Goal: Transaction & Acquisition: Purchase product/service

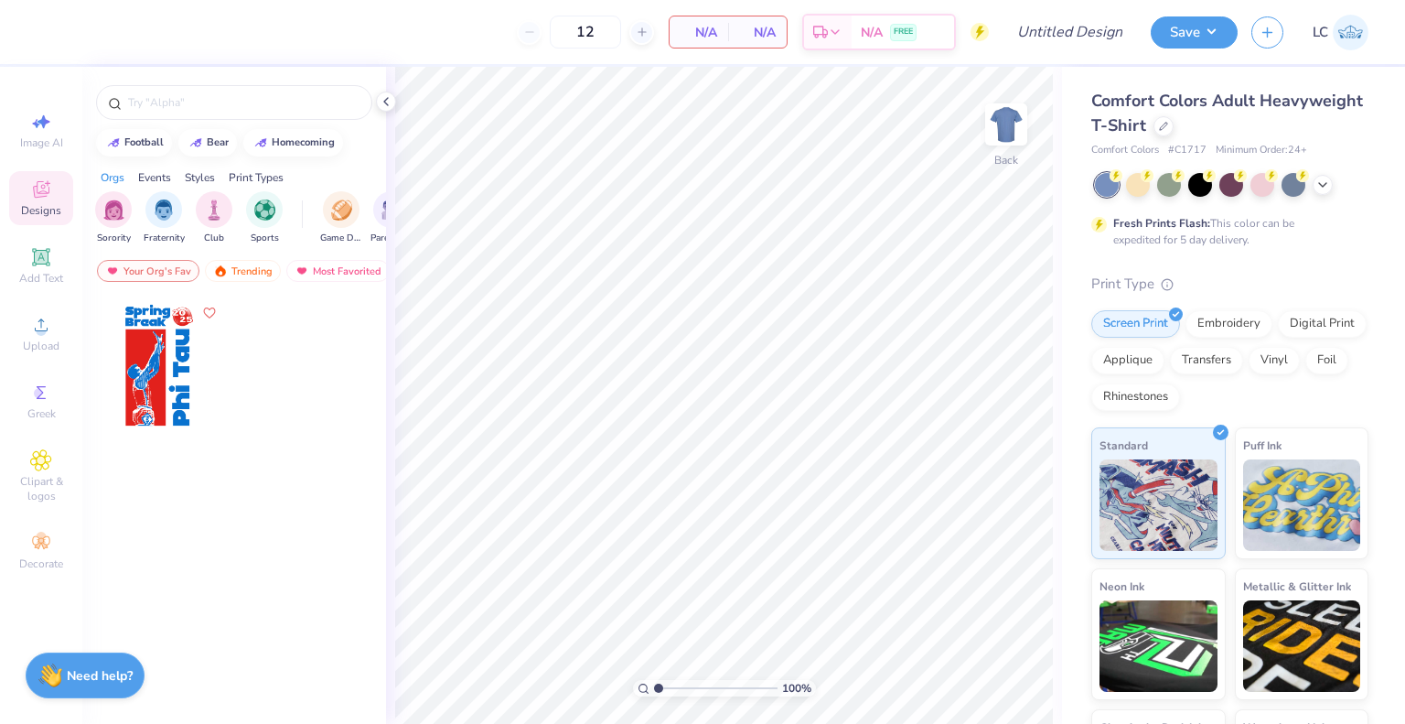
click at [1264, 138] on div "Comfort Colors Adult Heavyweight T-Shirt Comfort Colors # C1717 Minimum Order: …" at bounding box center [1230, 124] width 277 height 70
click at [1174, 116] on div at bounding box center [1164, 124] width 20 height 20
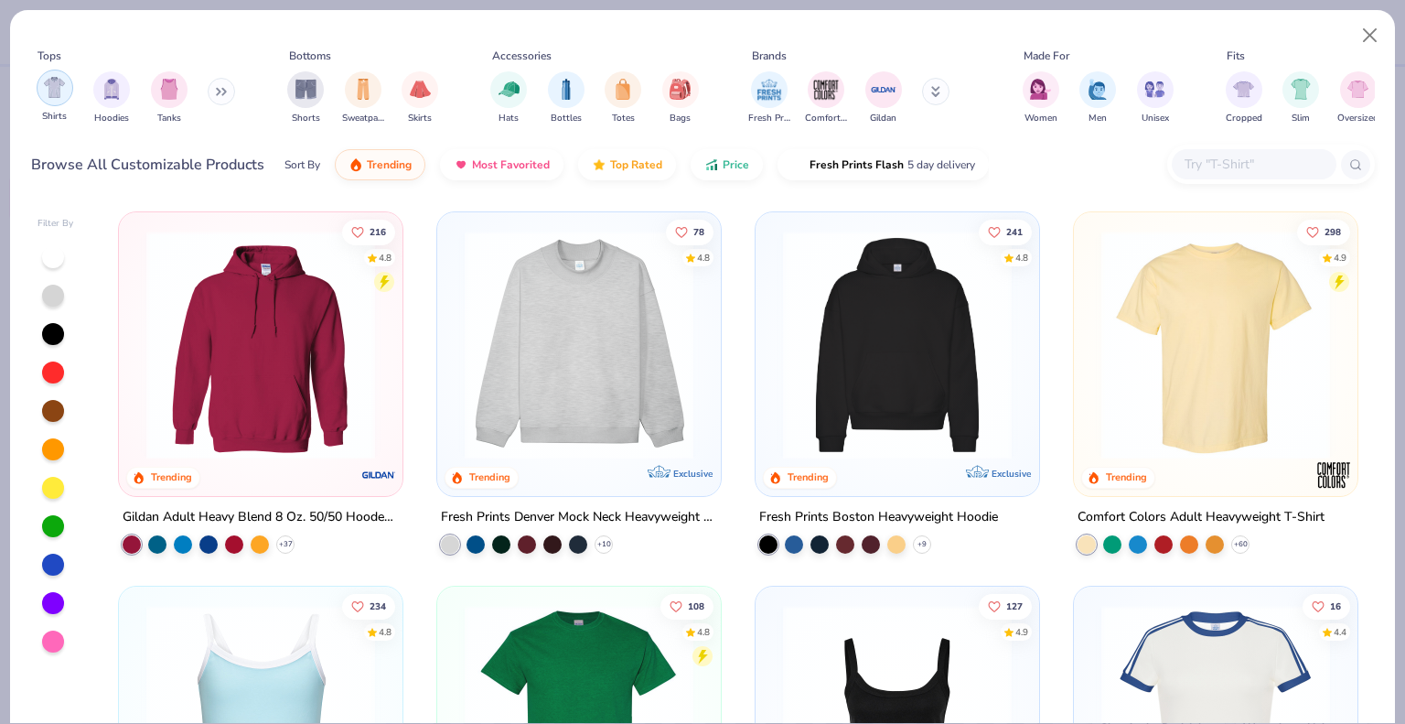
click at [60, 100] on div "filter for Shirts" at bounding box center [55, 88] width 37 height 37
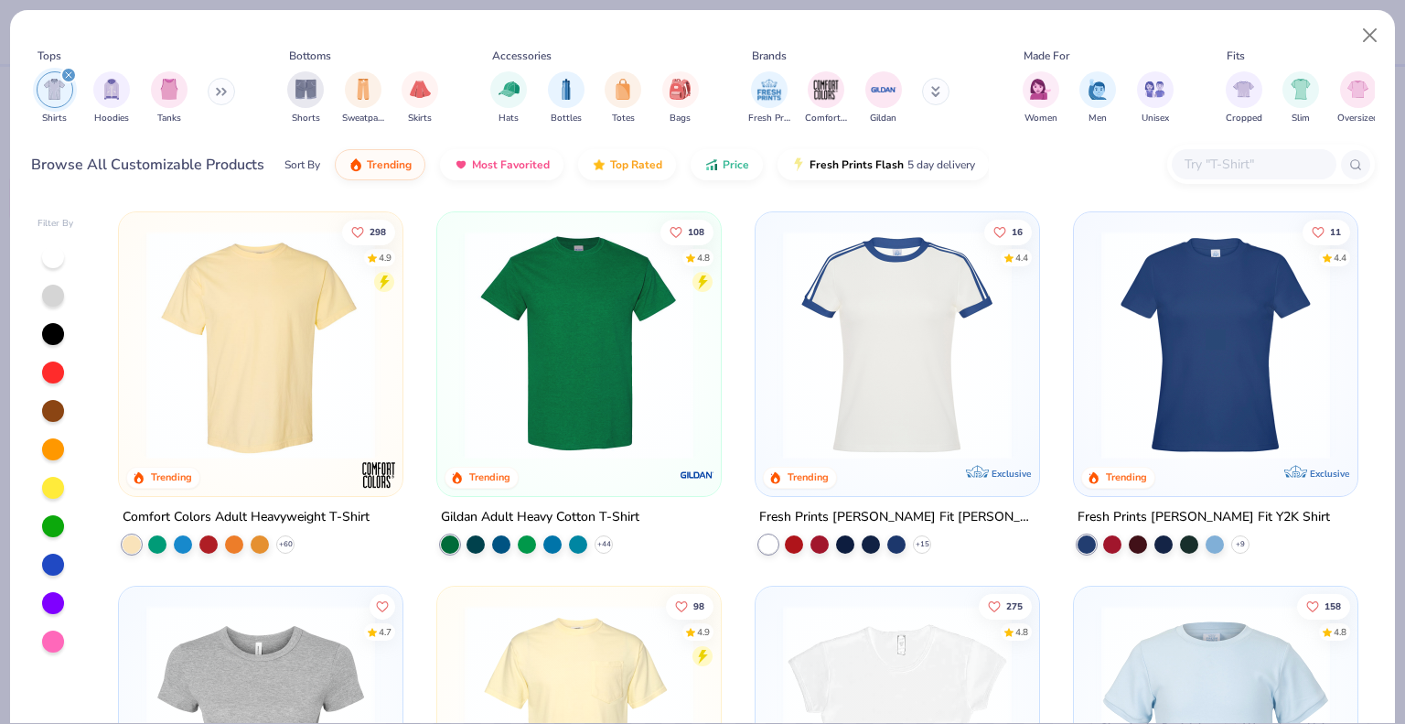
scroll to position [1, 0]
click at [1306, 347] on img at bounding box center [1215, 344] width 247 height 229
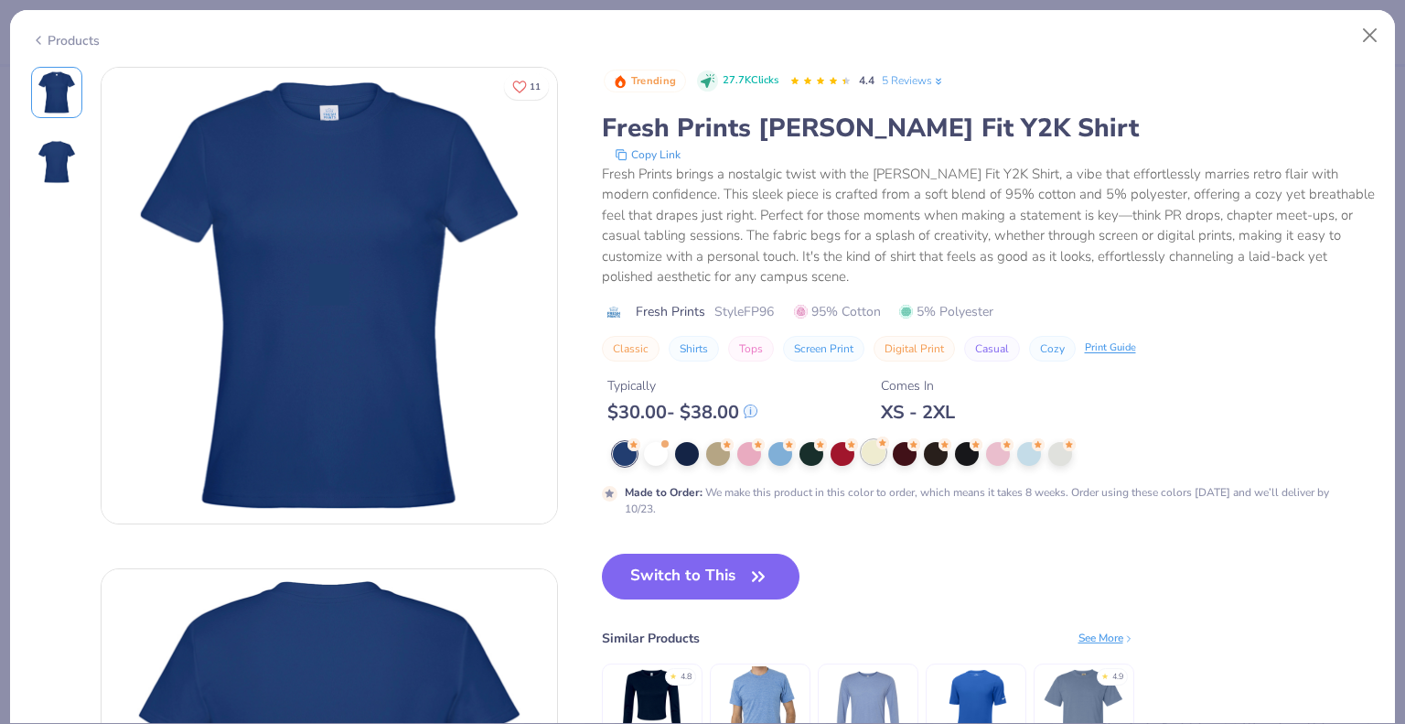
click at [874, 455] on div at bounding box center [874, 452] width 24 height 24
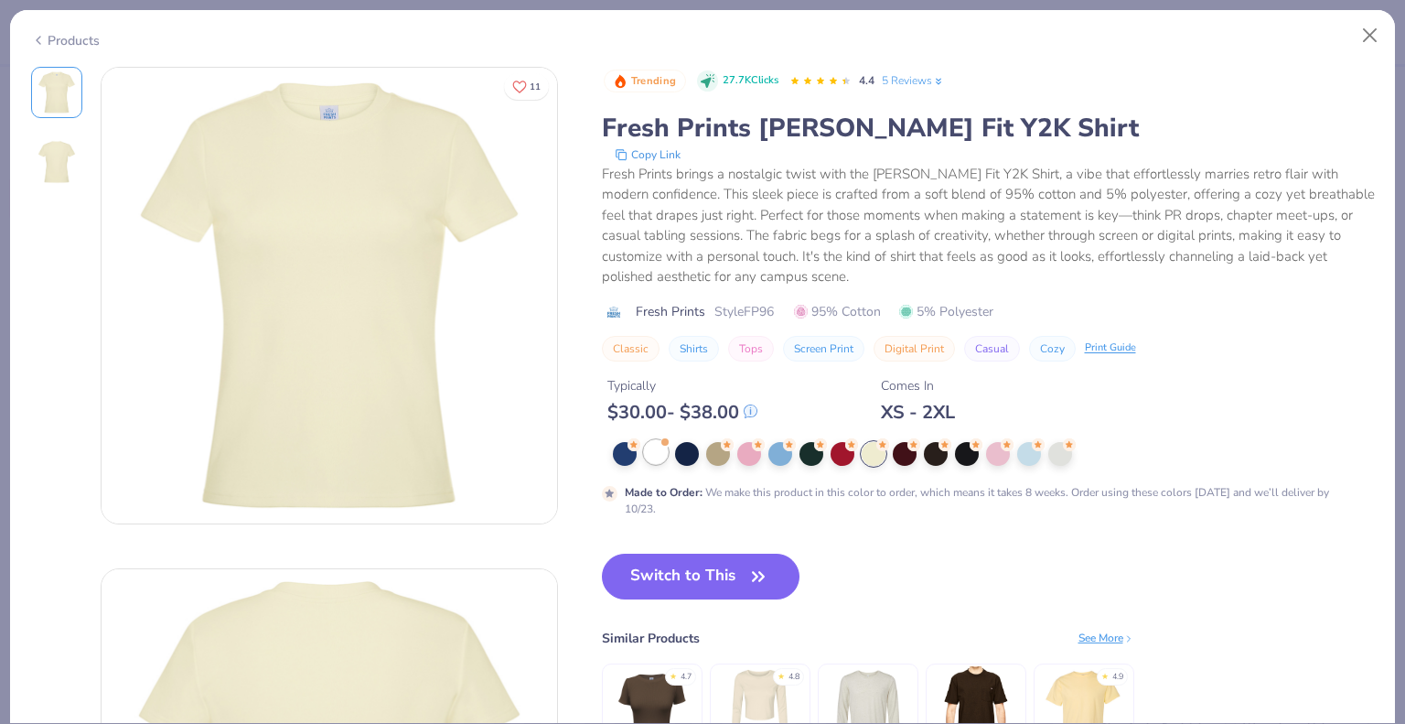
click at [658, 461] on div at bounding box center [656, 452] width 24 height 24
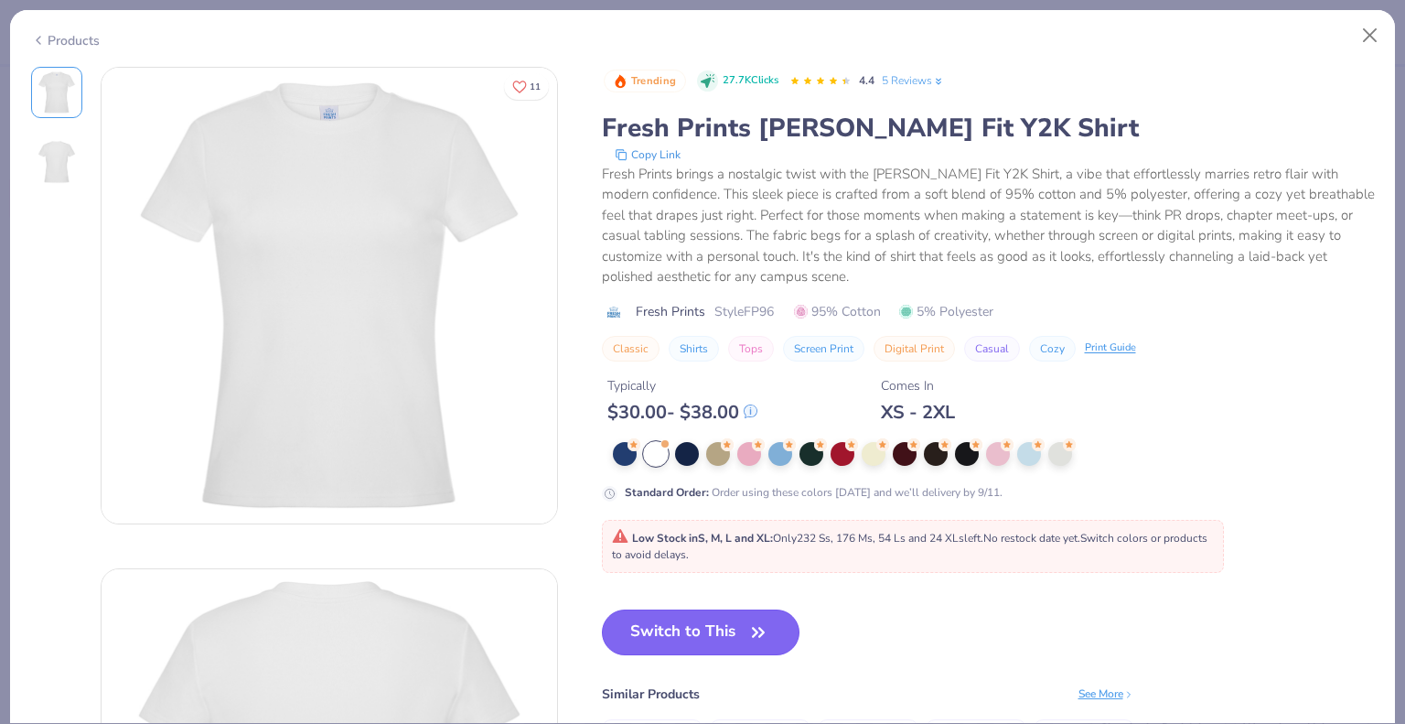
click at [658, 626] on button "Switch to This" at bounding box center [701, 632] width 199 height 46
type input "50"
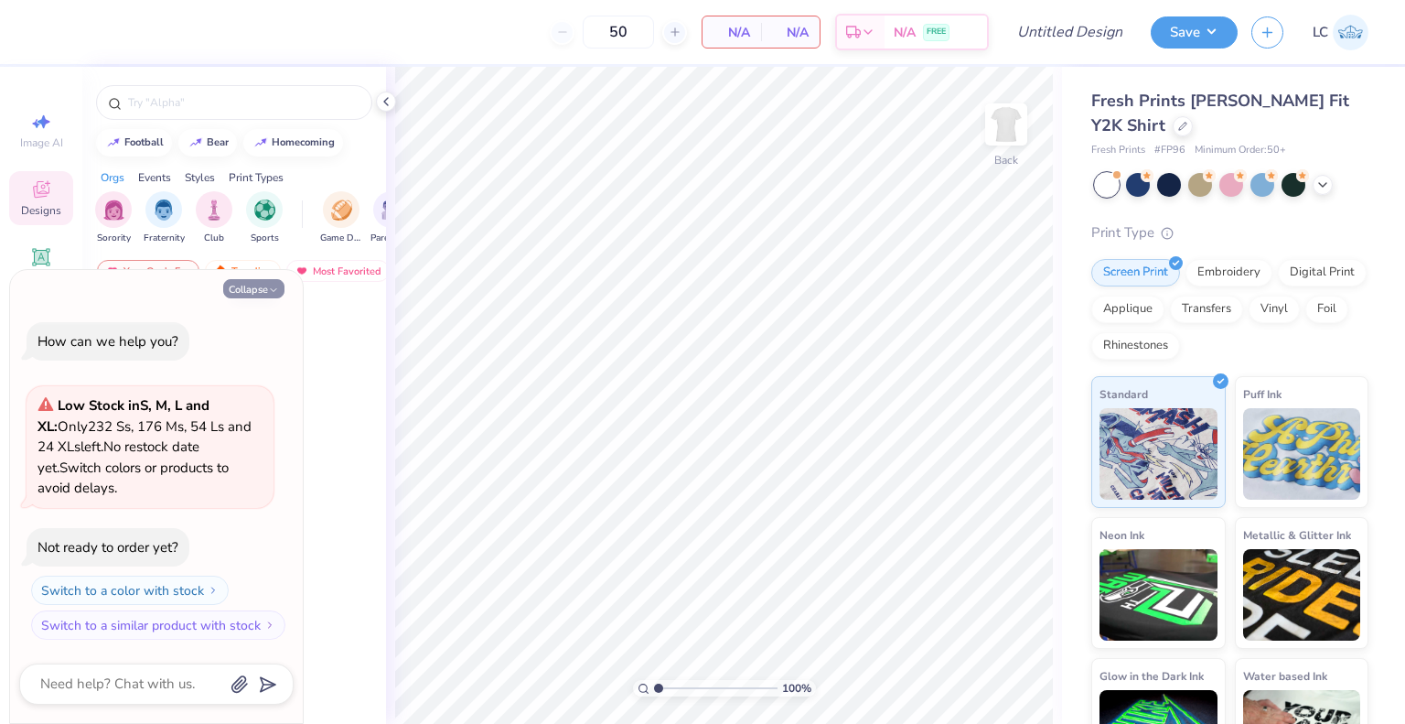
click at [271, 289] on icon "button" at bounding box center [273, 290] width 11 height 11
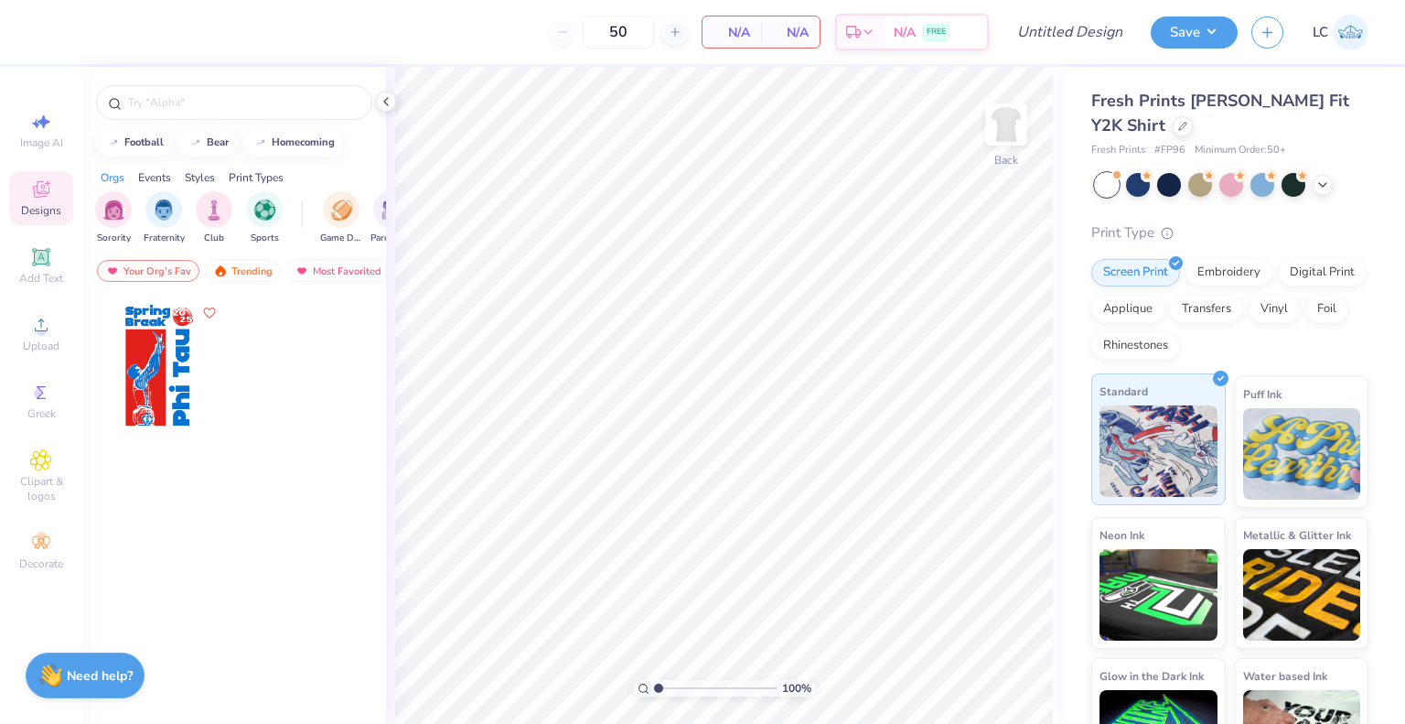
scroll to position [65, 0]
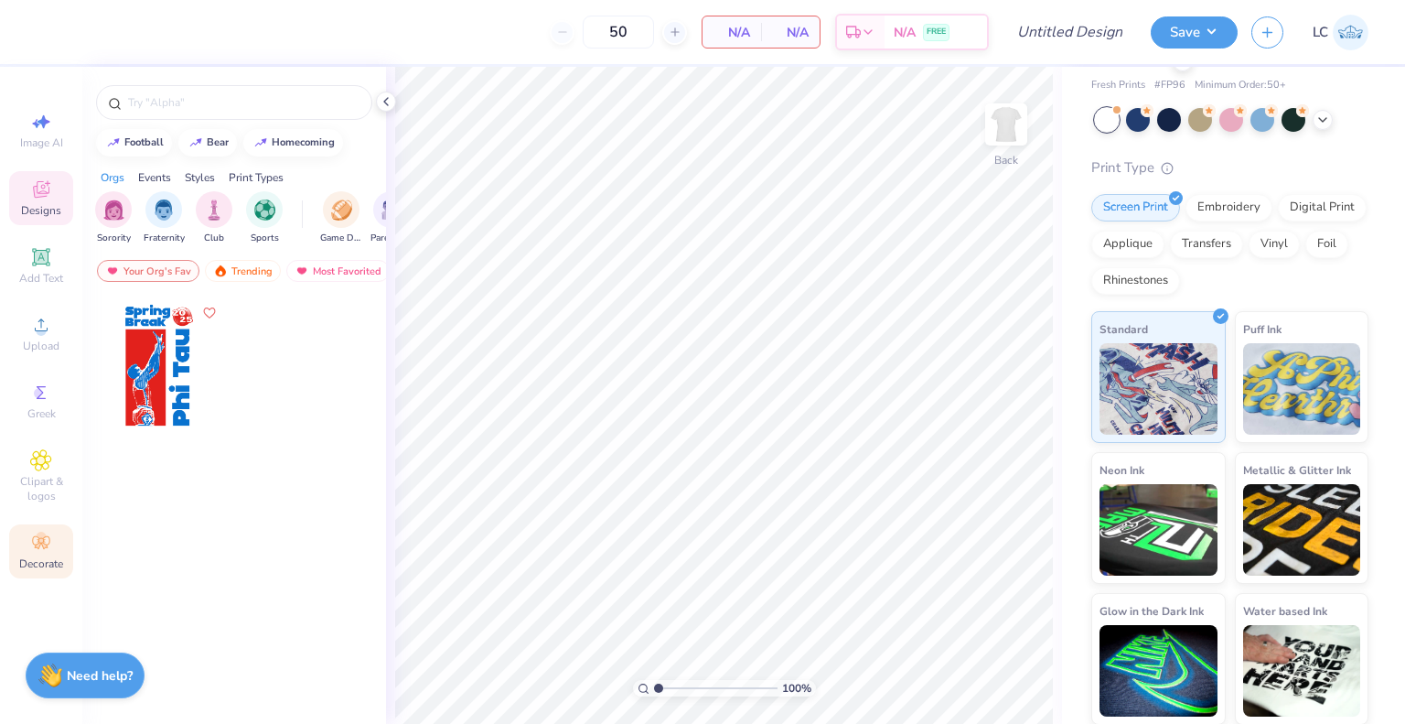
click at [42, 548] on icon at bounding box center [40, 542] width 17 height 13
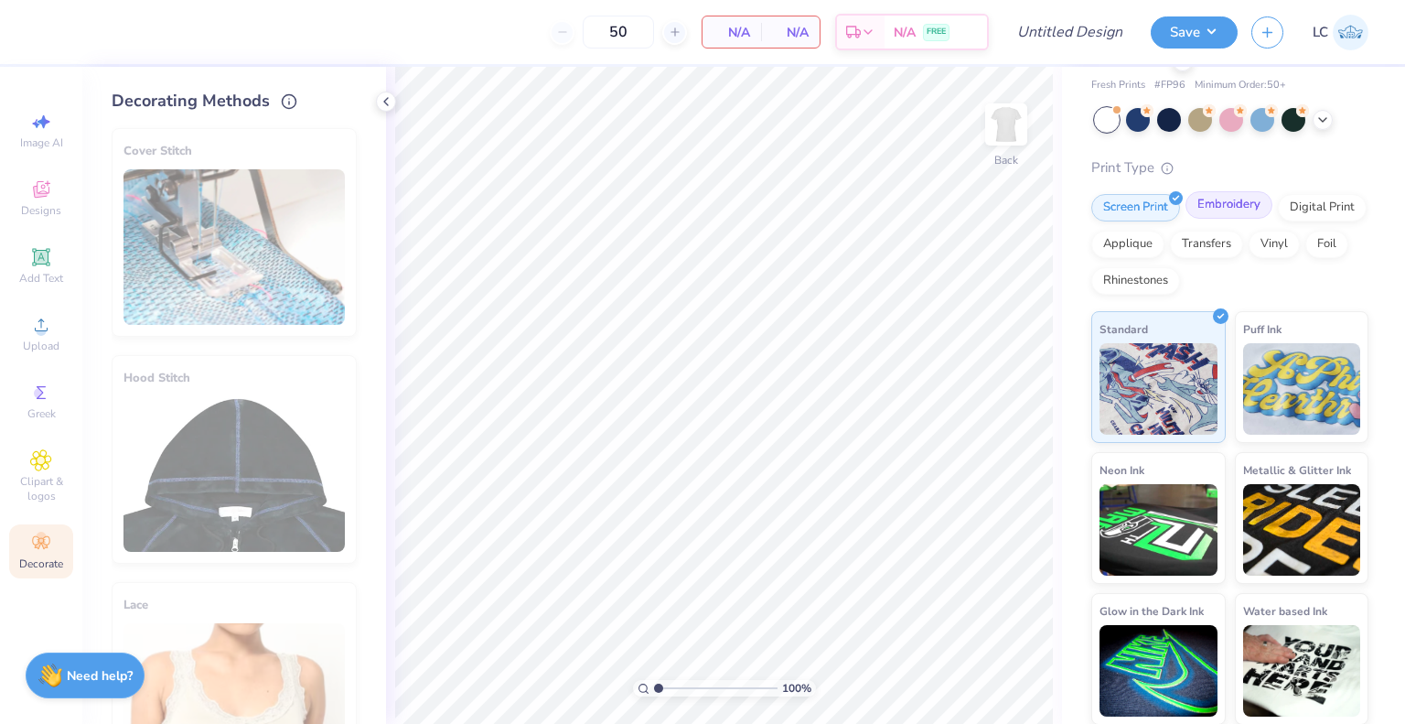
scroll to position [0, 0]
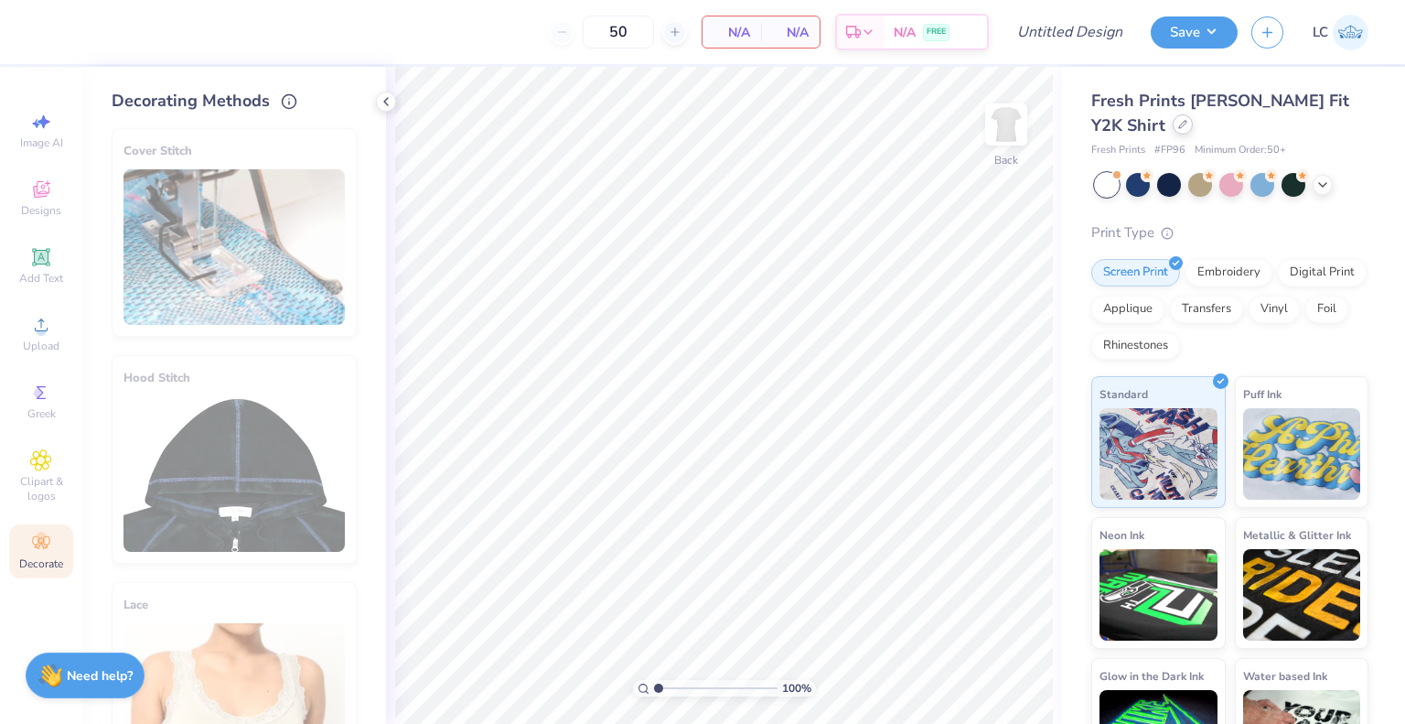
click at [1178, 124] on icon at bounding box center [1182, 124] width 9 height 9
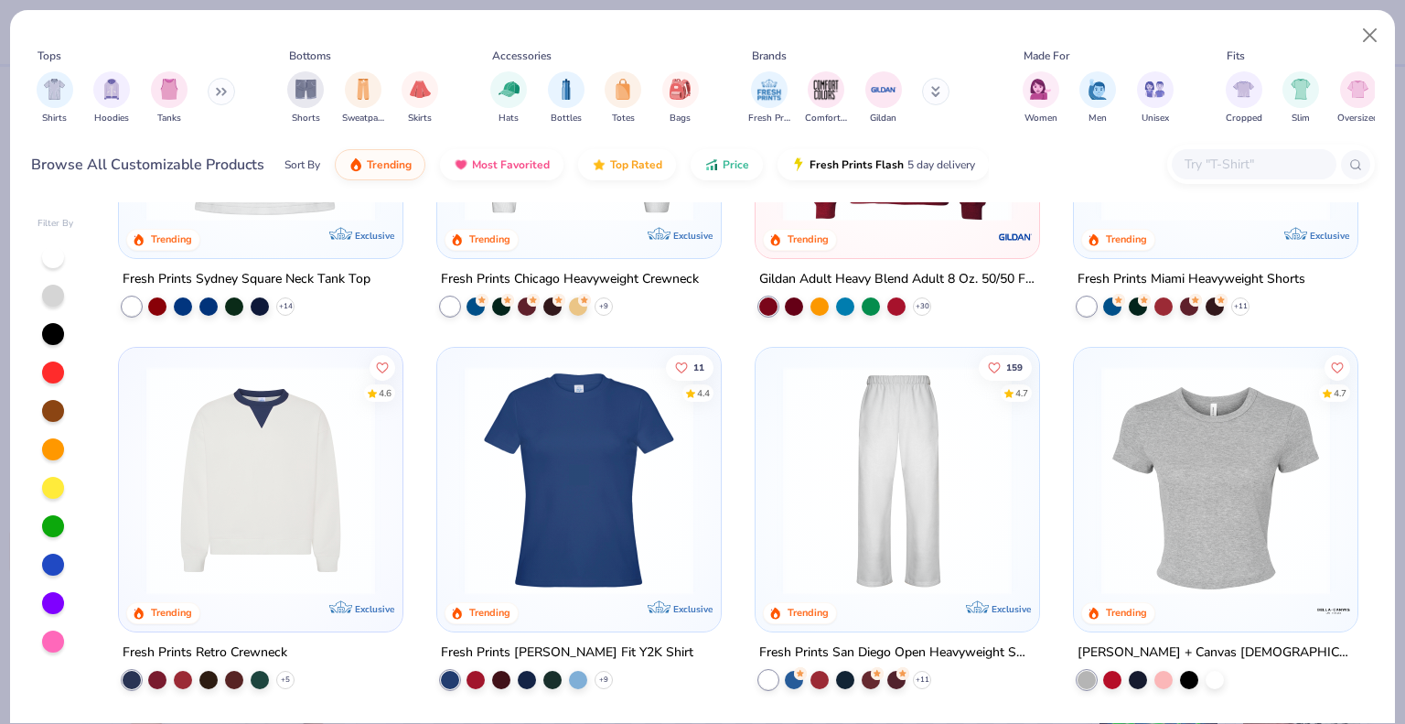
scroll to position [80, 0]
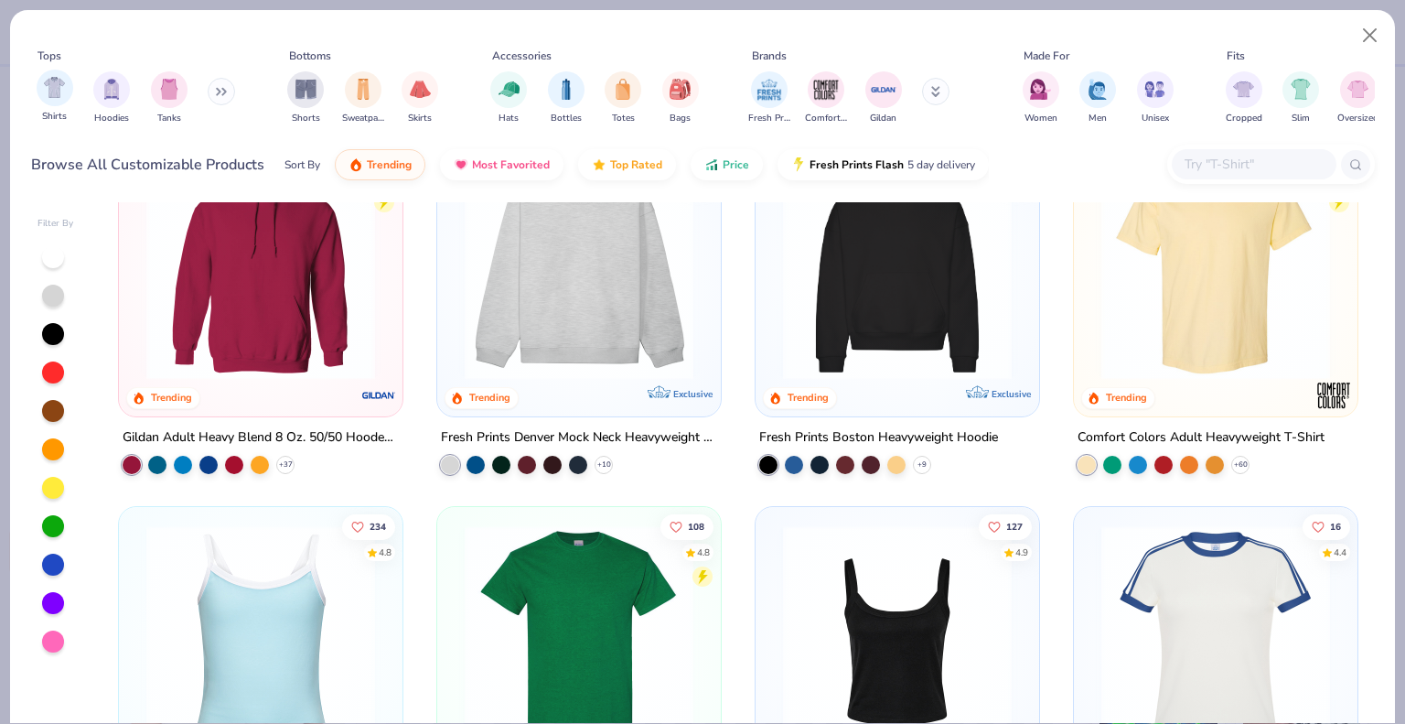
click at [59, 105] on div "Shirts" at bounding box center [55, 97] width 37 height 54
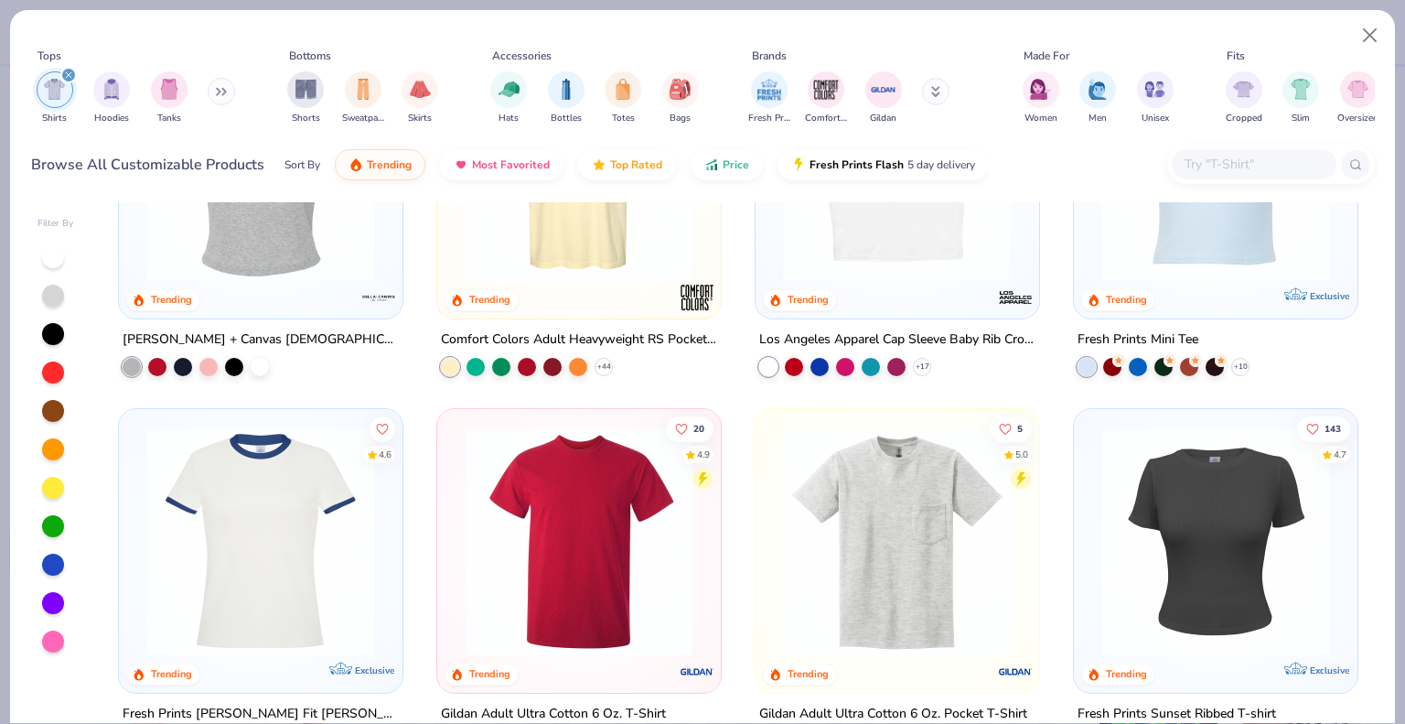
scroll to position [698, 0]
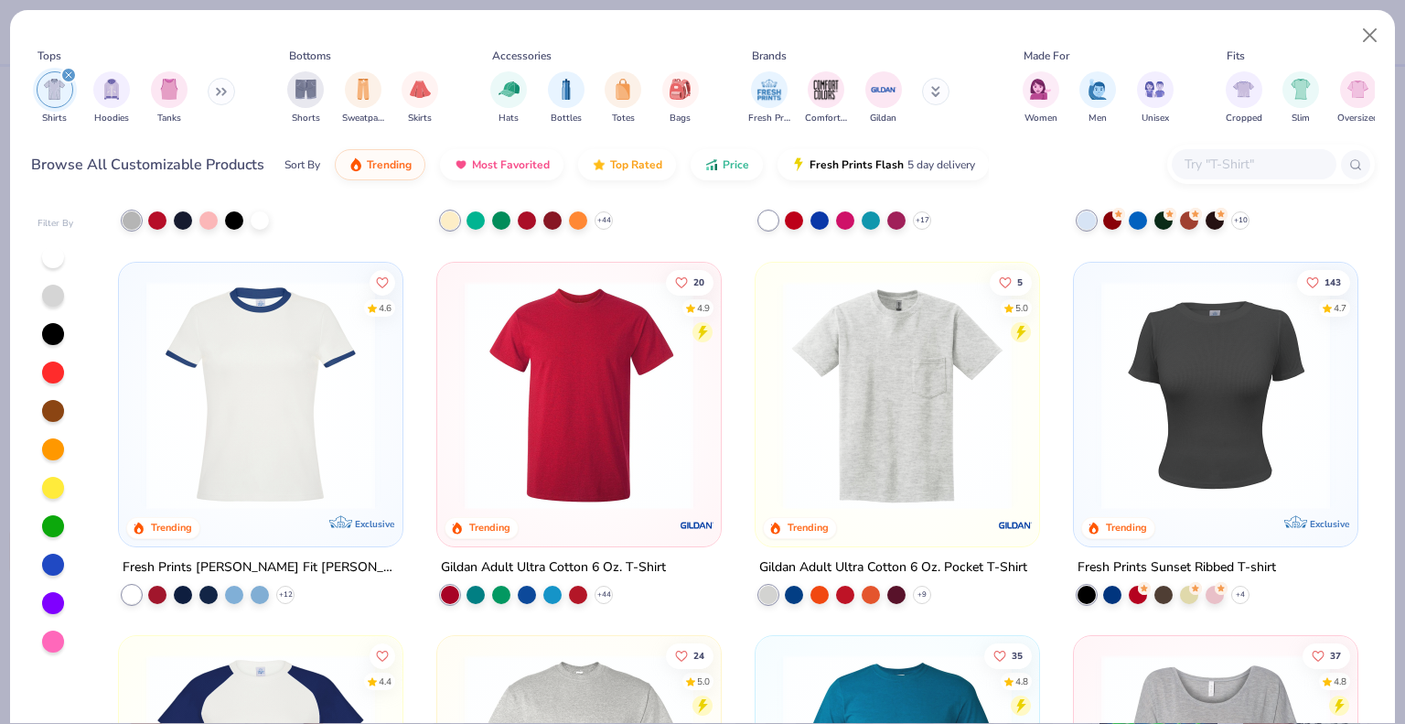
click at [267, 429] on img at bounding box center [260, 394] width 247 height 229
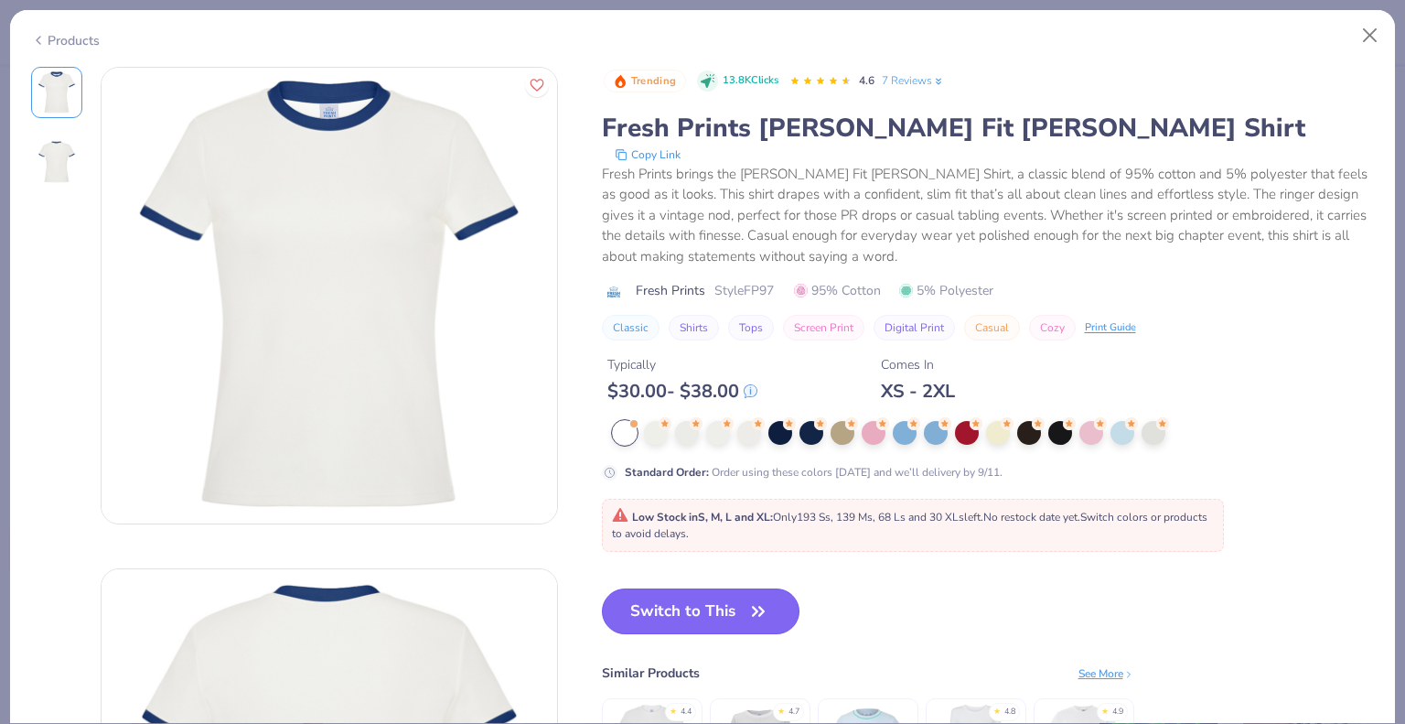
click at [708, 599] on button "Switch to This" at bounding box center [701, 611] width 199 height 46
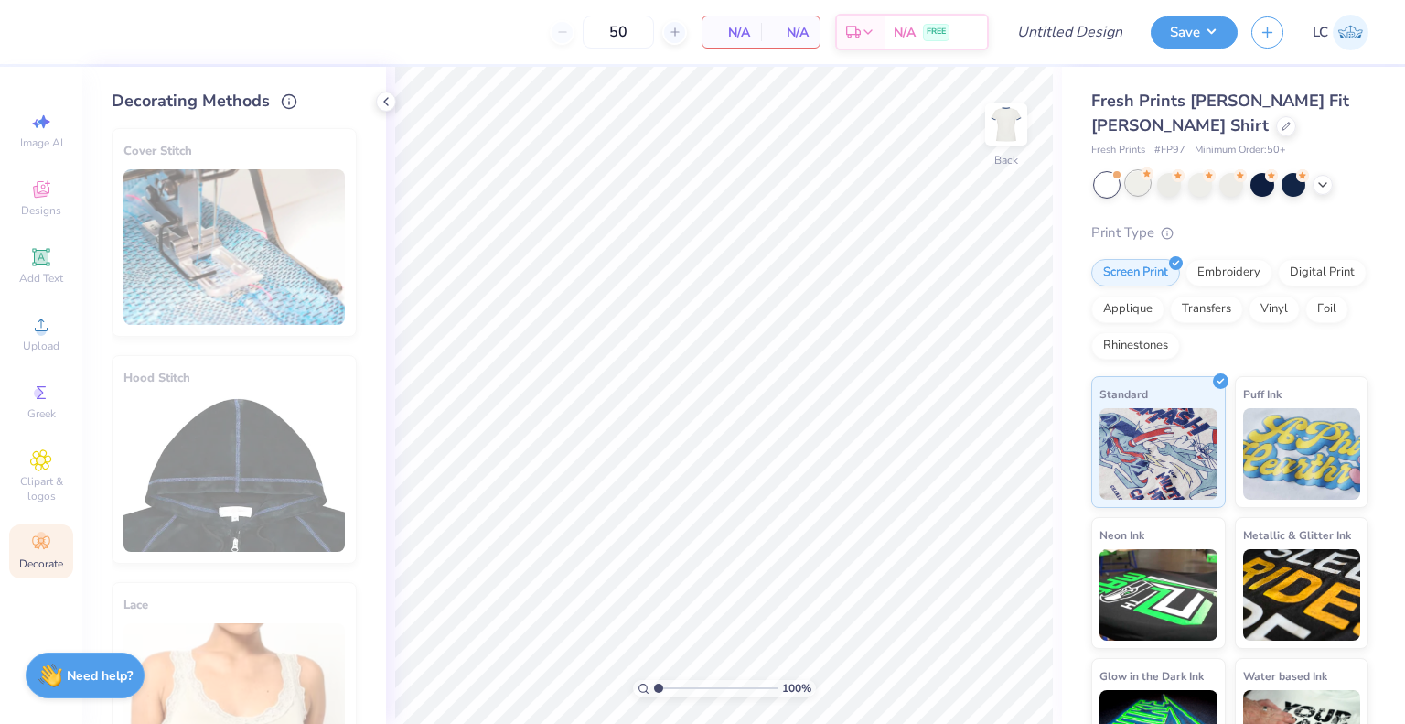
click at [1131, 182] on div at bounding box center [1138, 183] width 24 height 24
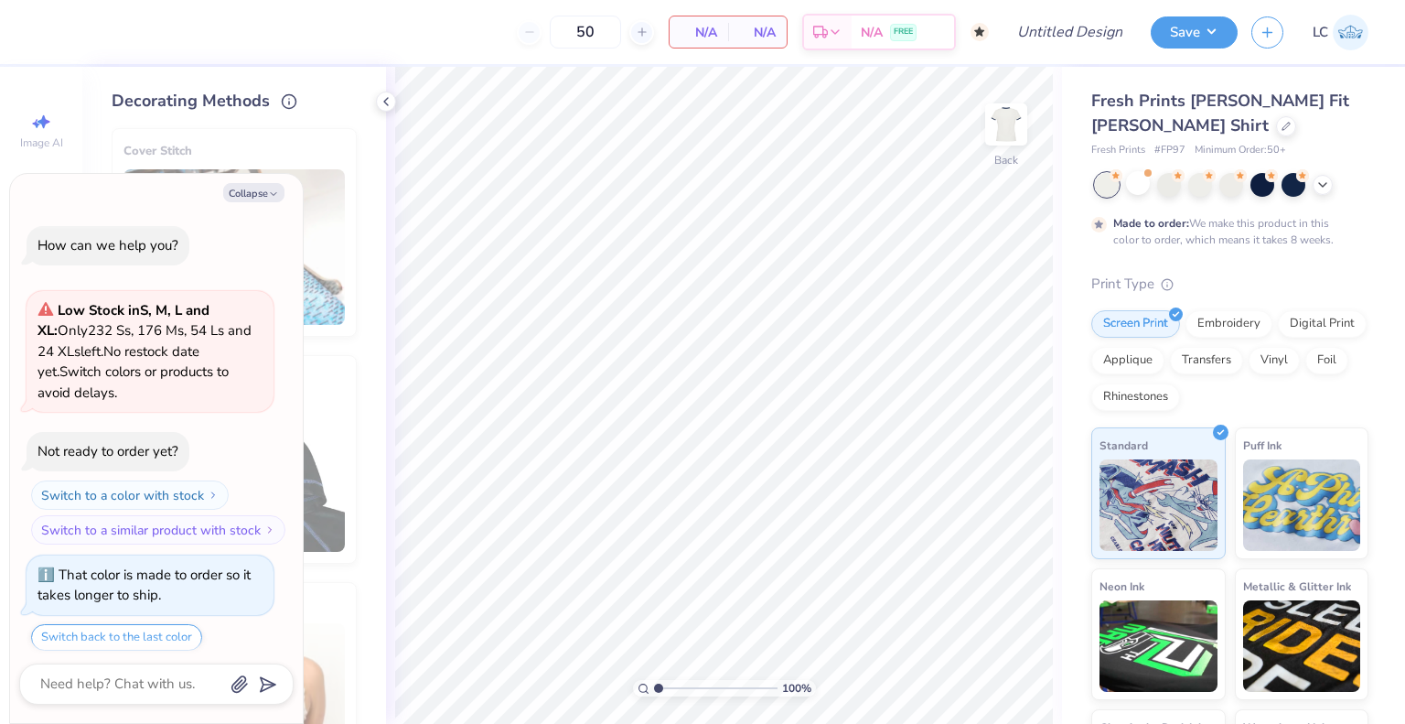
scroll to position [55, 0]
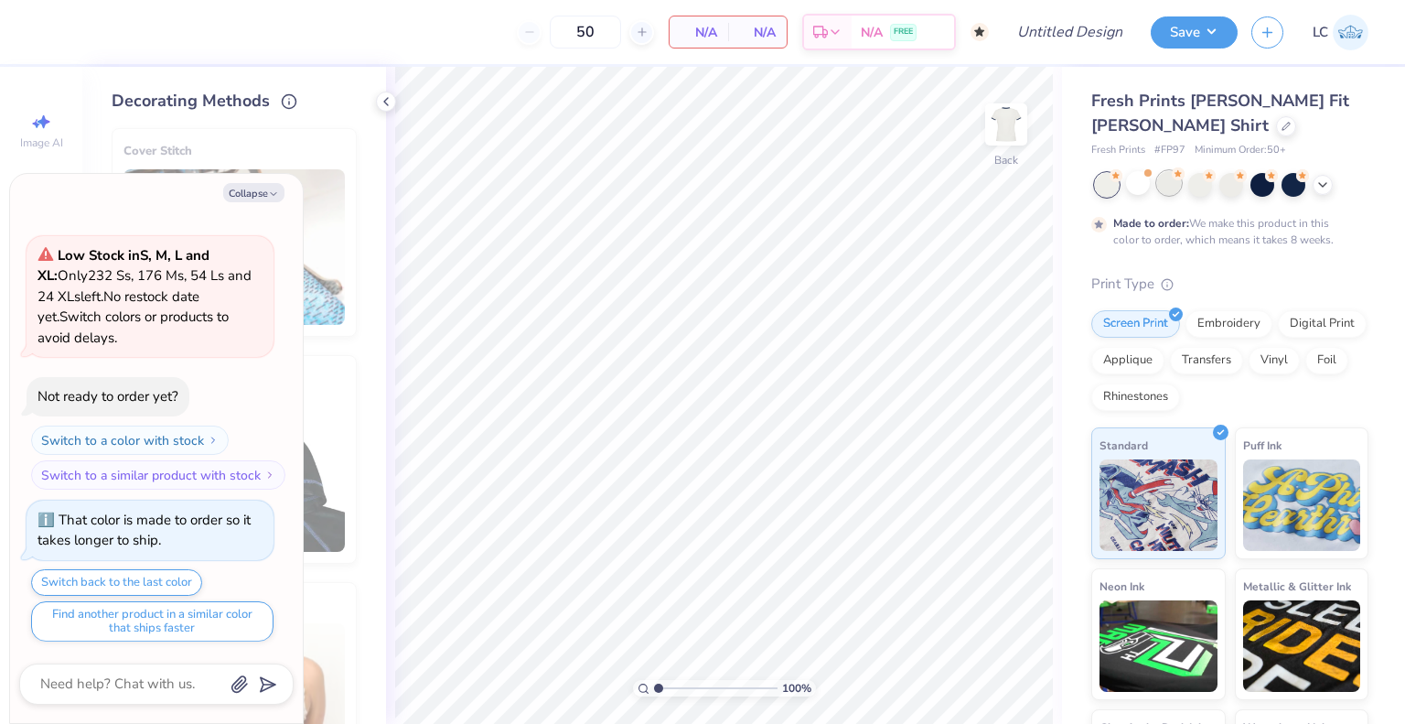
click at [1167, 183] on div at bounding box center [1169, 183] width 24 height 24
click at [1209, 183] on div at bounding box center [1201, 183] width 24 height 24
click at [270, 188] on icon "button" at bounding box center [273, 193] width 11 height 11
type textarea "x"
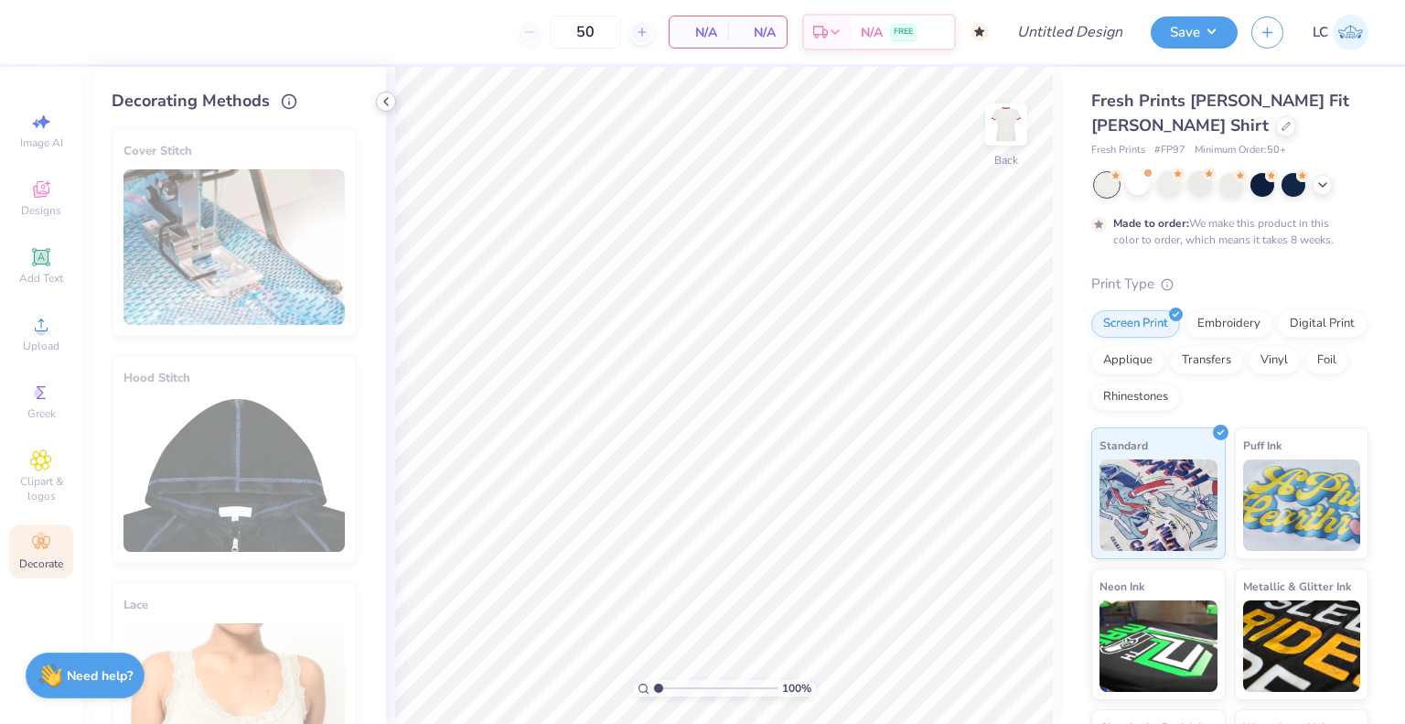
click at [382, 105] on icon at bounding box center [386, 101] width 15 height 15
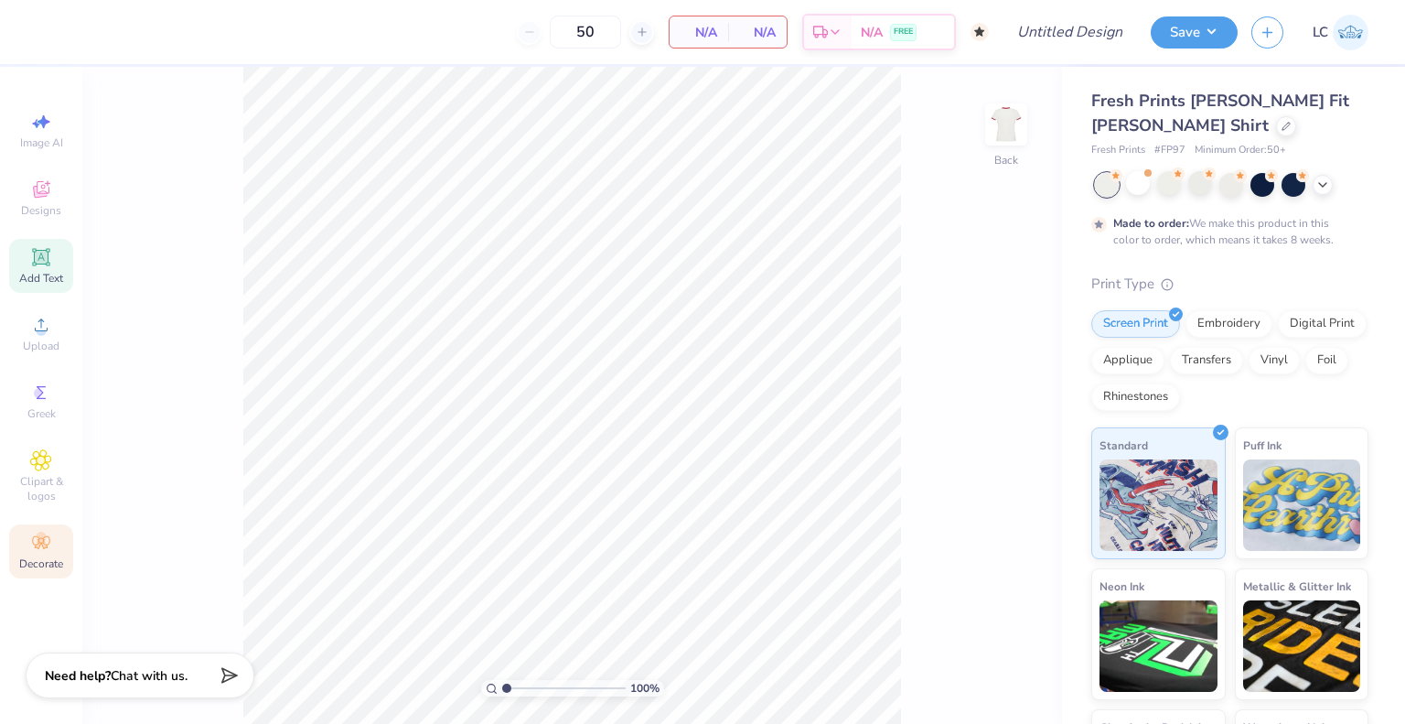
click at [39, 281] on span "Add Text" at bounding box center [41, 278] width 44 height 15
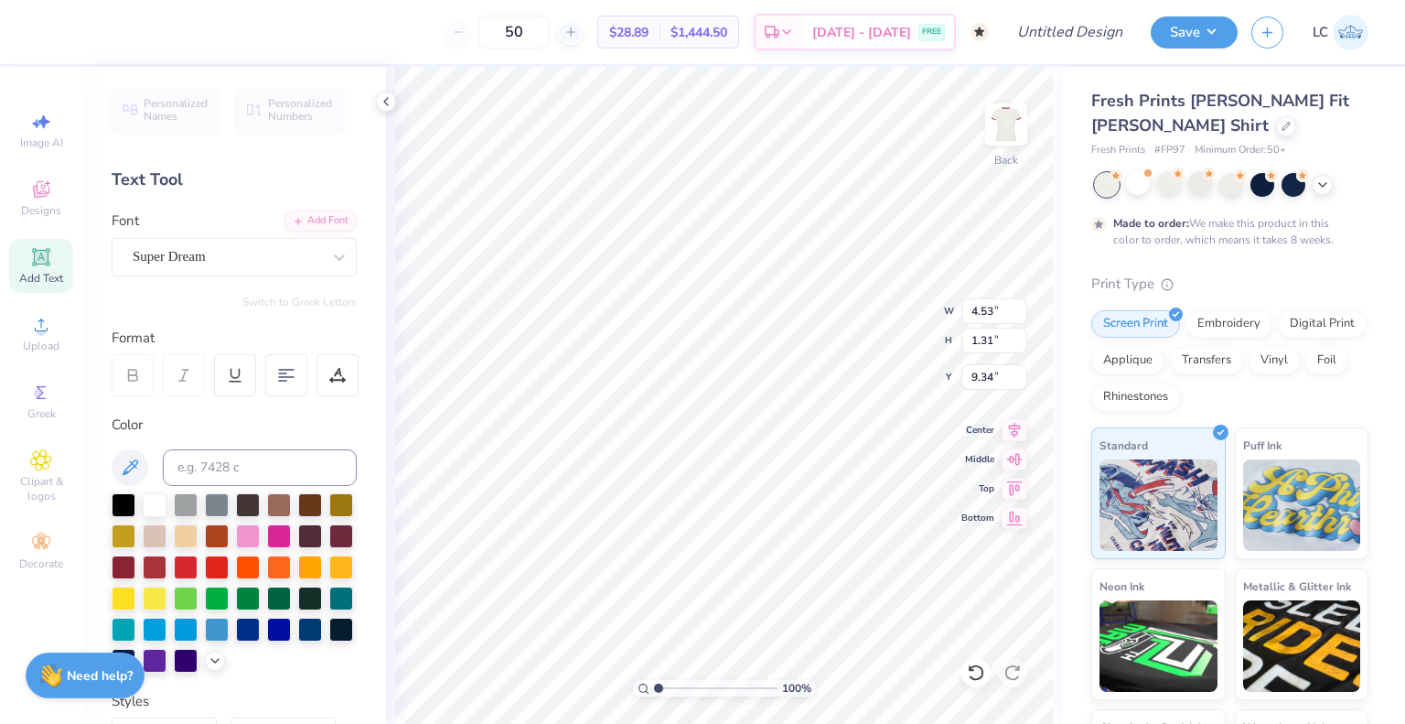
scroll to position [15, 5]
type textarea "theta loves"
type input "3.63"
click at [207, 280] on div "Personalized Names Personalized Numbers Text Tool Add Font Font Super Dream Swi…" at bounding box center [234, 395] width 304 height 657
click at [206, 273] on div "Super Dream" at bounding box center [234, 257] width 245 height 38
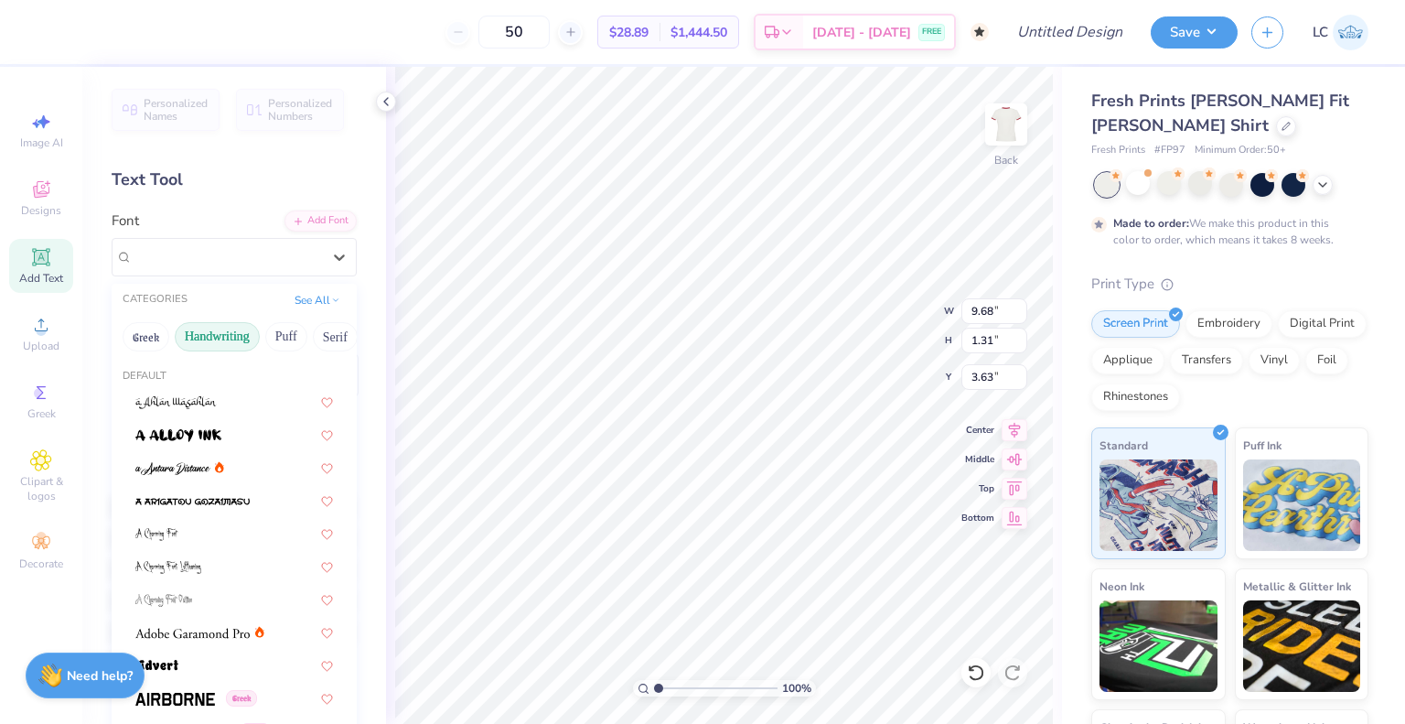
click at [187, 328] on button "Handwriting" at bounding box center [217, 336] width 85 height 29
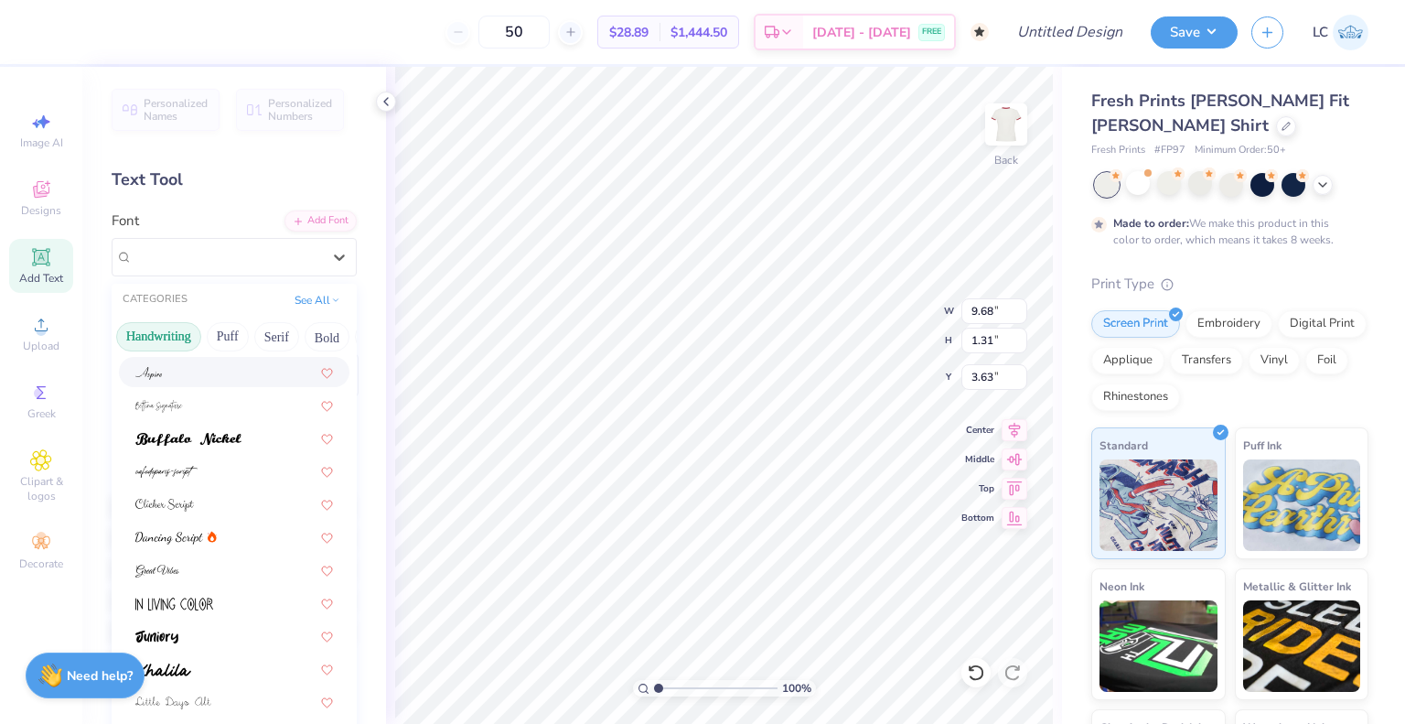
scroll to position [0, 62]
click at [231, 334] on button "Puff" at bounding box center [224, 336] width 42 height 29
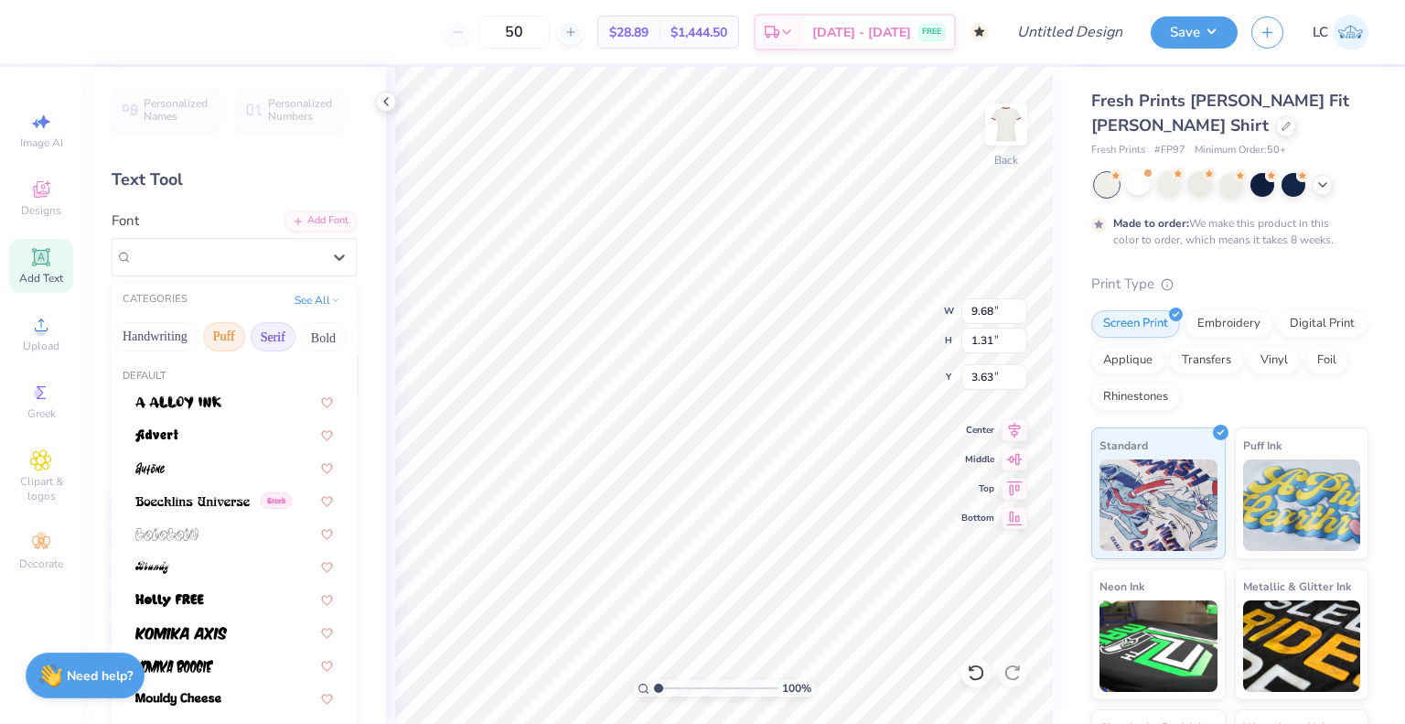
click at [271, 336] on button "Serif" at bounding box center [273, 336] width 45 height 29
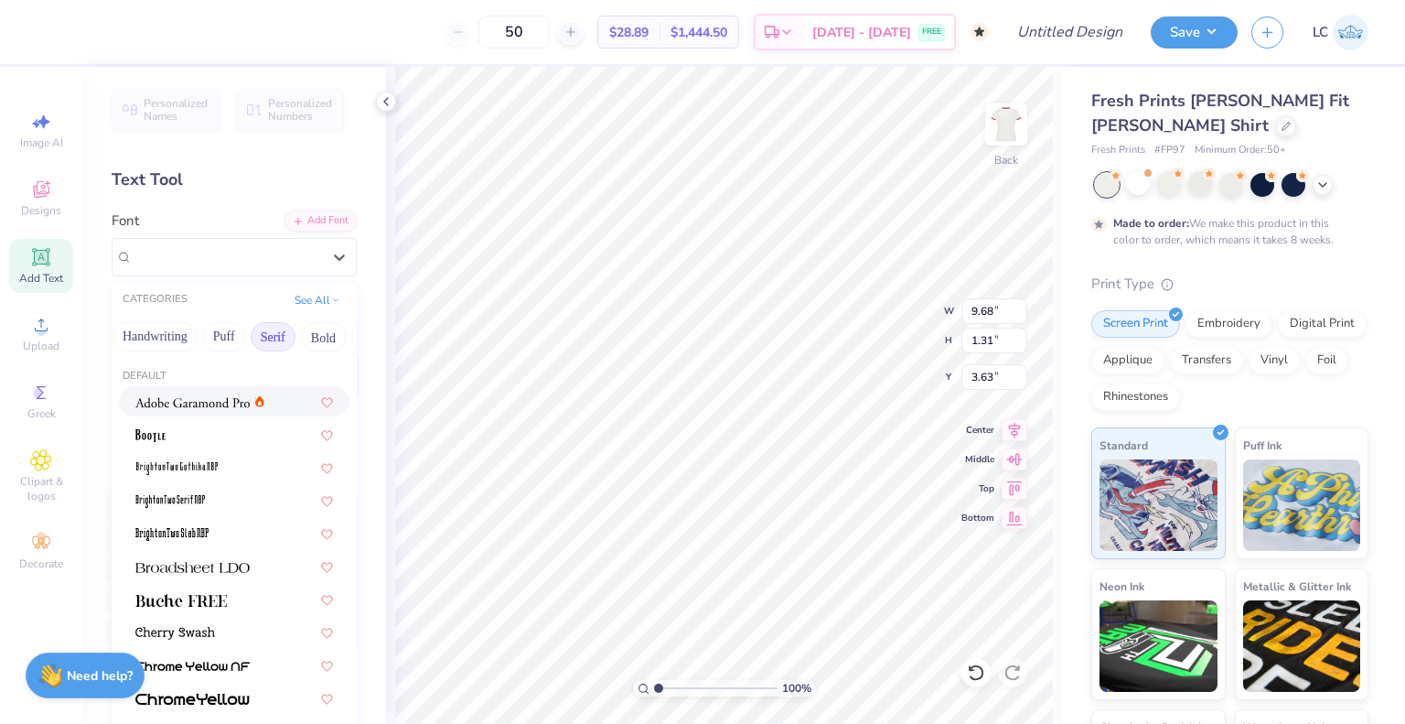
click at [243, 402] on img at bounding box center [192, 402] width 114 height 13
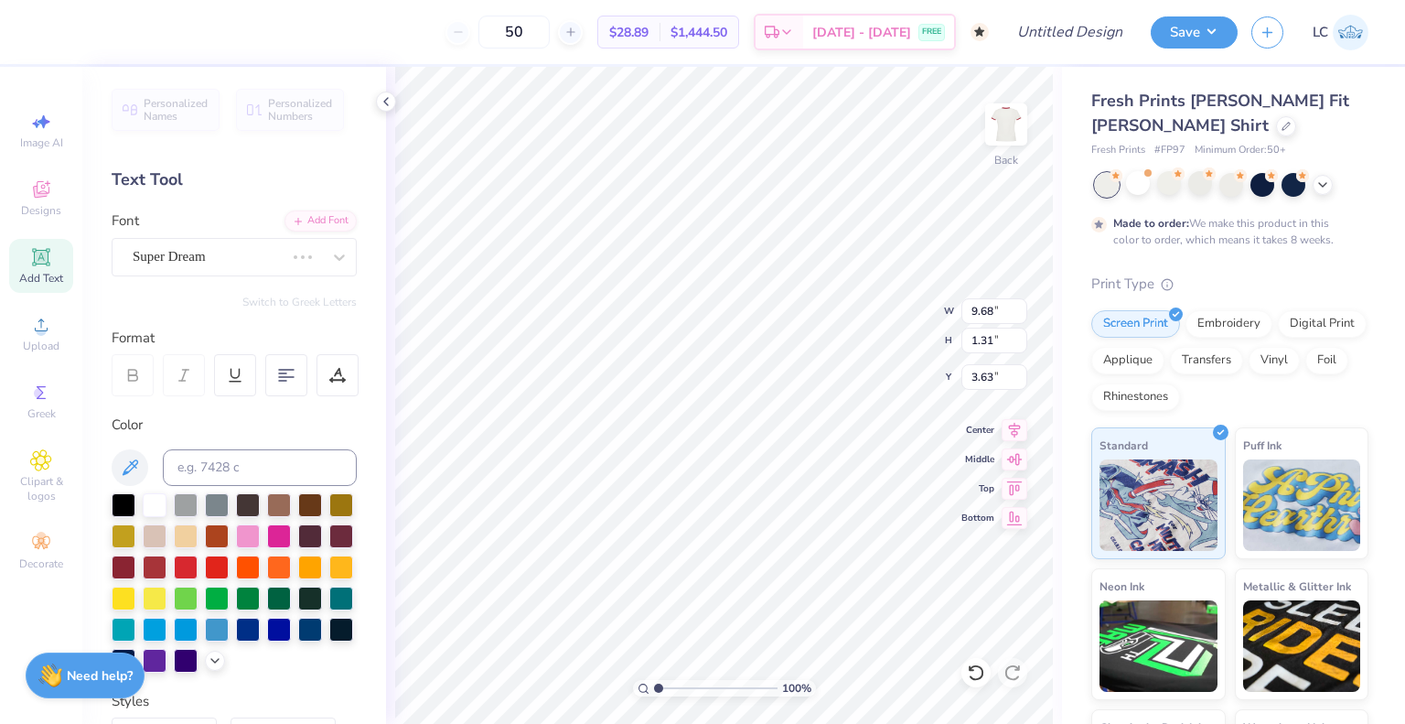
type input "7.44"
type input "1.37"
type input "3.60"
click at [262, 246] on div "Adobe Garamond Pro" at bounding box center [227, 256] width 192 height 28
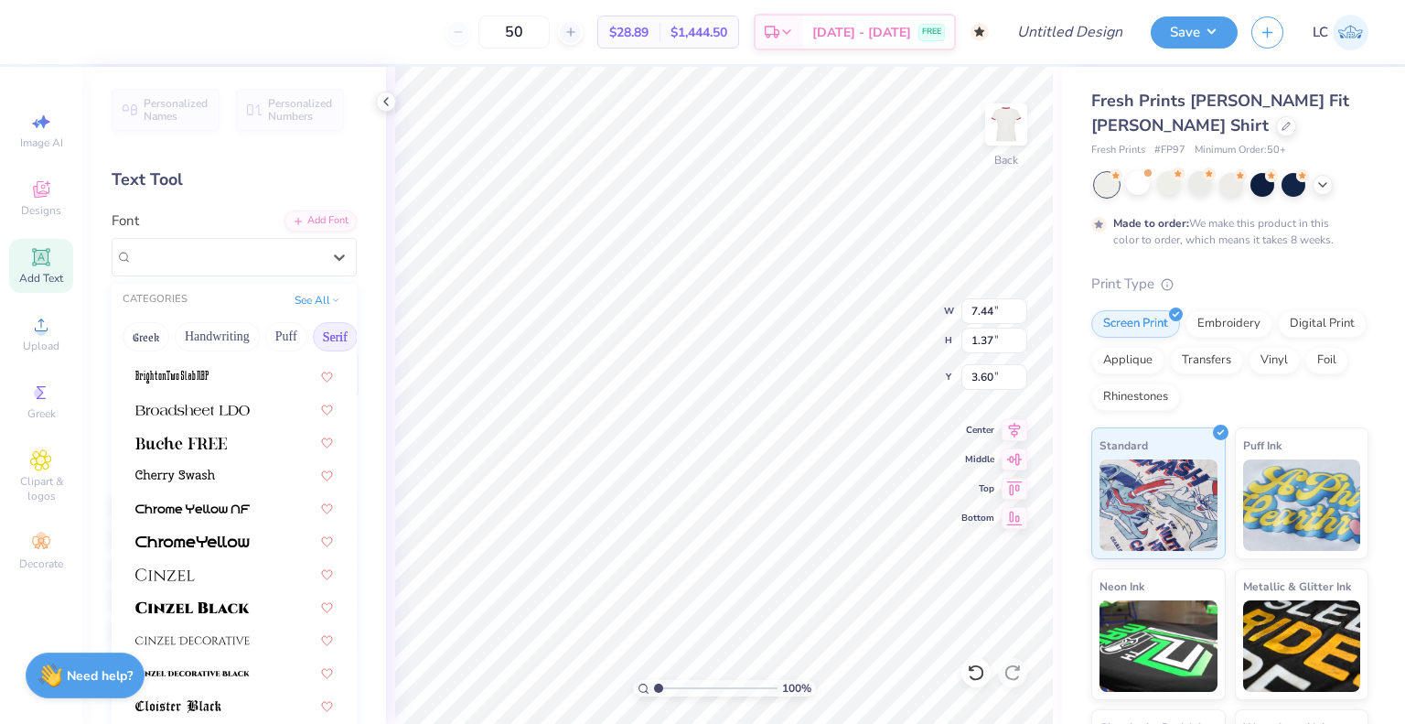
scroll to position [159, 0]
click at [220, 403] on img at bounding box center [192, 408] width 114 height 13
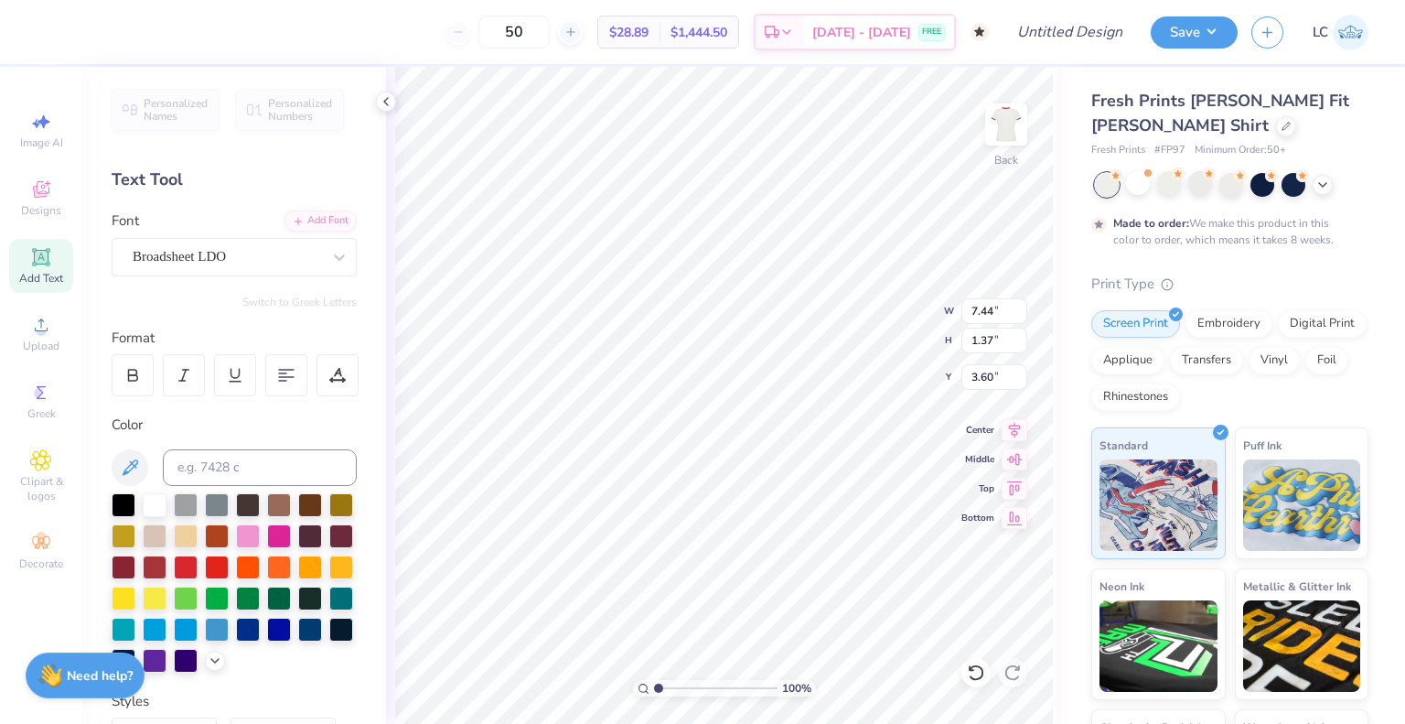
type input "9.69"
type input "1.39"
type input "3.59"
click at [196, 266] on div at bounding box center [227, 256] width 188 height 25
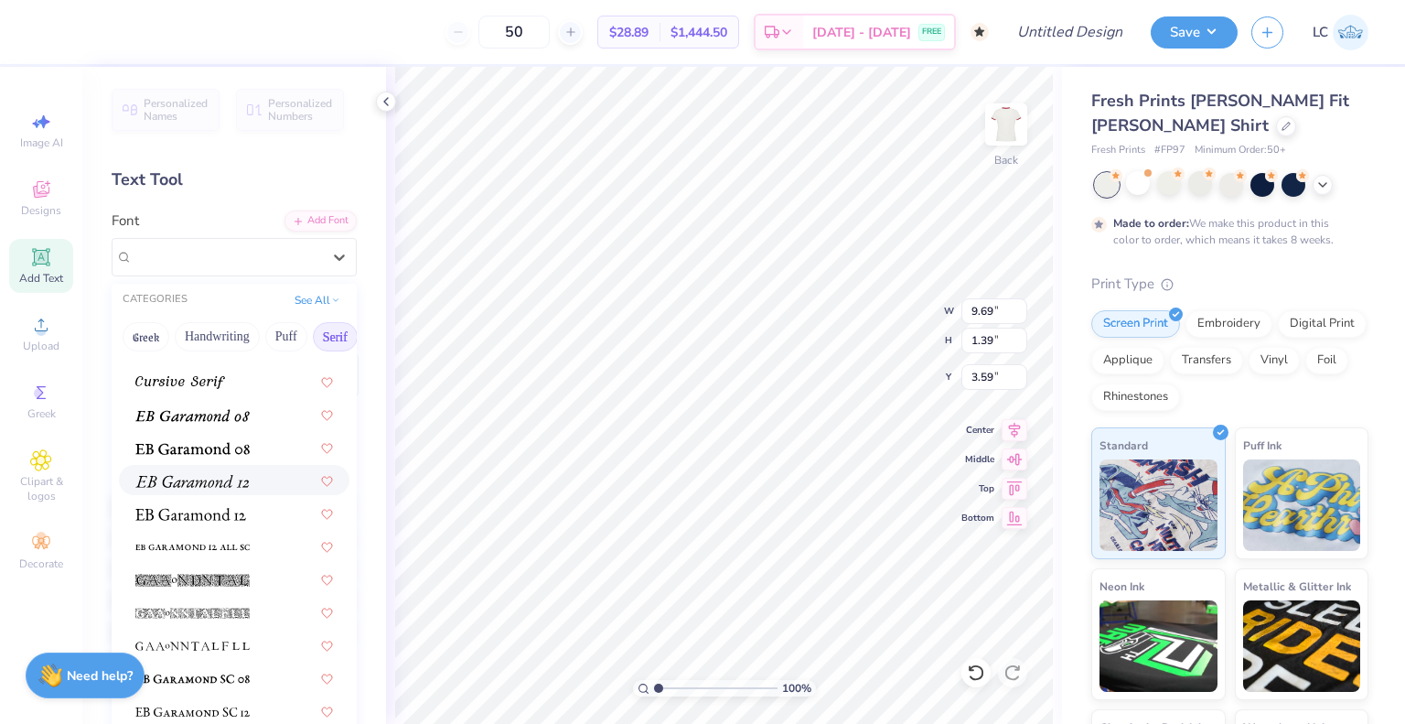
scroll to position [1100, 0]
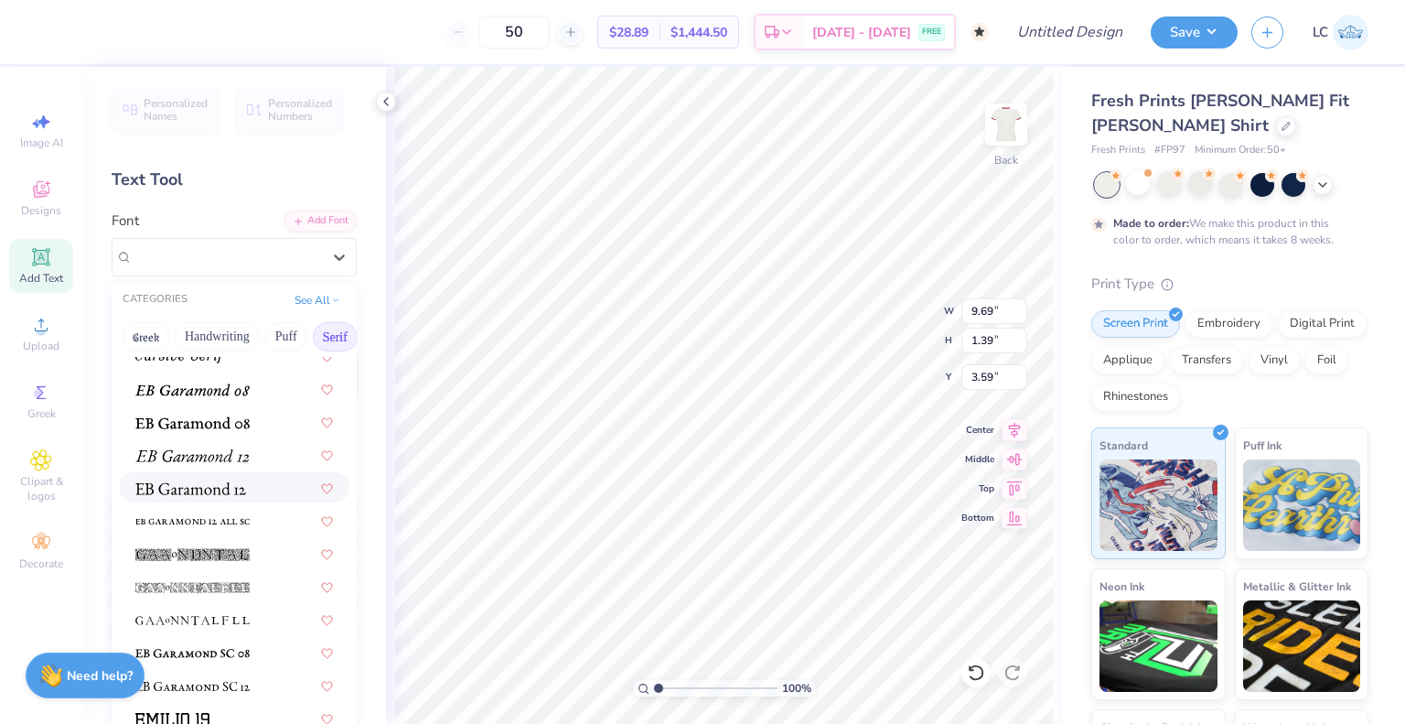
click at [220, 490] on img at bounding box center [190, 488] width 111 height 13
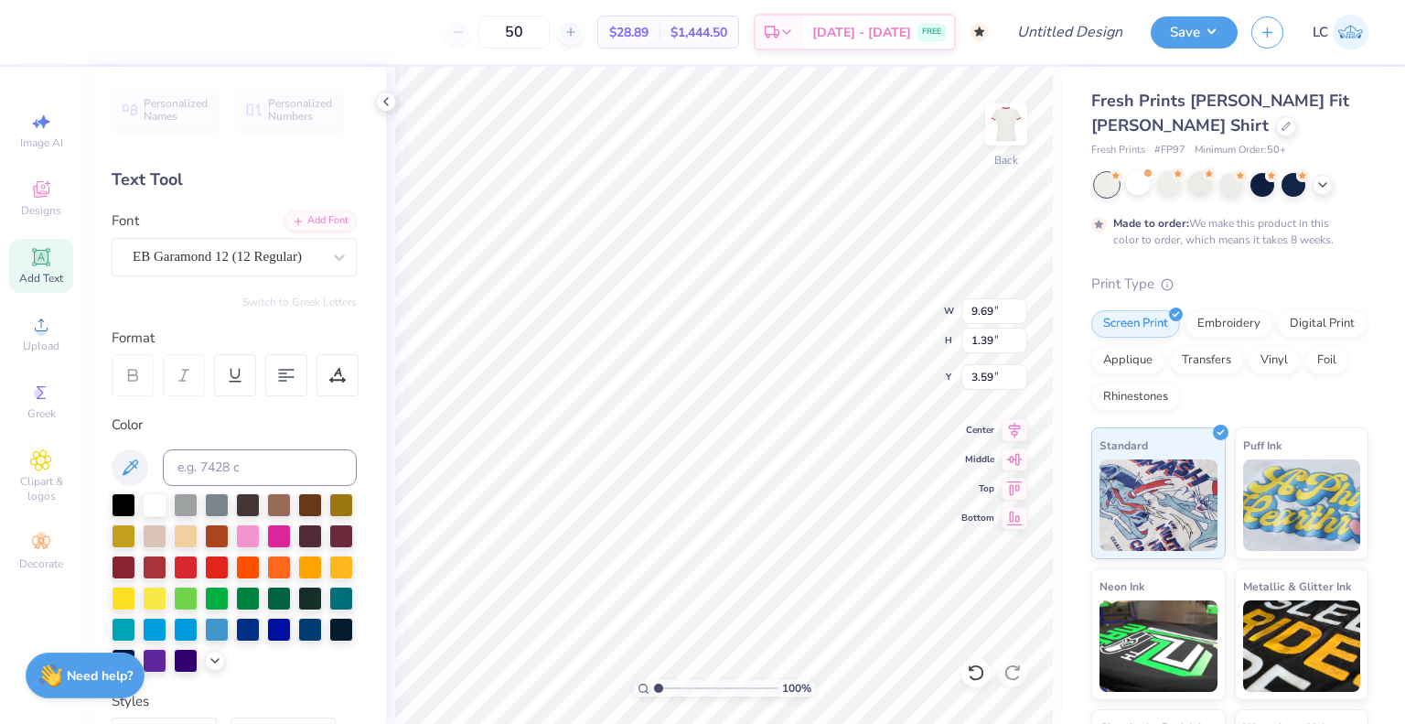
type input "7.35"
type input "1.36"
type input "3.61"
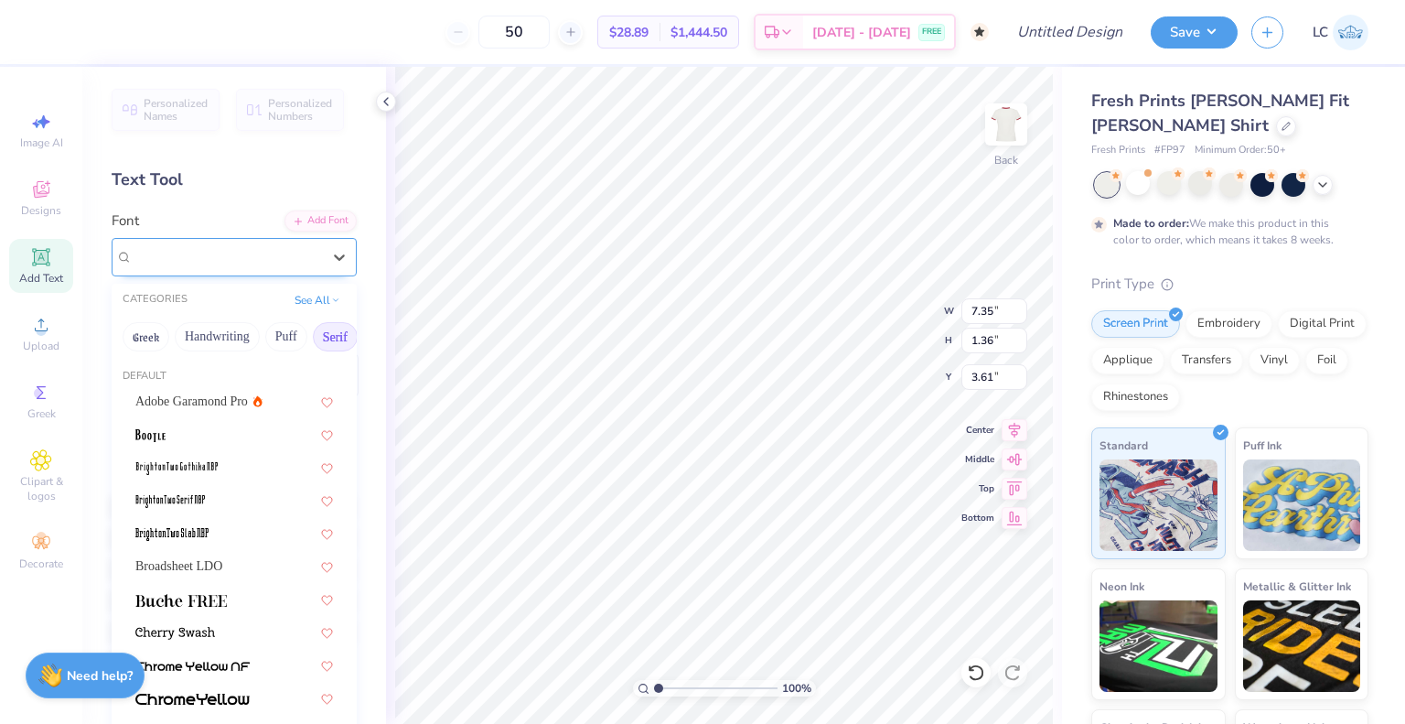
click at [258, 259] on div "EB Garamond 12 (12 Regular)" at bounding box center [227, 256] width 192 height 28
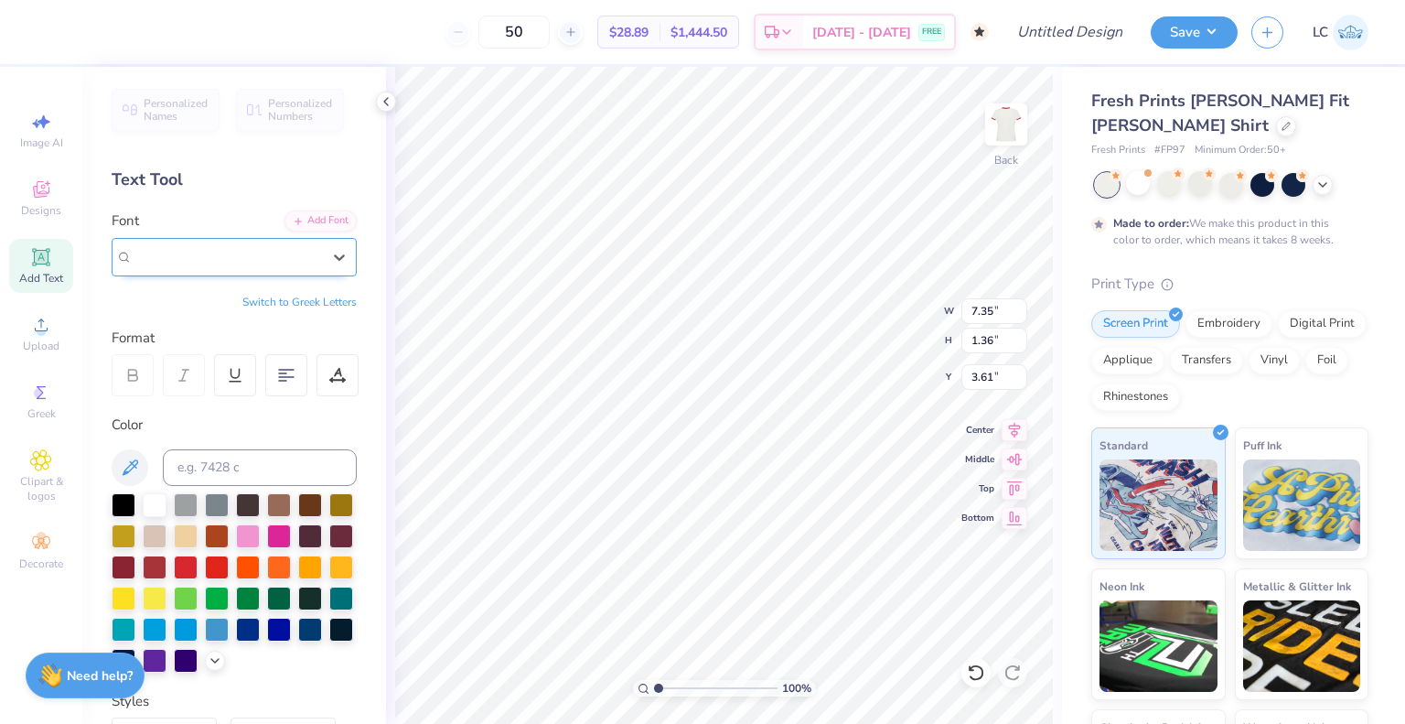
click at [240, 256] on span "EB Garamond 12 (12 Regular)" at bounding box center [217, 256] width 169 height 21
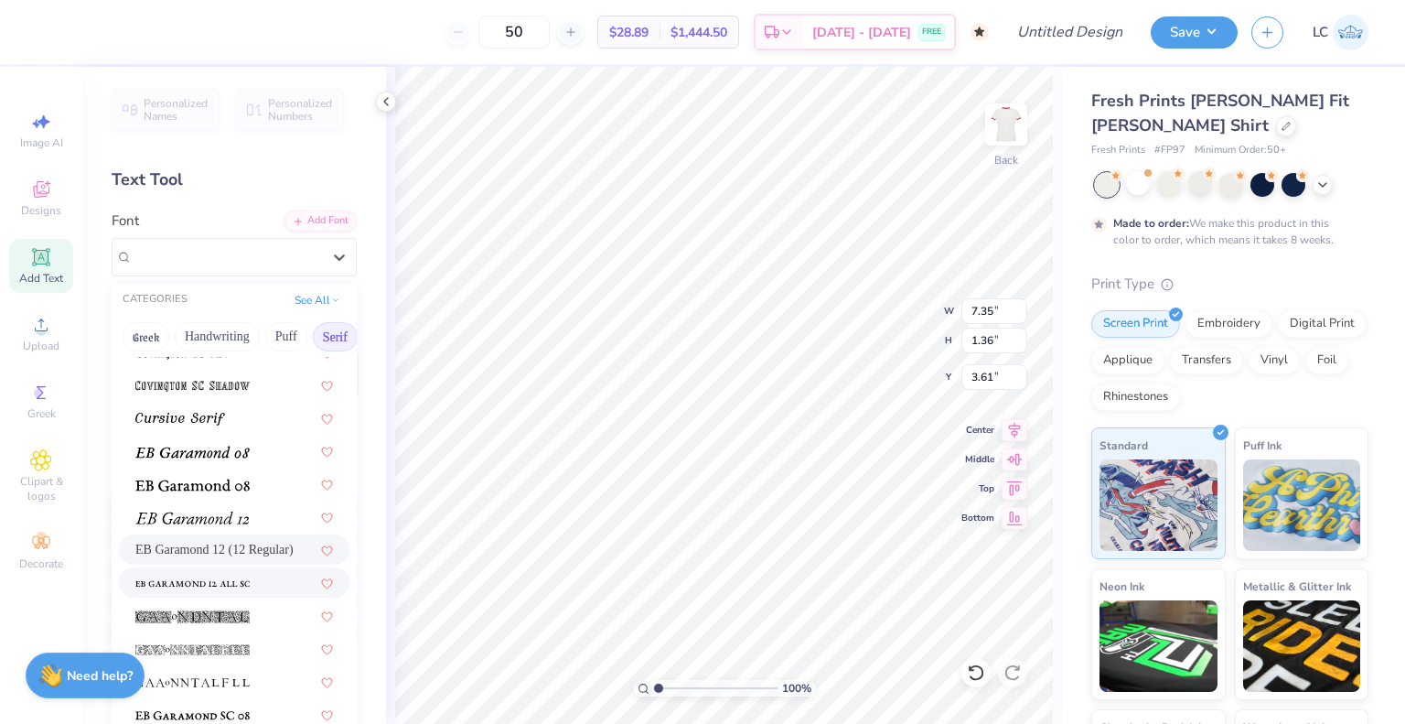
scroll to position [1036, 0]
click at [212, 488] on img at bounding box center [192, 486] width 114 height 13
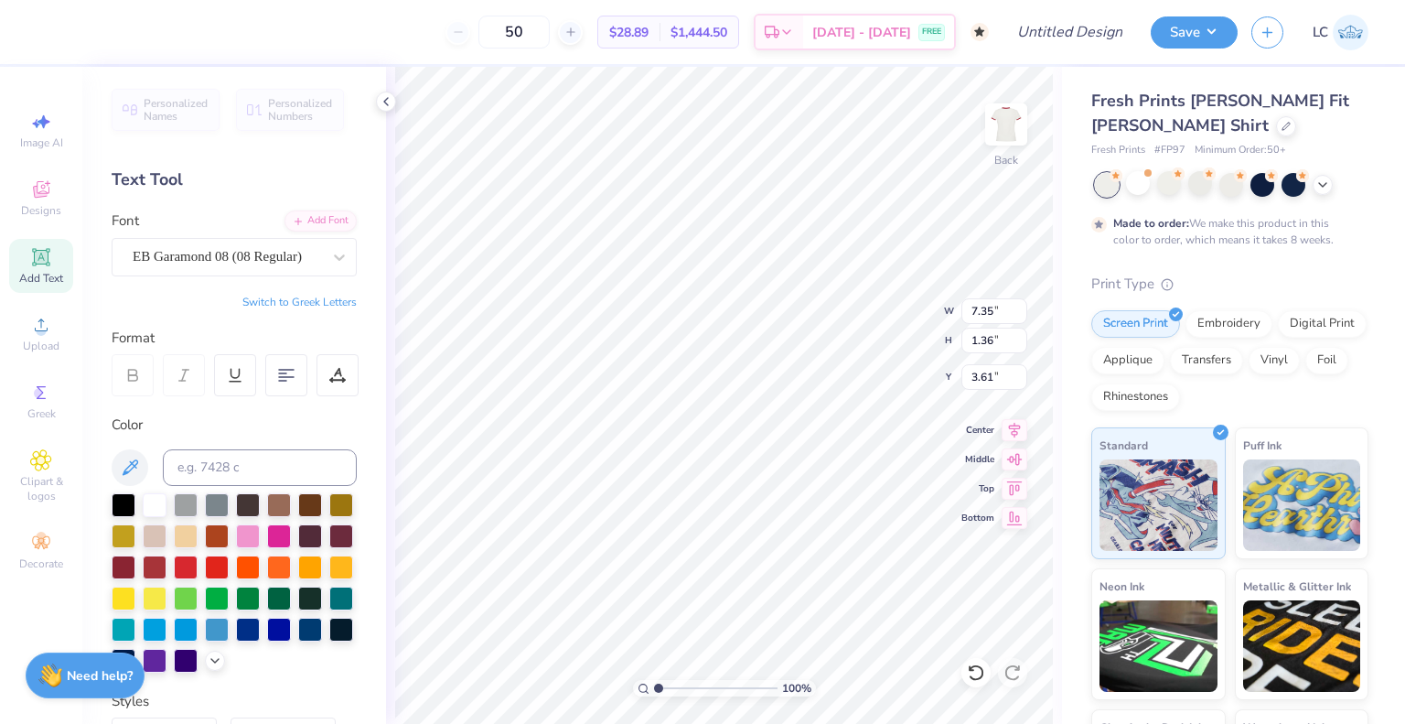
type input "7.55"
type input "1.30"
type input "3.64"
click at [198, 559] on div at bounding box center [186, 566] width 24 height 24
click at [167, 559] on div at bounding box center [155, 566] width 24 height 24
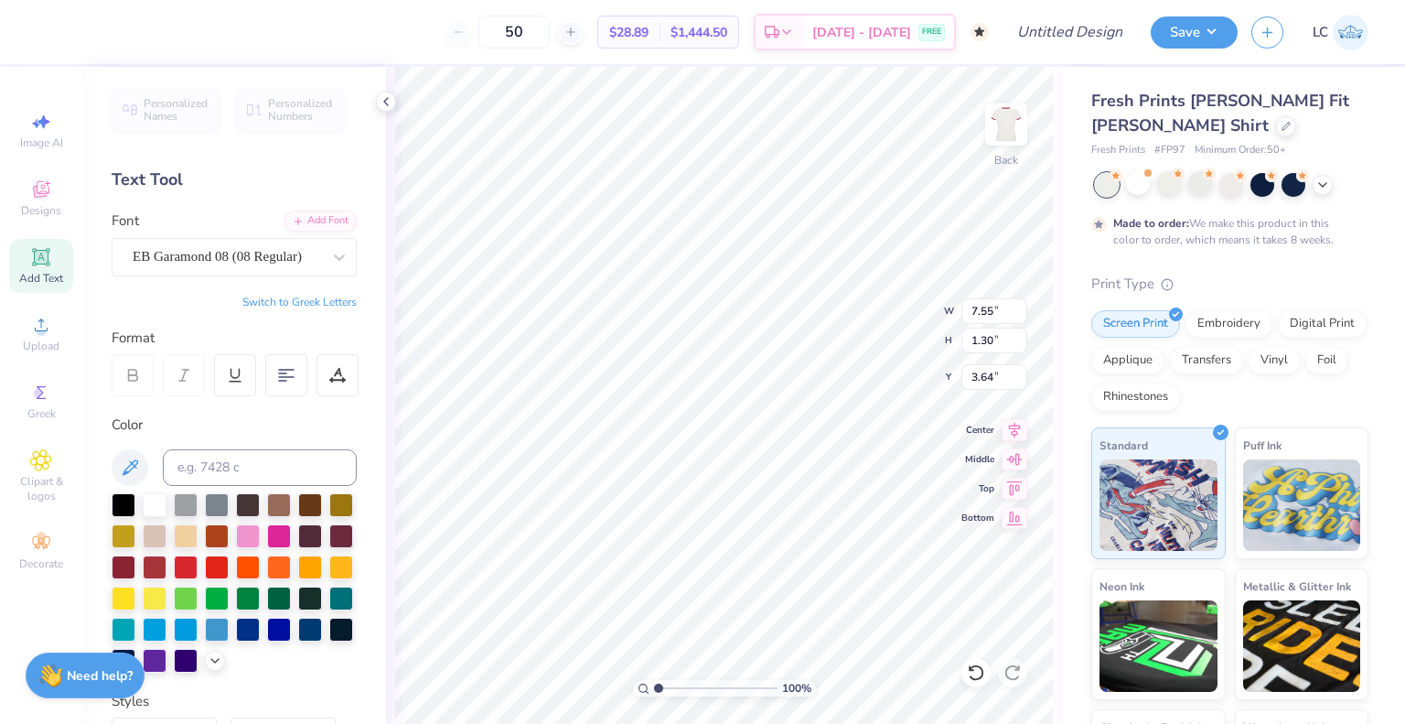
scroll to position [15, 4]
type textarea "theta"
type input "3.49"
type input "3.48"
type input "4.20"
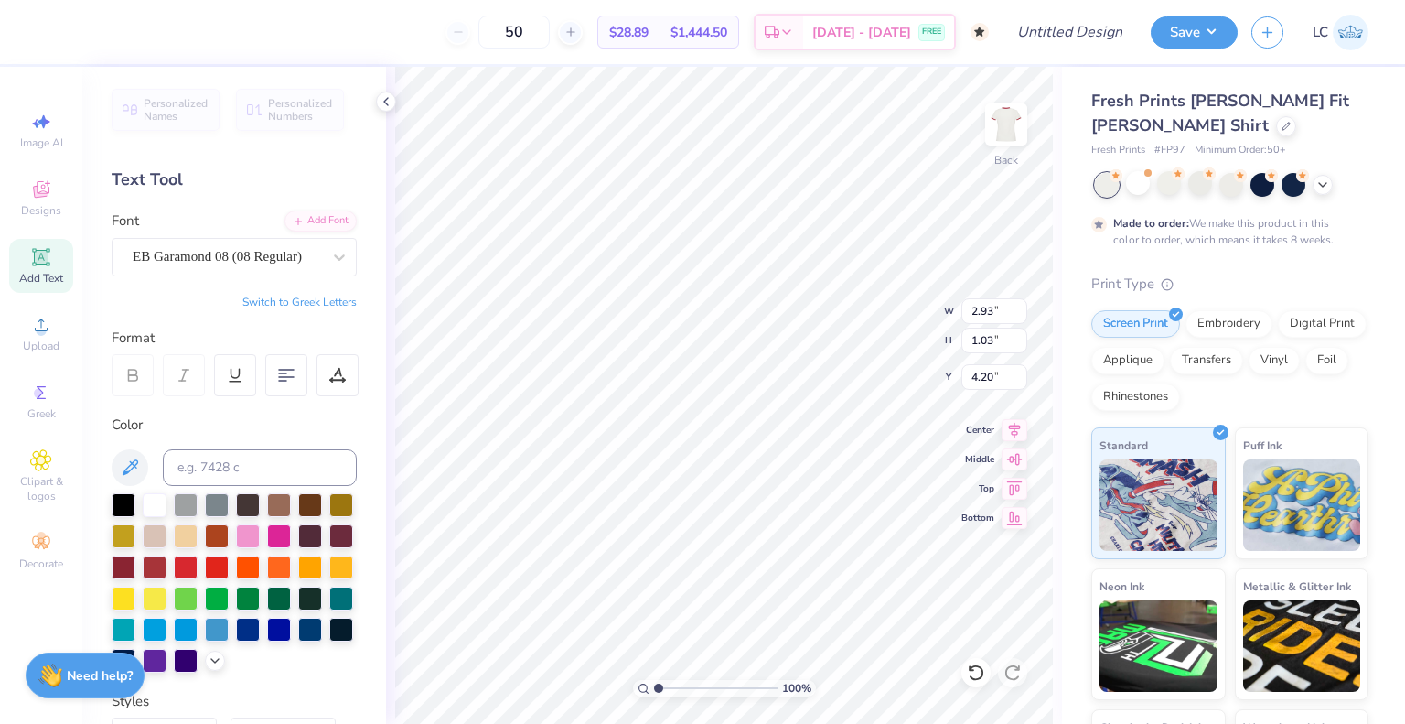
type input "2.93"
type input "1.03"
type input "3.94"
type input "2.90"
type input "1.52"
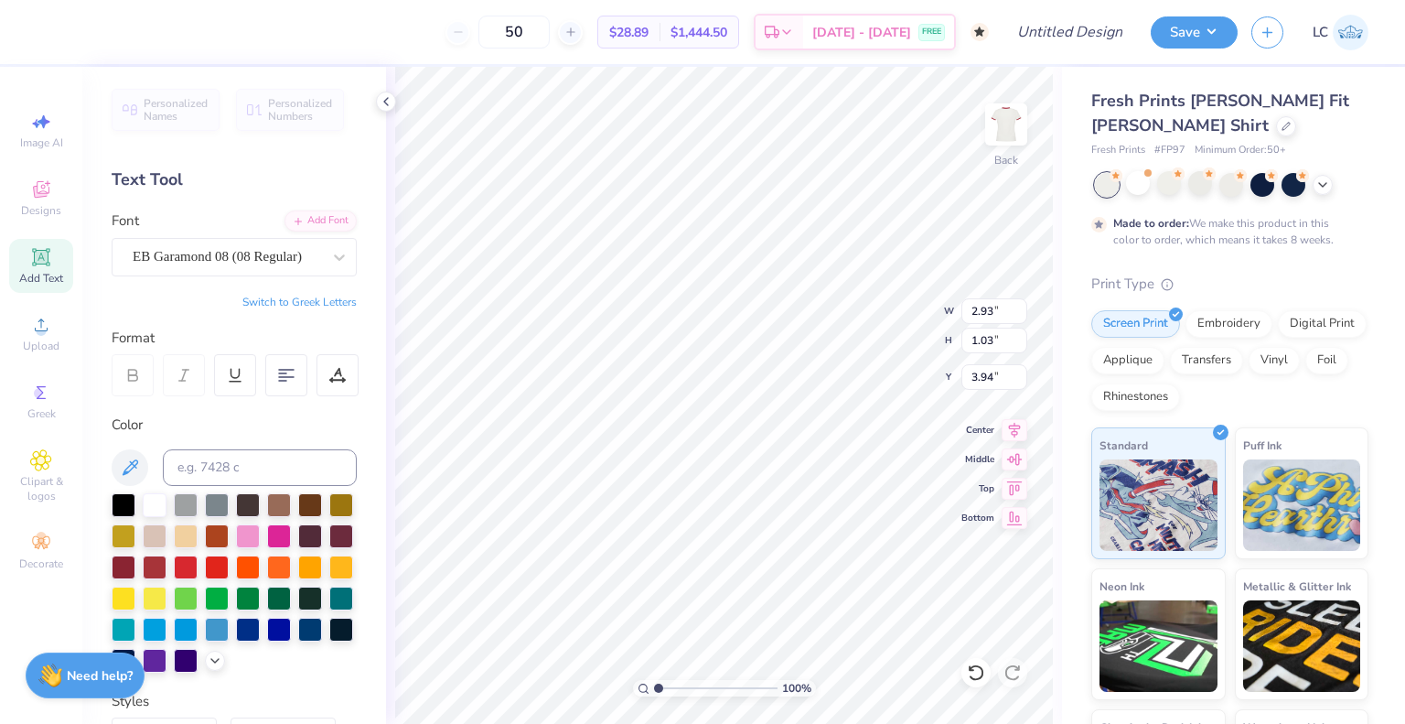
type input "3.88"
type input "2.93"
type input "1.03"
type input "3.94"
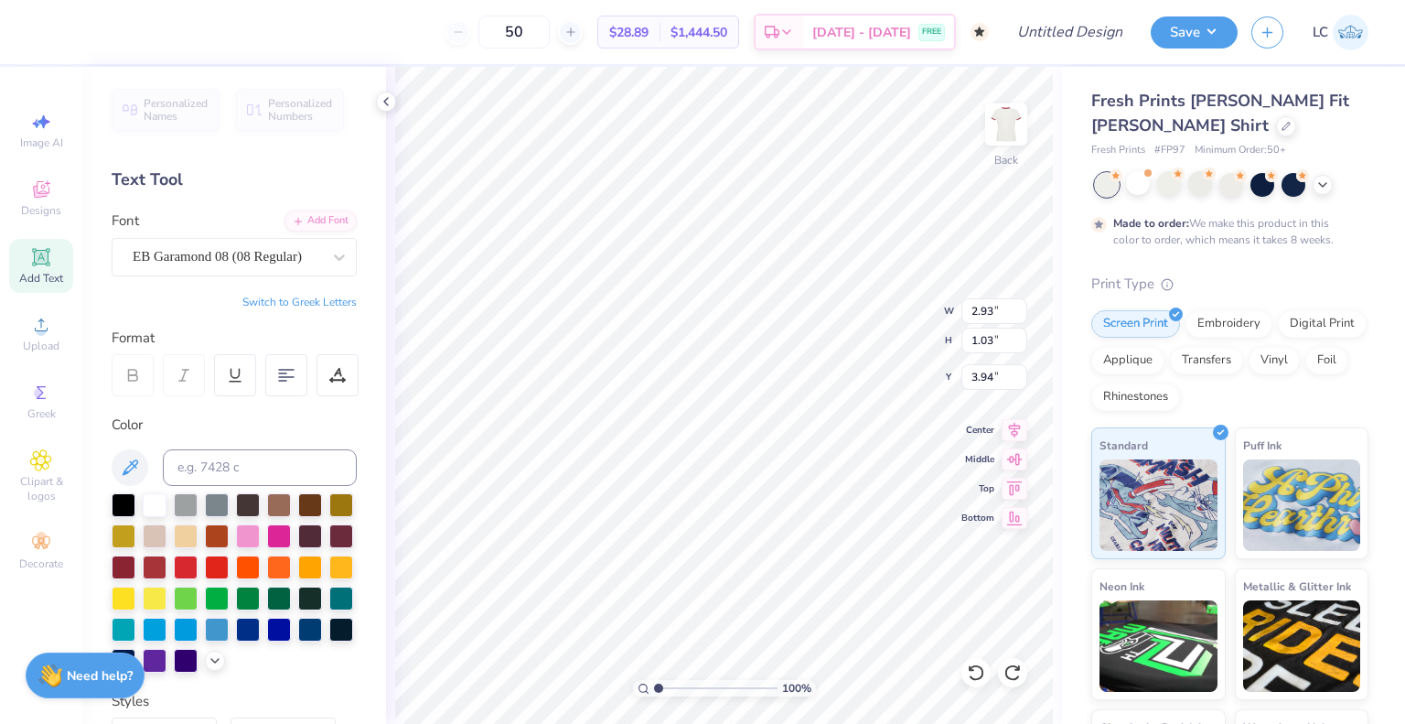
scroll to position [15, 5]
type textarea "theta loves"
type input "3.00"
click at [210, 251] on div "EB Garamond 08 (08 Regular)" at bounding box center [227, 256] width 192 height 28
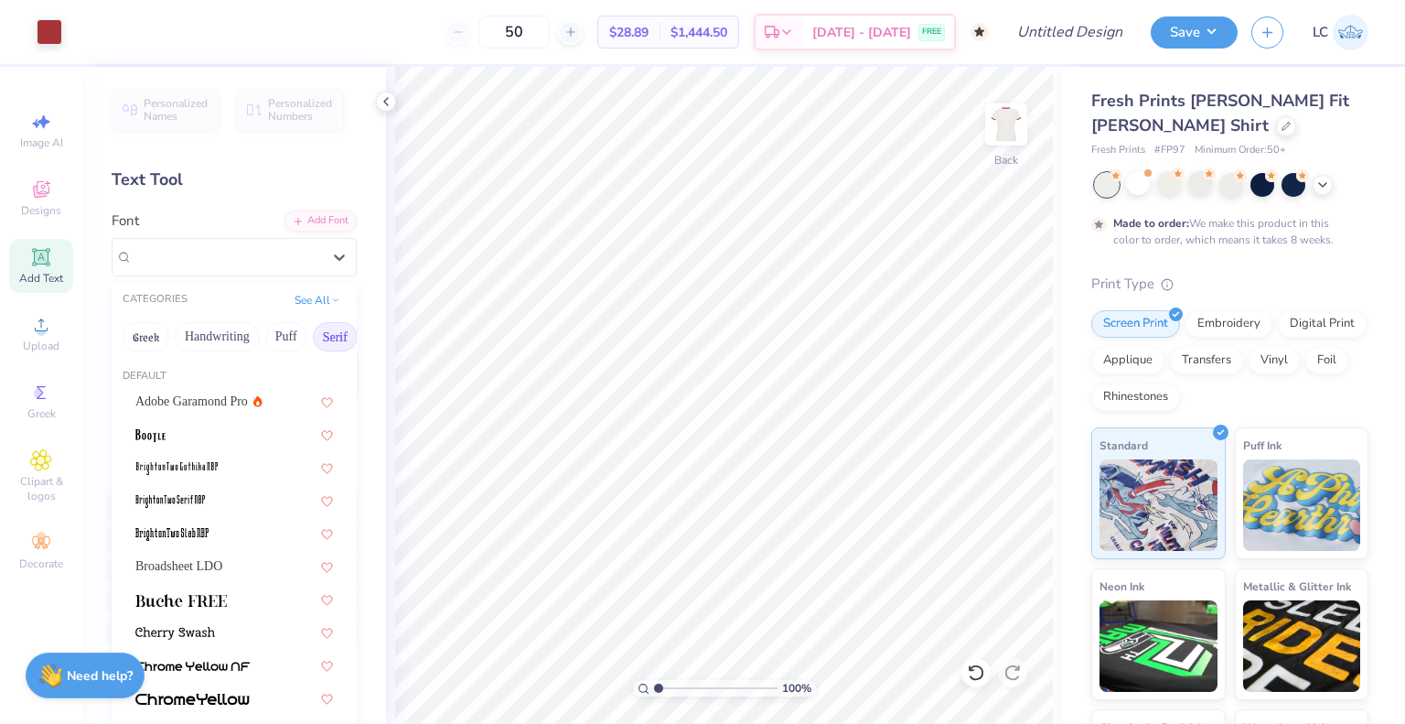
click at [49, 274] on span "Add Text" at bounding box center [41, 278] width 44 height 15
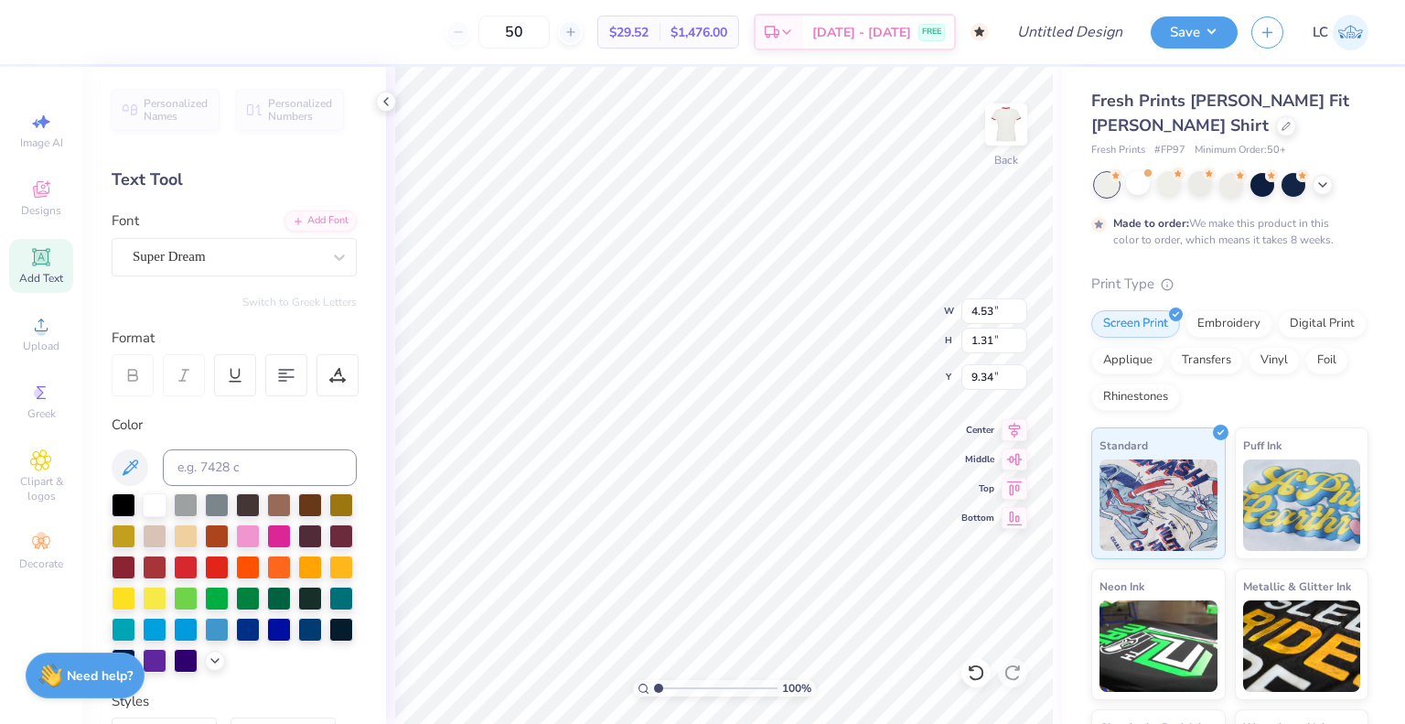
type textarea "CASA"
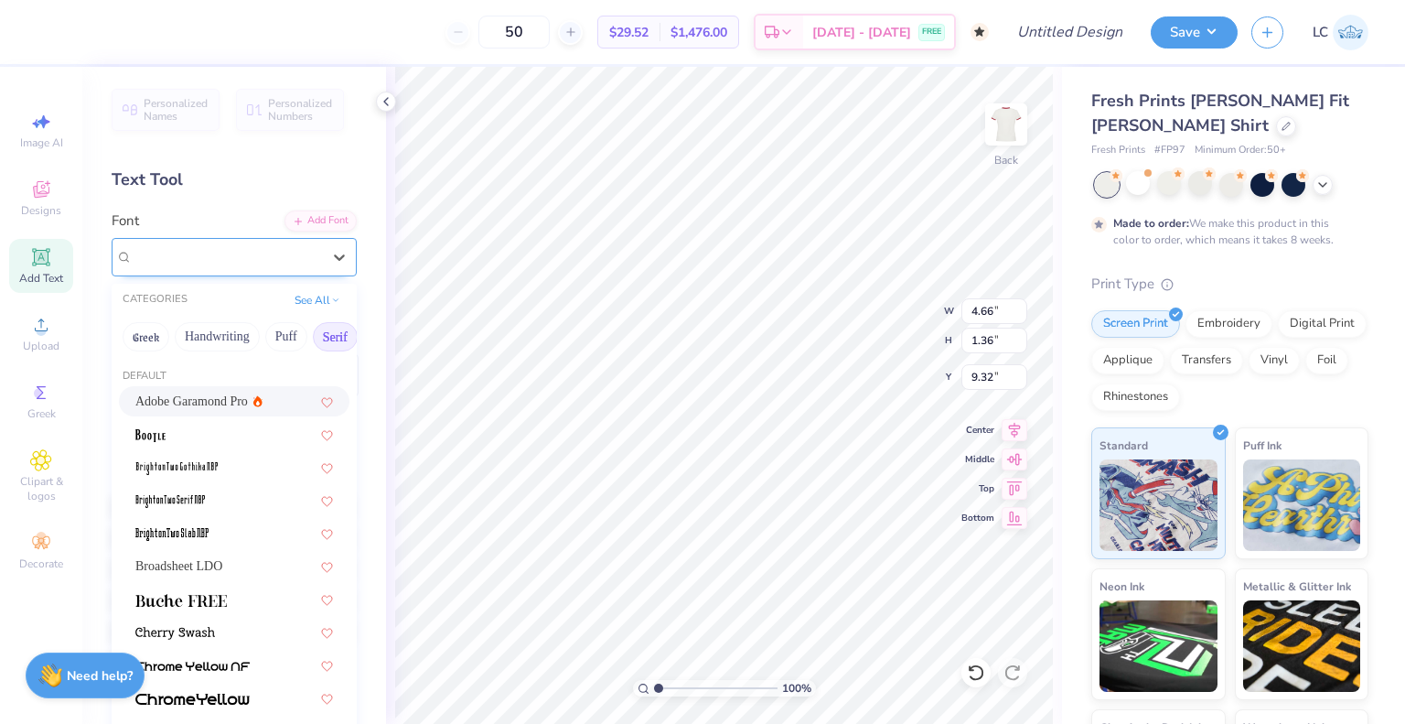
click at [260, 246] on div "Super Dream" at bounding box center [227, 256] width 192 height 28
click at [127, 336] on button "Bold" at bounding box center [138, 336] width 45 height 29
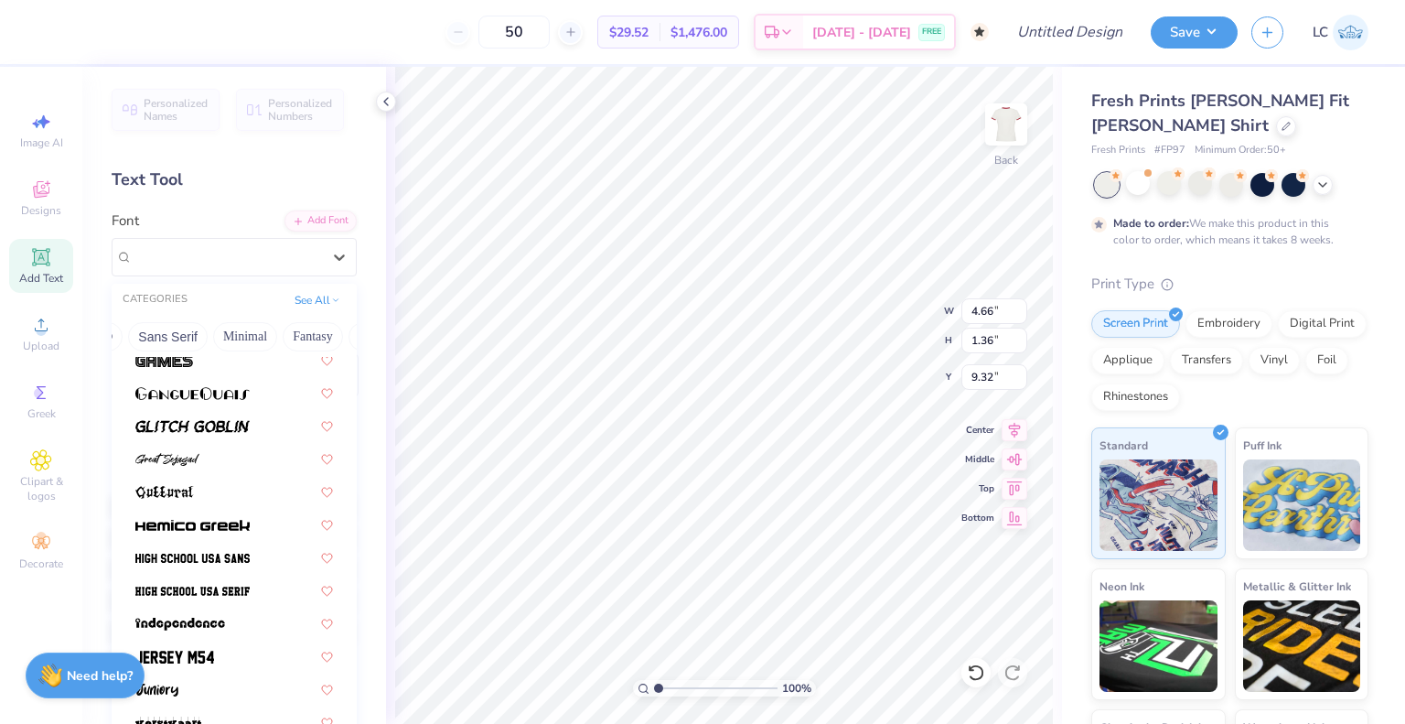
scroll to position [791, 0]
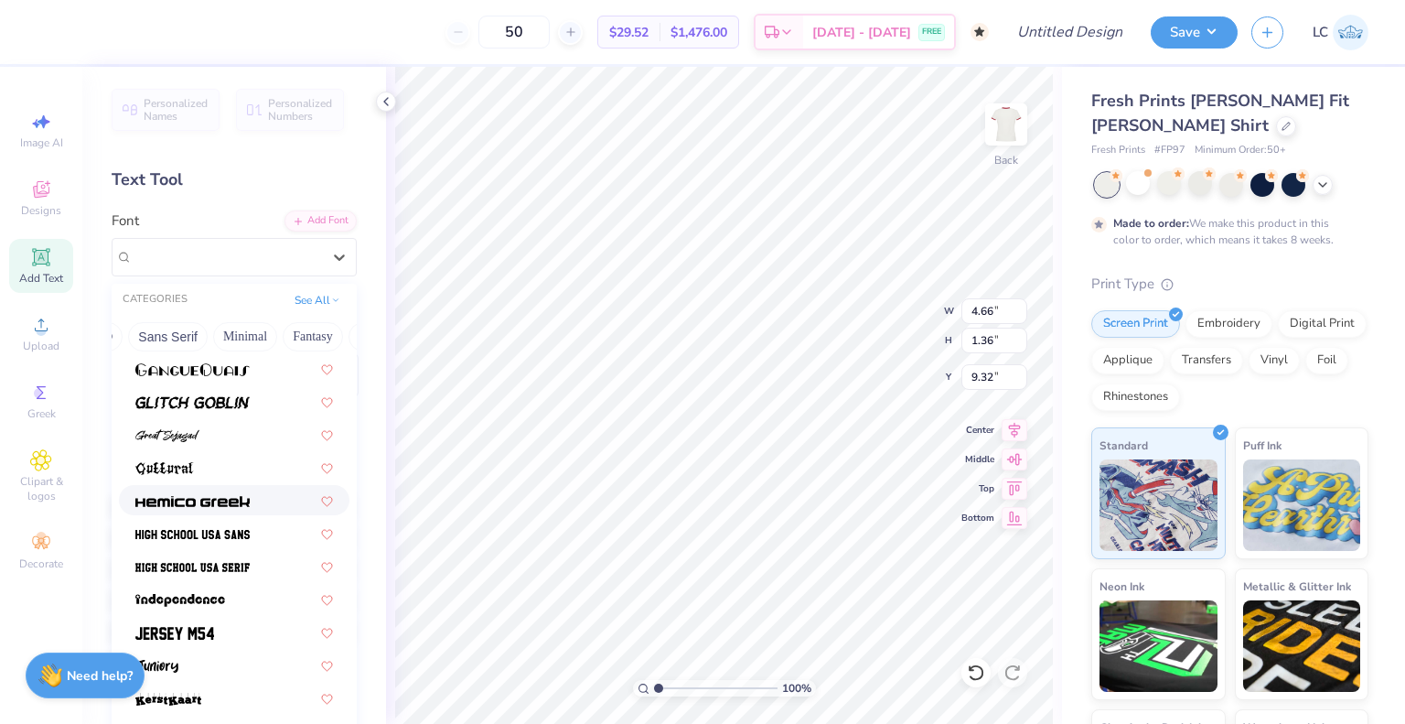
click at [200, 499] on img at bounding box center [192, 501] width 114 height 13
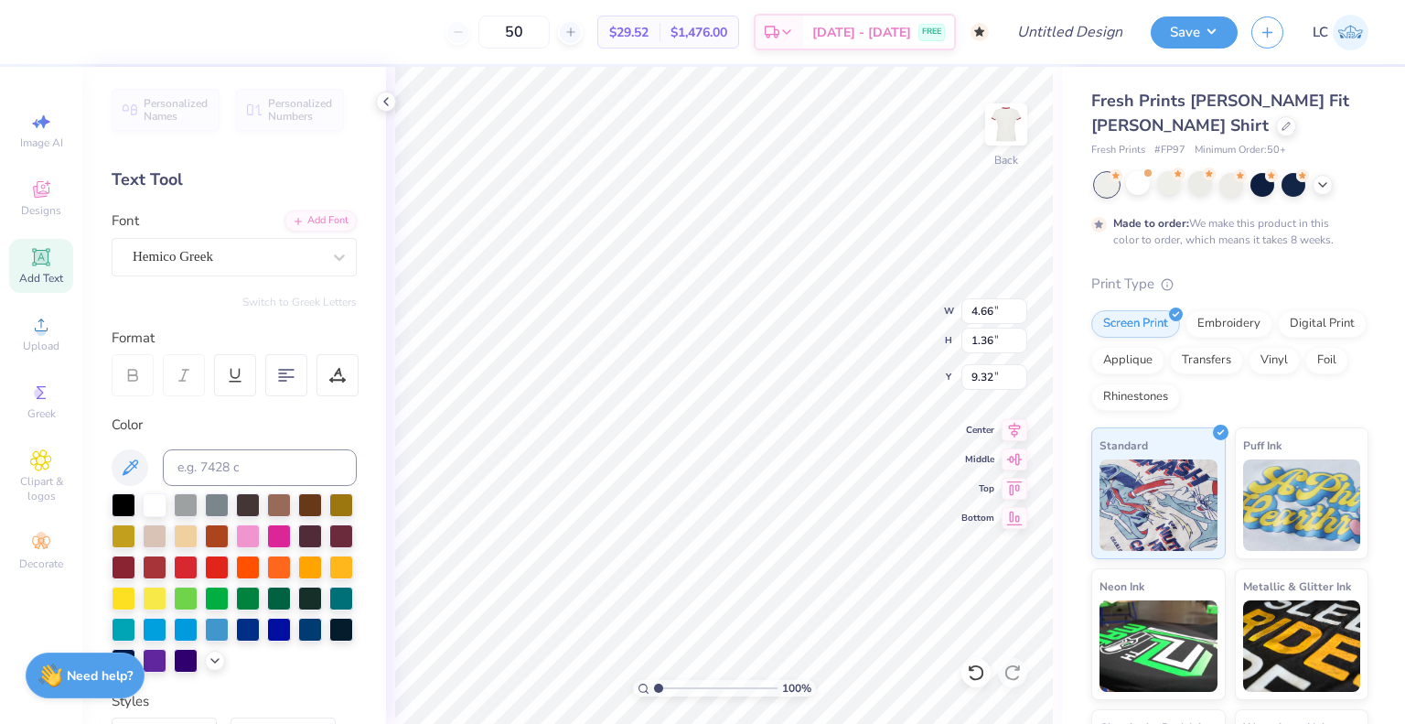
type input "4.76"
type input "0.94"
type input "9.53"
click at [221, 253] on div "Hemico Greek" at bounding box center [227, 256] width 192 height 28
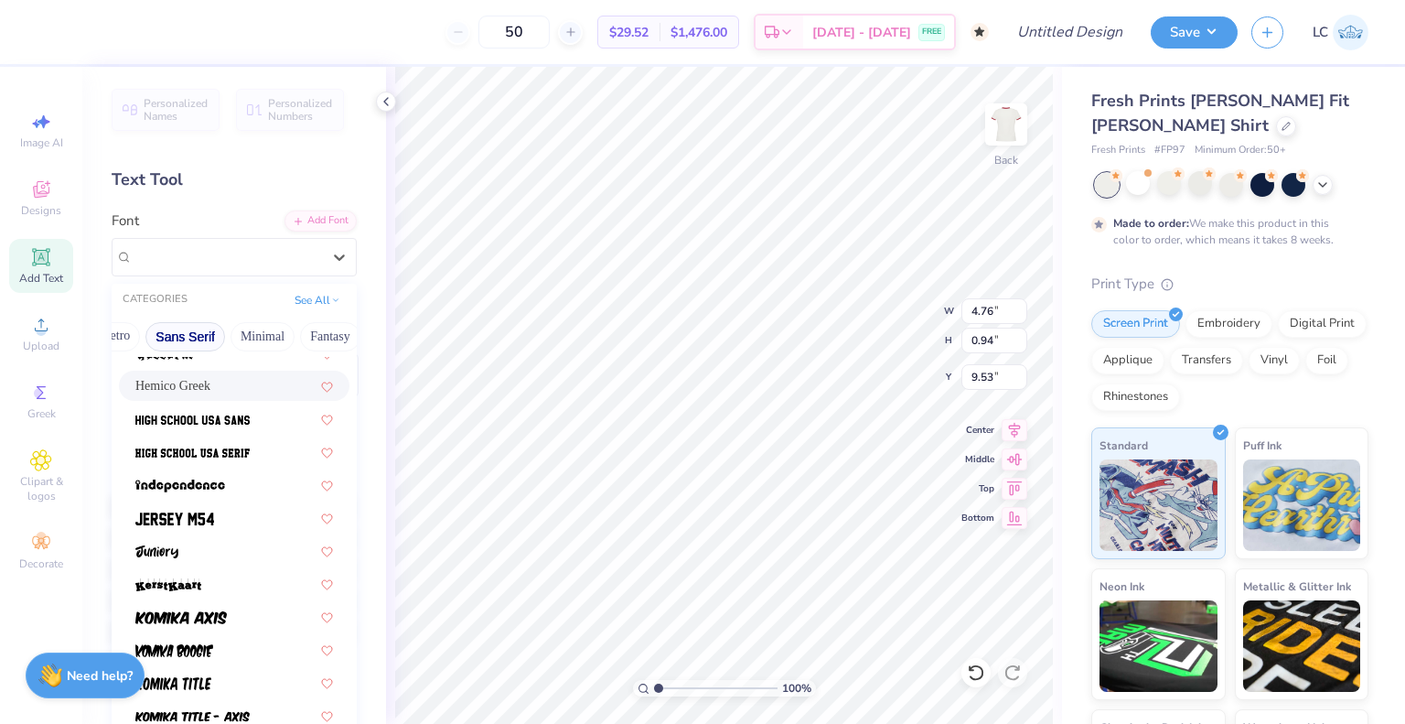
scroll to position [0, 405]
click at [178, 339] on button "Sans Serif" at bounding box center [188, 336] width 80 height 29
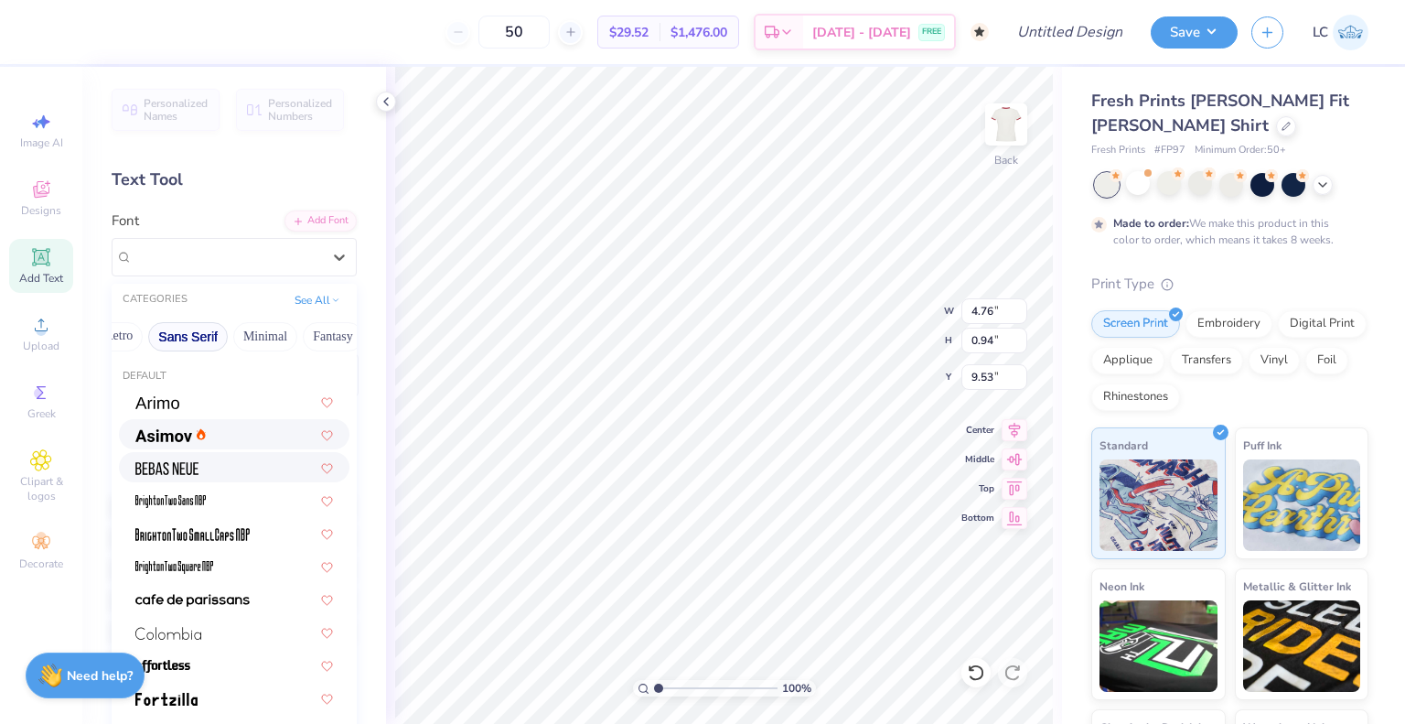
click at [186, 441] on span at bounding box center [163, 434] width 57 height 19
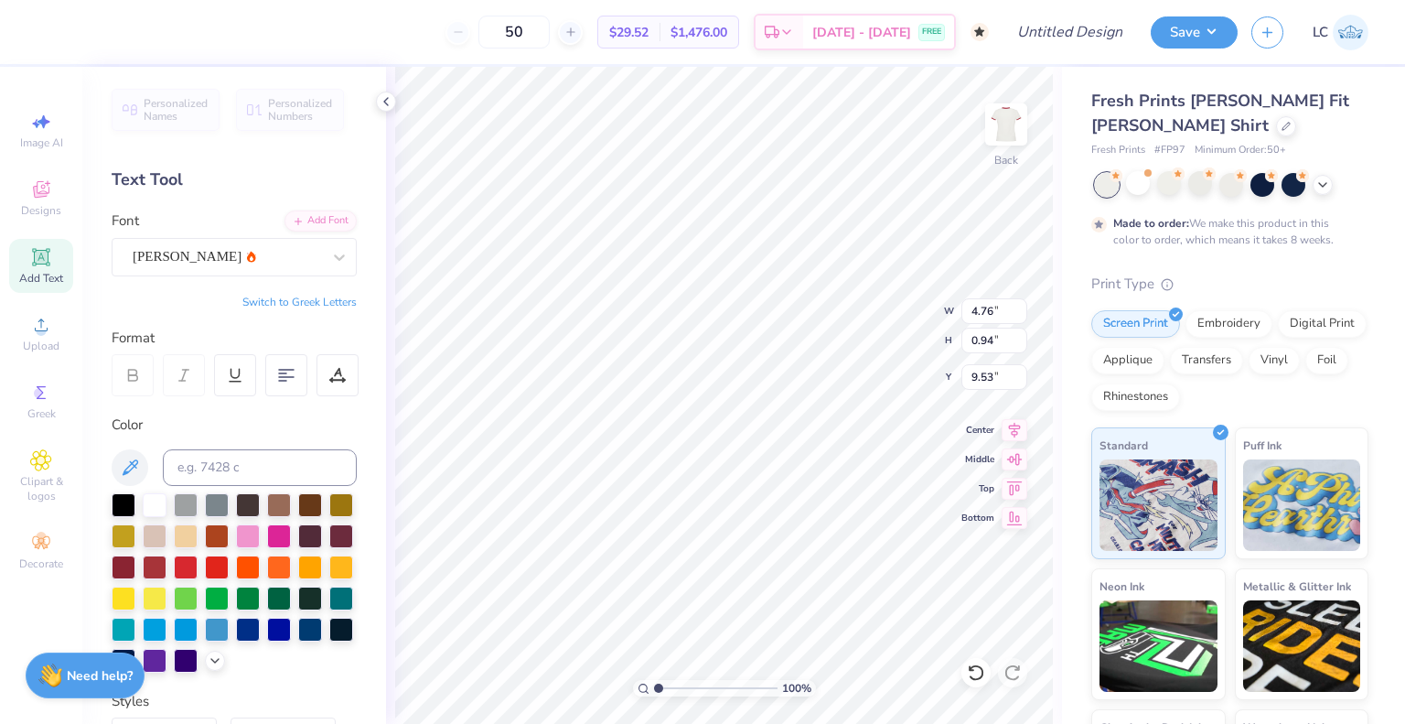
type input "4.80"
type input "1.37"
type input "9.32"
click at [186, 235] on div "[PERSON_NAME]" at bounding box center [234, 243] width 245 height 66
click at [183, 247] on div "[PERSON_NAME]" at bounding box center [227, 256] width 192 height 28
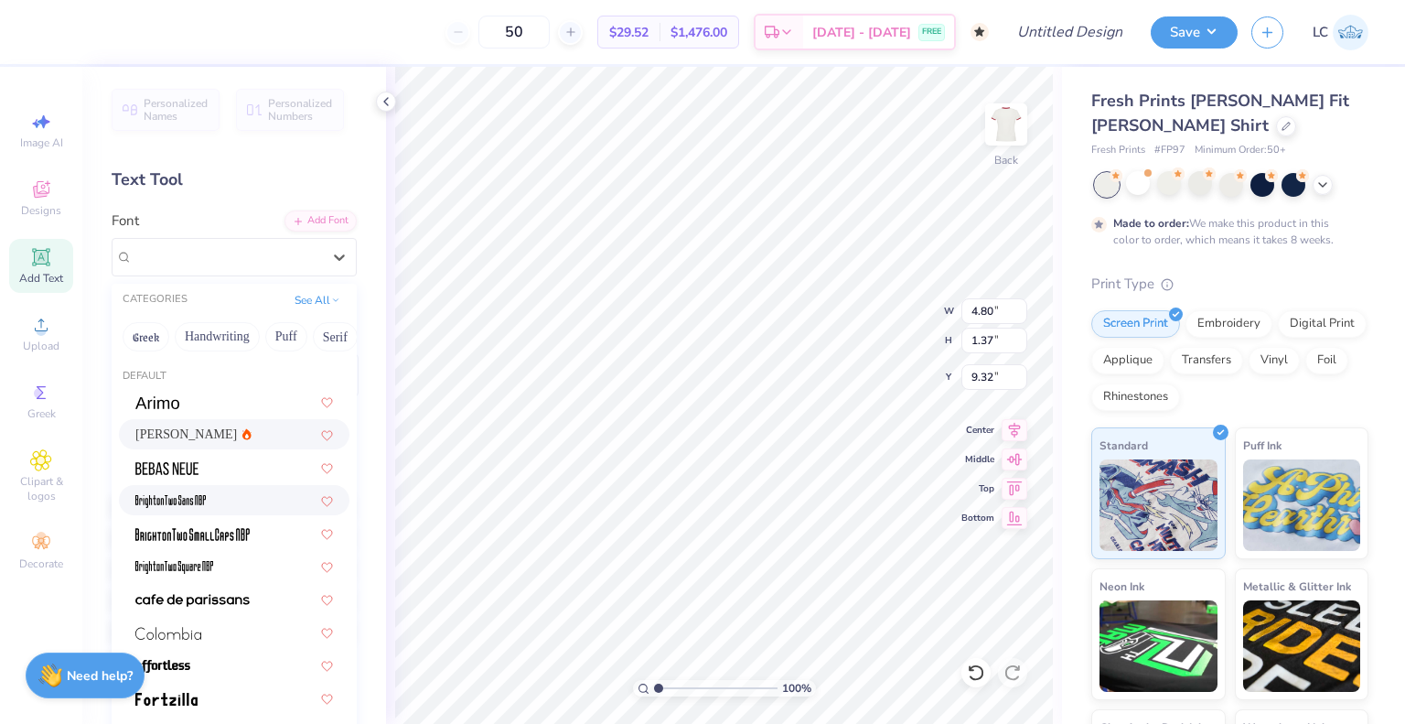
scroll to position [167, 0]
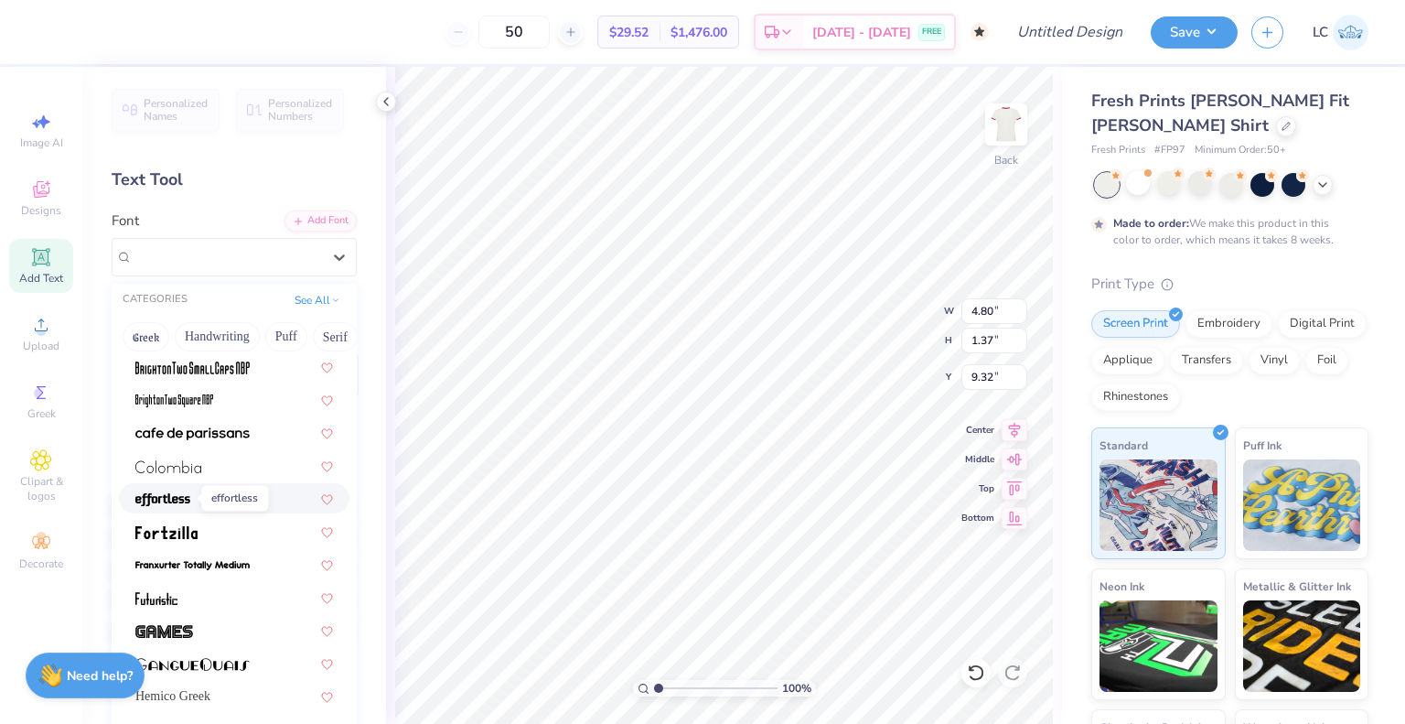
click at [167, 495] on img at bounding box center [162, 499] width 55 height 13
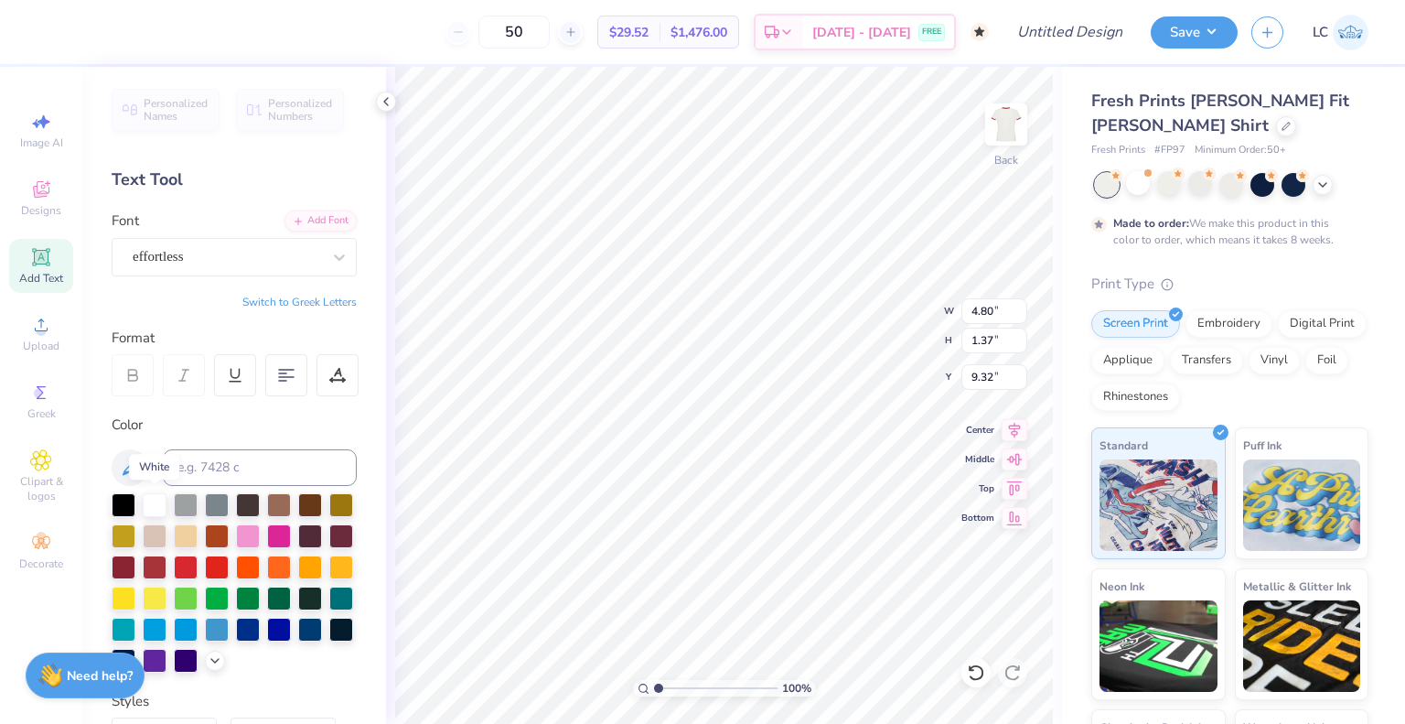
type input "3.70"
type input "1.04"
type input "9.48"
click at [181, 253] on div "effortless" at bounding box center [227, 256] width 192 height 28
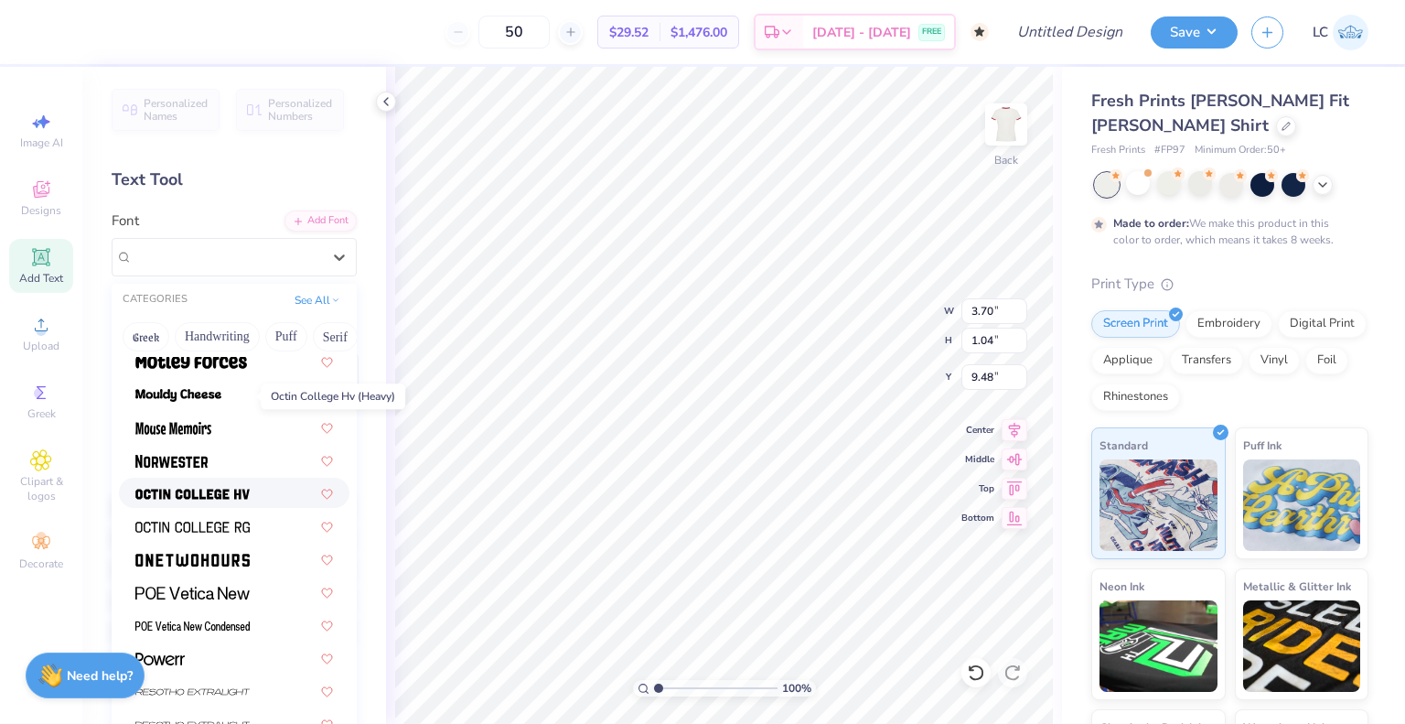
scroll to position [1791, 0]
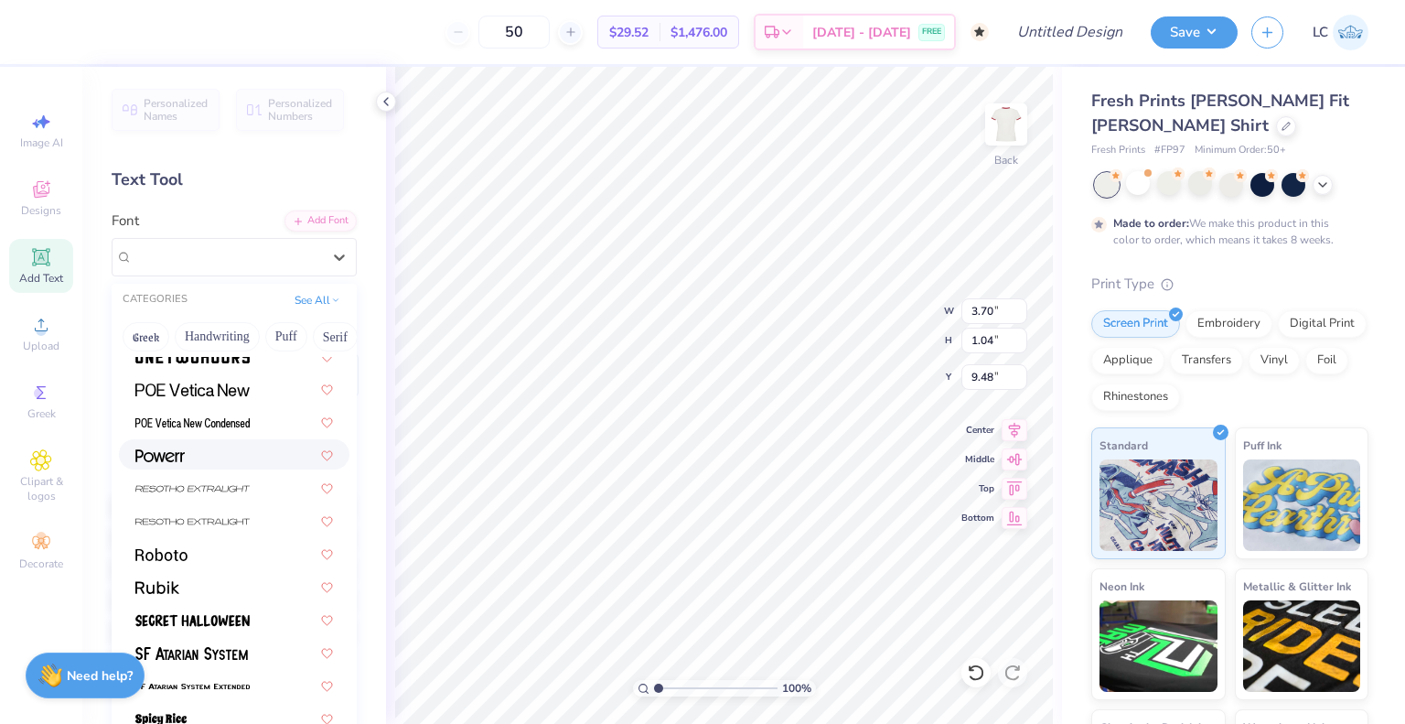
click at [180, 460] on img at bounding box center [159, 455] width 49 height 13
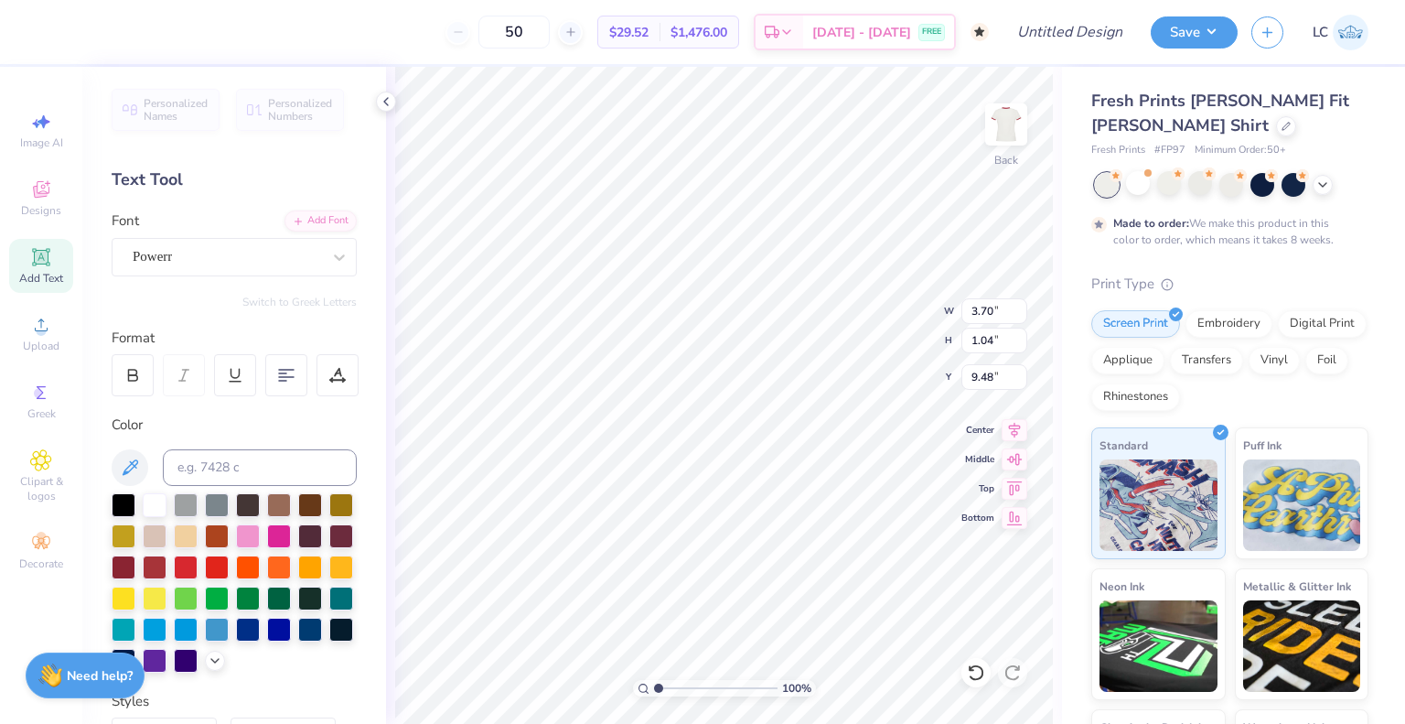
type input "3.94"
type input "1.34"
type input "9.33"
click at [171, 261] on div "Powerr" at bounding box center [227, 256] width 192 height 28
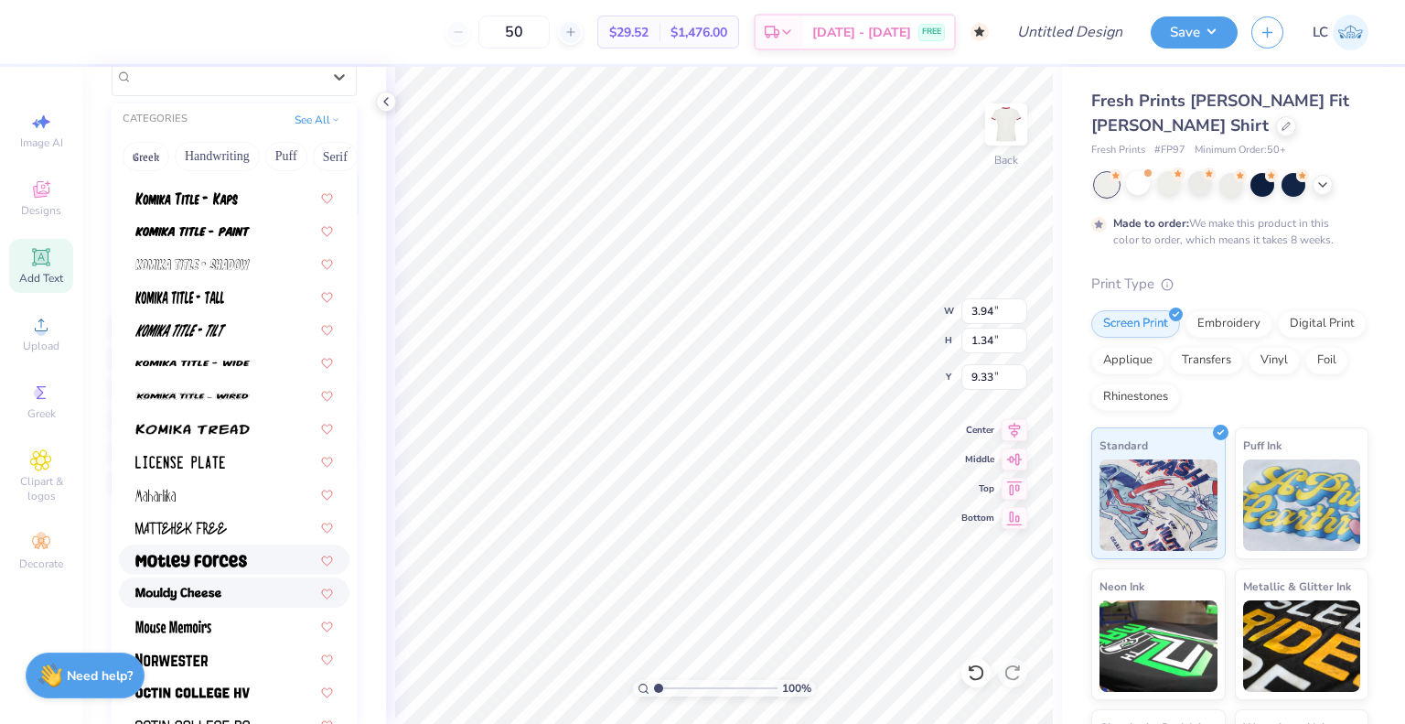
scroll to position [1257, 0]
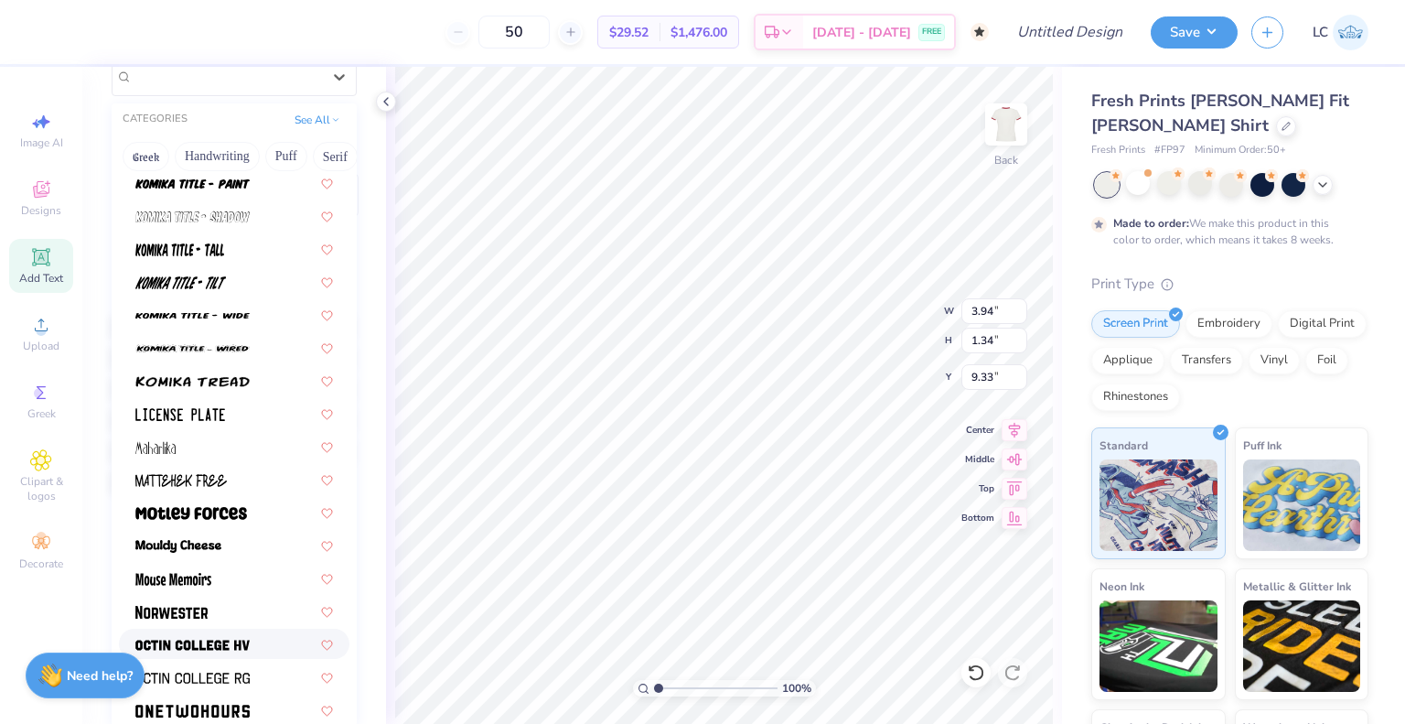
click at [208, 630] on div at bounding box center [234, 644] width 231 height 30
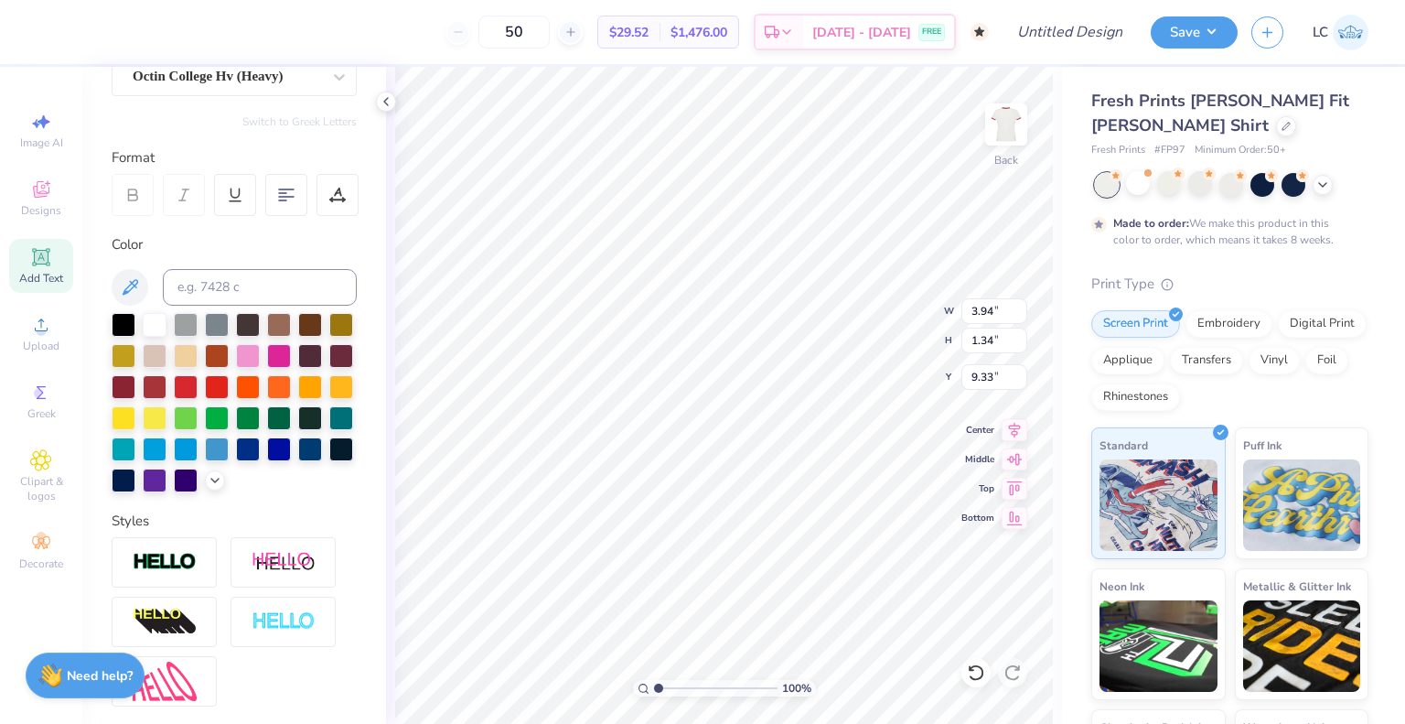
type input "4.01"
type input "1.31"
type input "9.35"
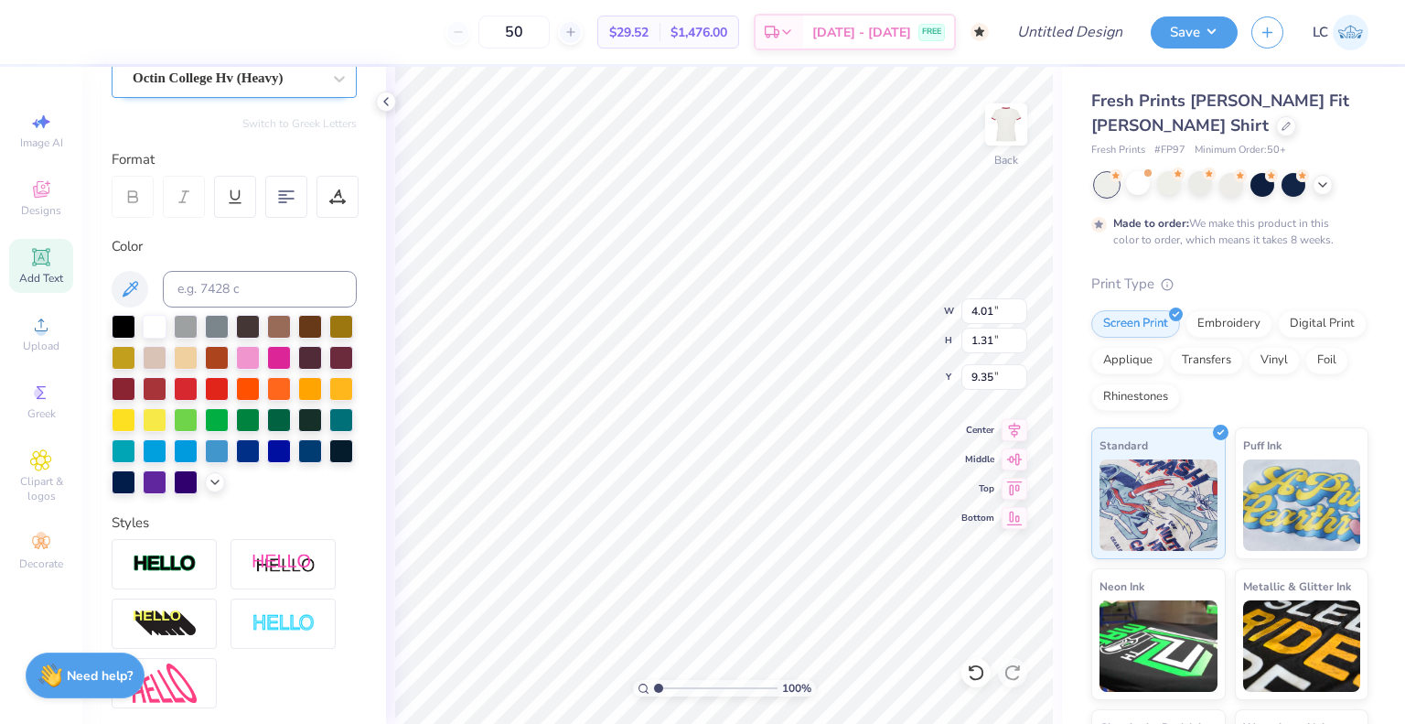
click at [198, 78] on div "Octin College Hv (Heavy)" at bounding box center [227, 78] width 192 height 28
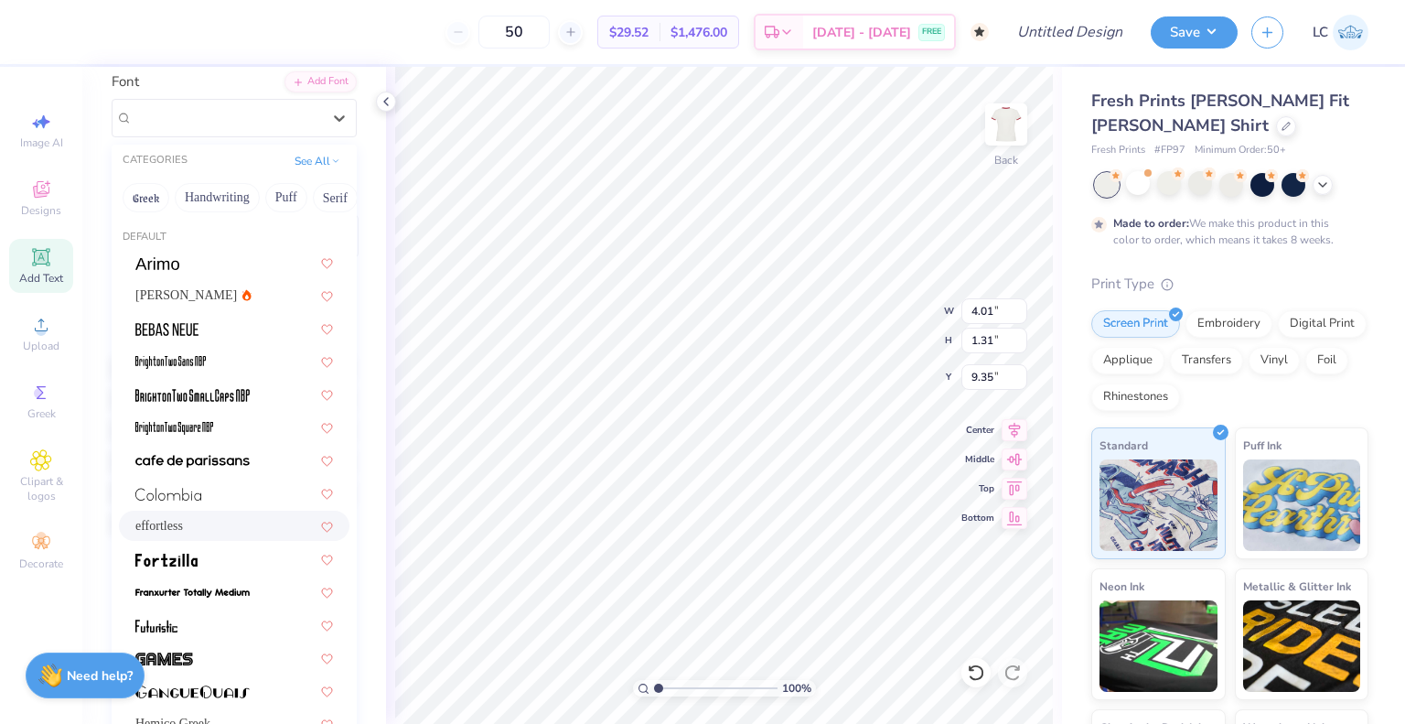
scroll to position [138, 0]
click at [201, 468] on span at bounding box center [192, 460] width 114 height 19
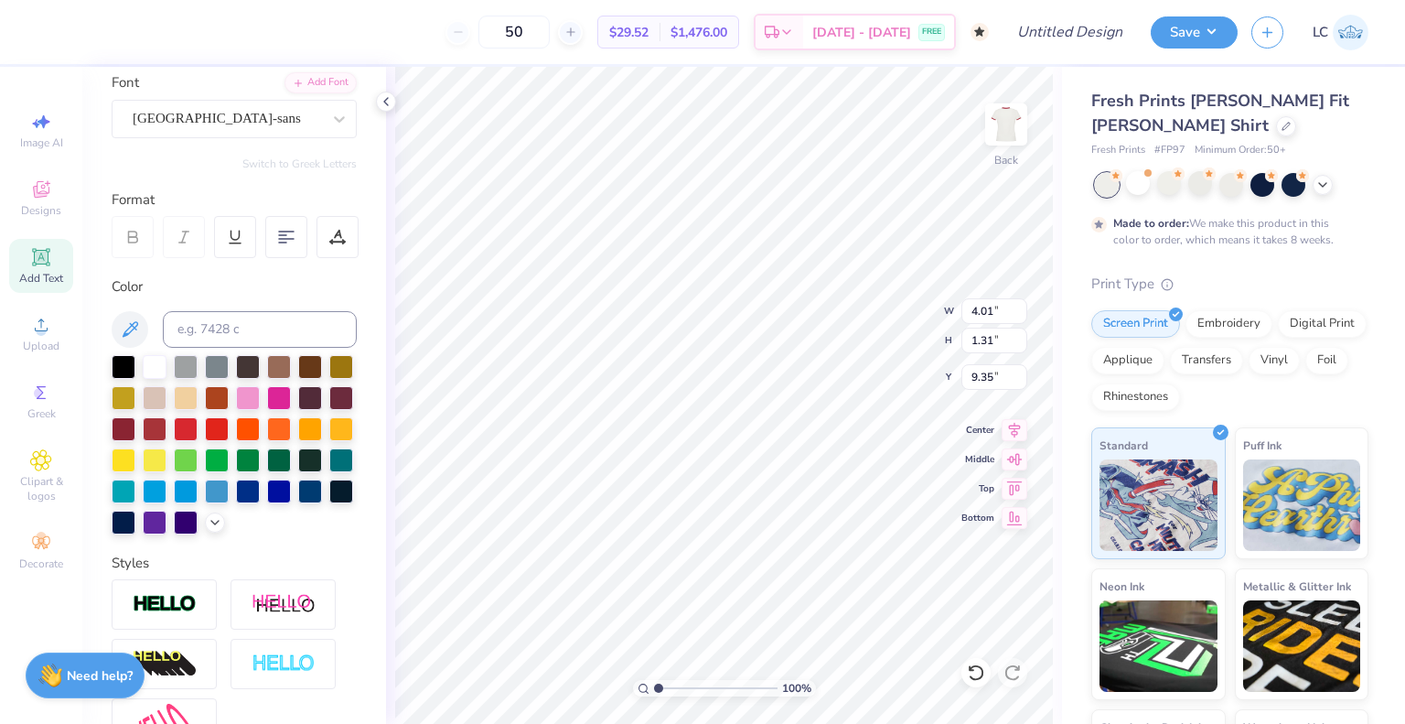
type input "3.32"
type input "0.95"
type input "9.52"
click at [135, 431] on div at bounding box center [124, 427] width 24 height 24
type input "6.45"
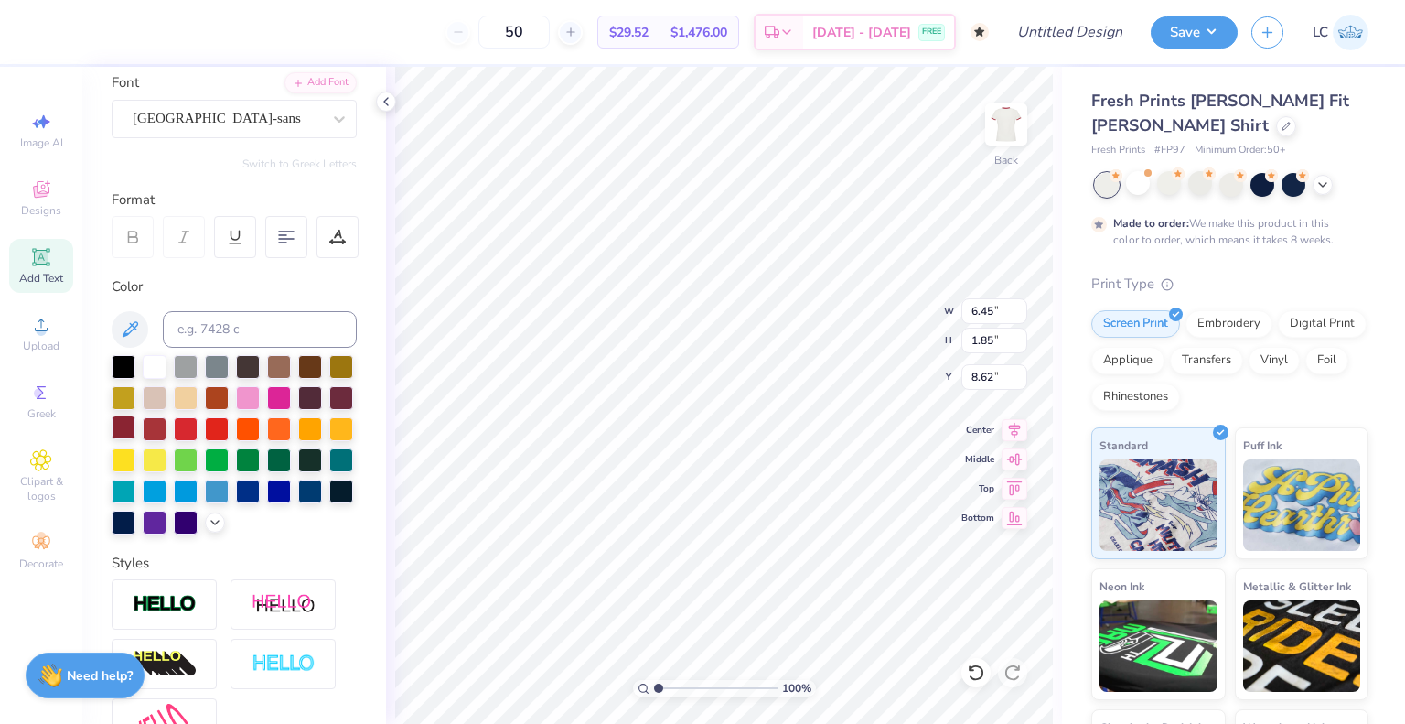
type input "1.85"
type input "4.42"
type input "1.14662476825579"
type input "5.99"
type input "1.72"
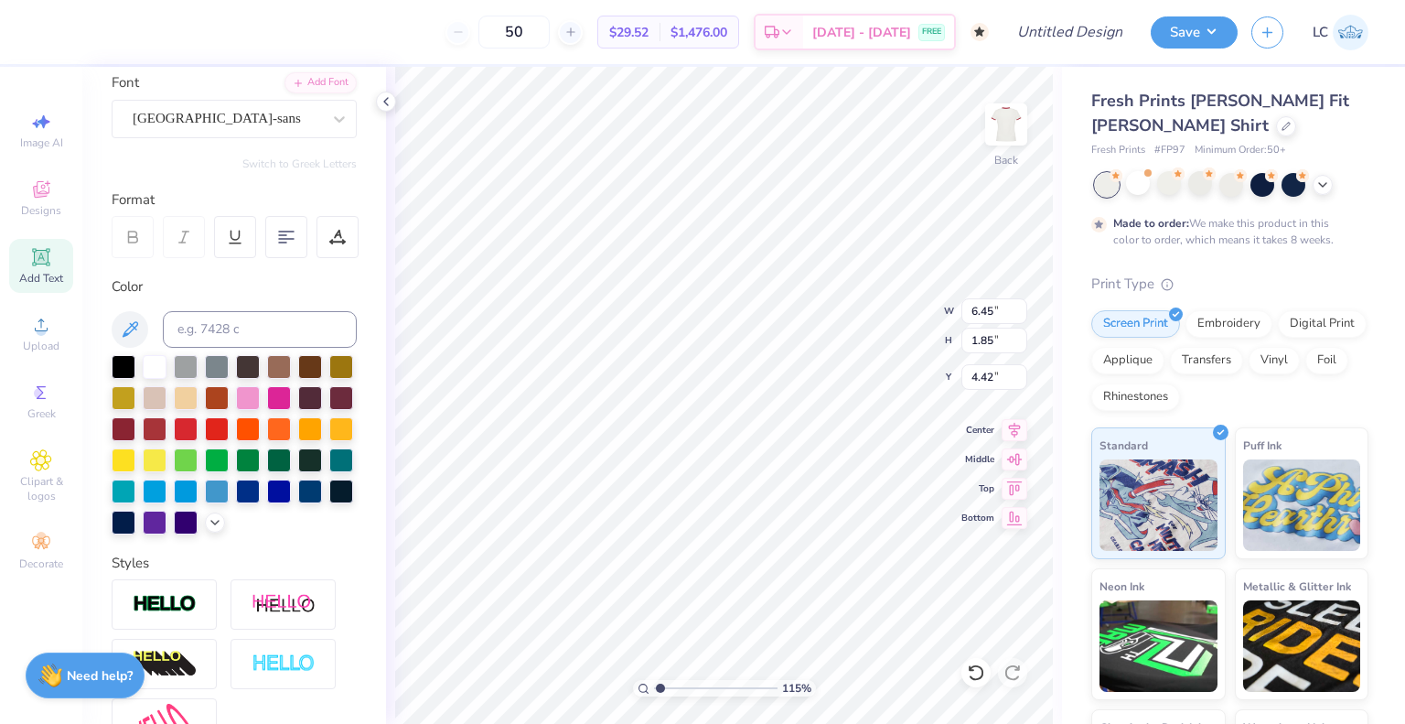
type input "4.55"
type input "1.14662476825579"
type input "5.67"
type input "1.63"
click at [245, 122] on div "EB Garamond 08 (08 Regular)" at bounding box center [227, 118] width 192 height 28
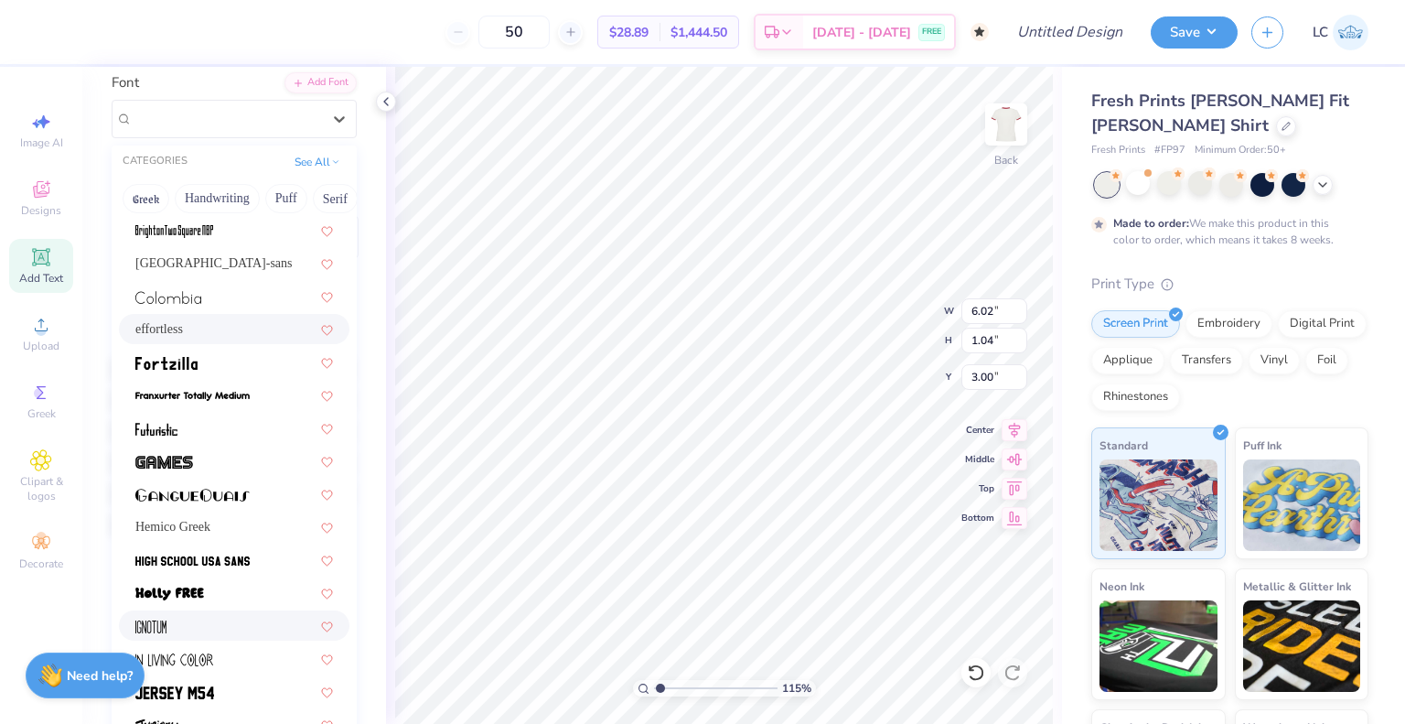
scroll to position [177, 0]
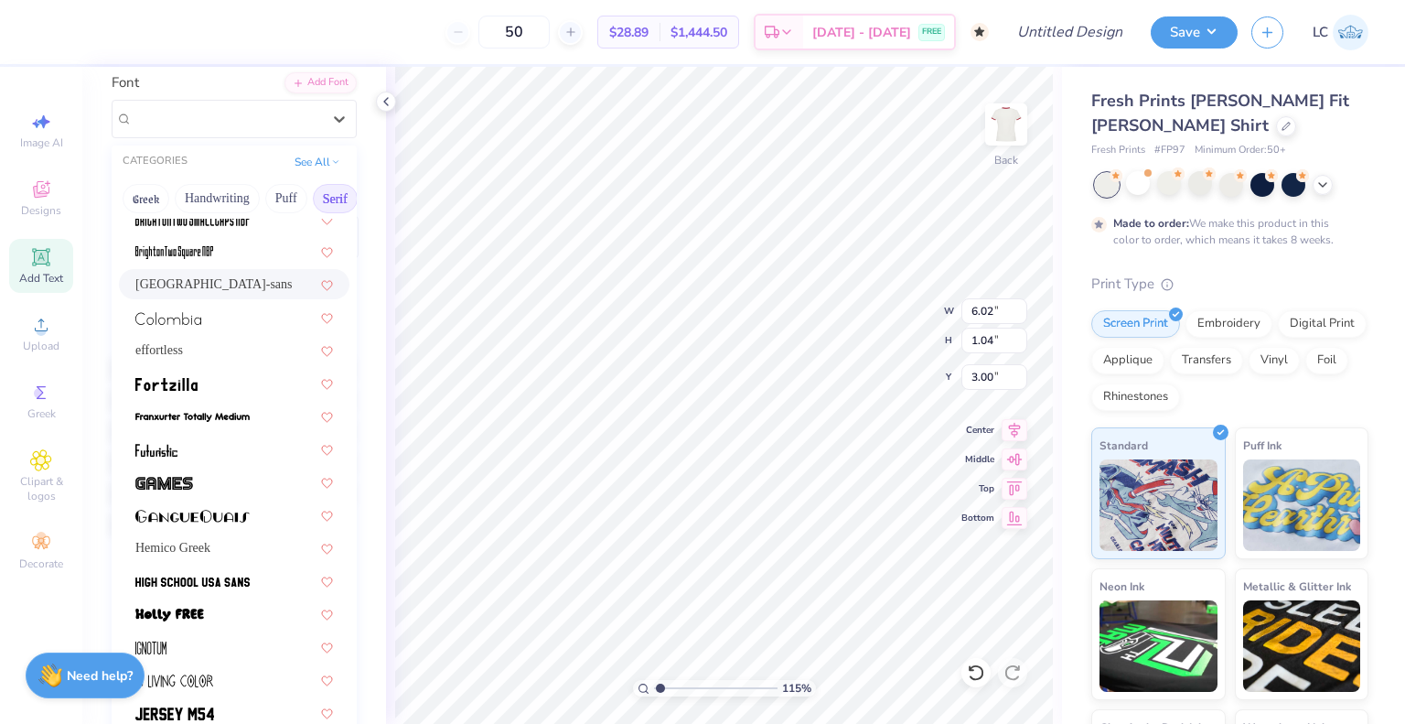
click at [329, 192] on button "Serif" at bounding box center [335, 198] width 45 height 29
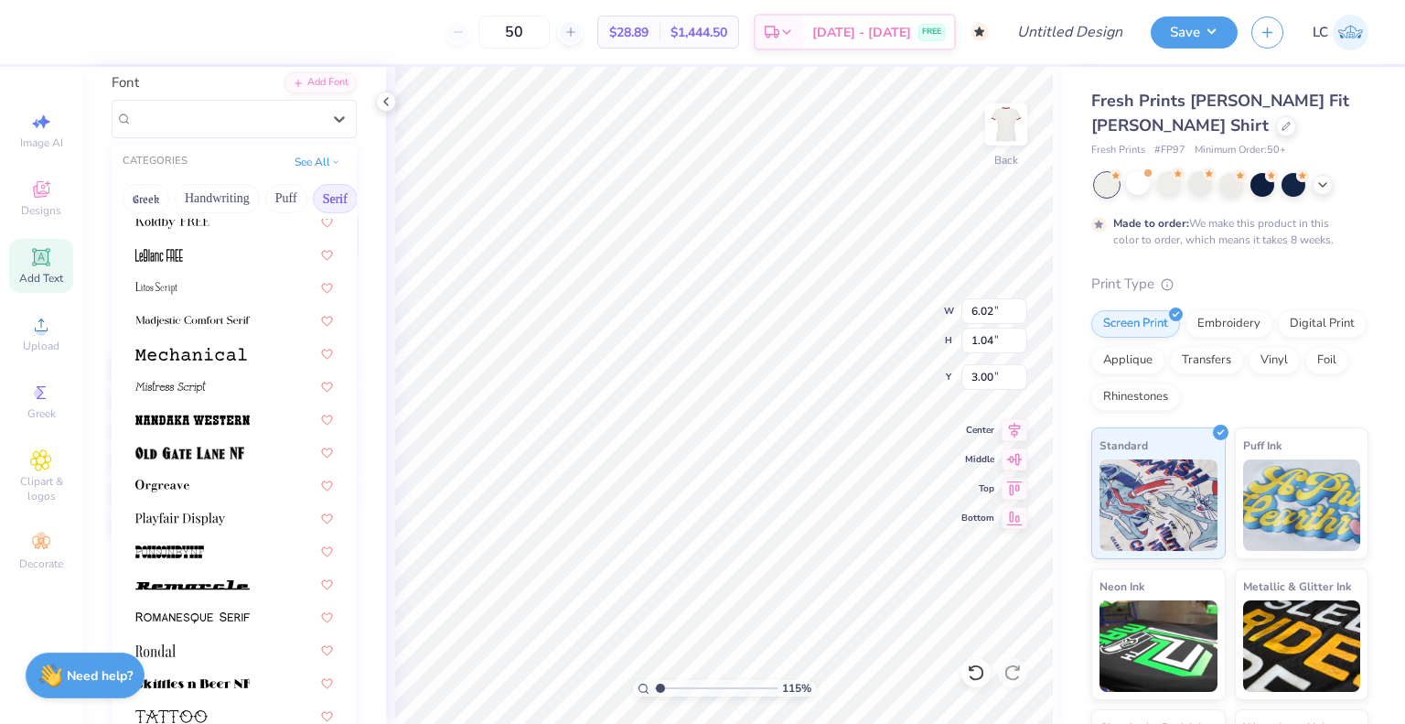
scroll to position [1828, 0]
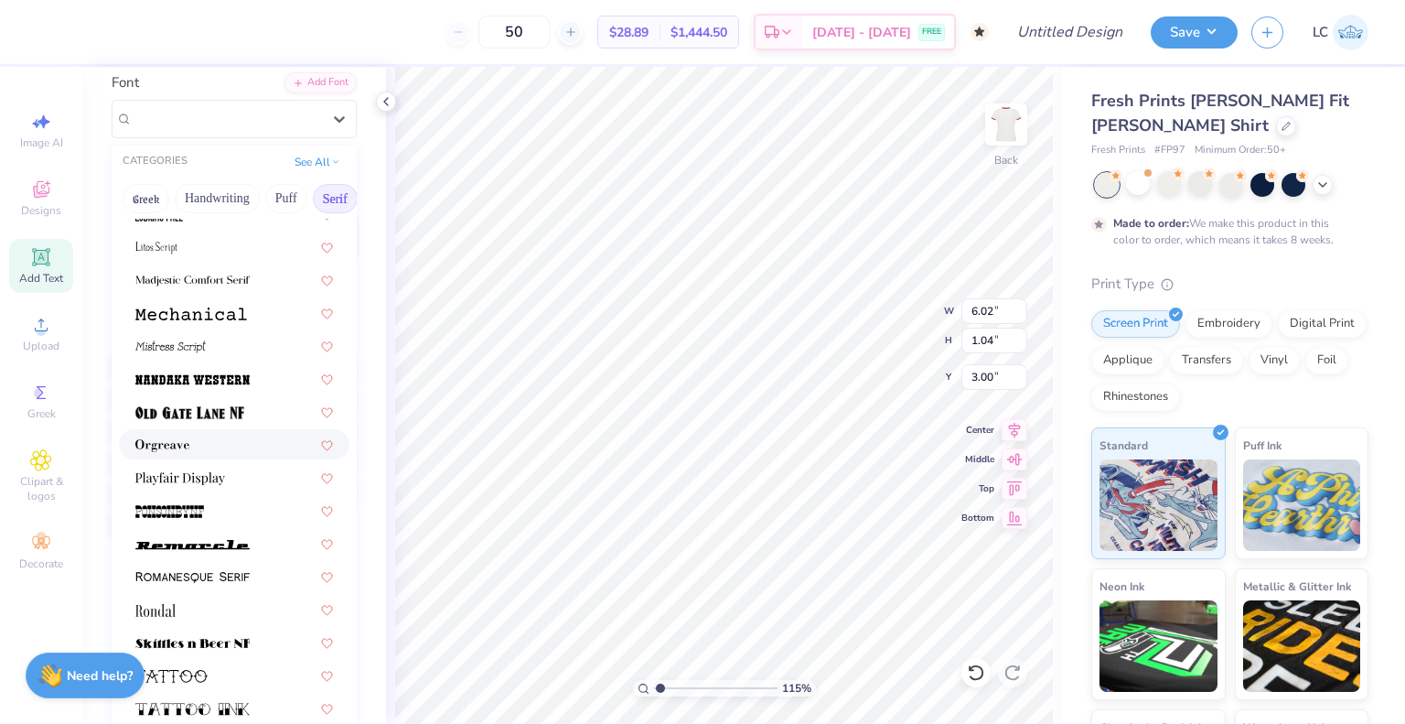
click at [158, 439] on img at bounding box center [162, 445] width 54 height 13
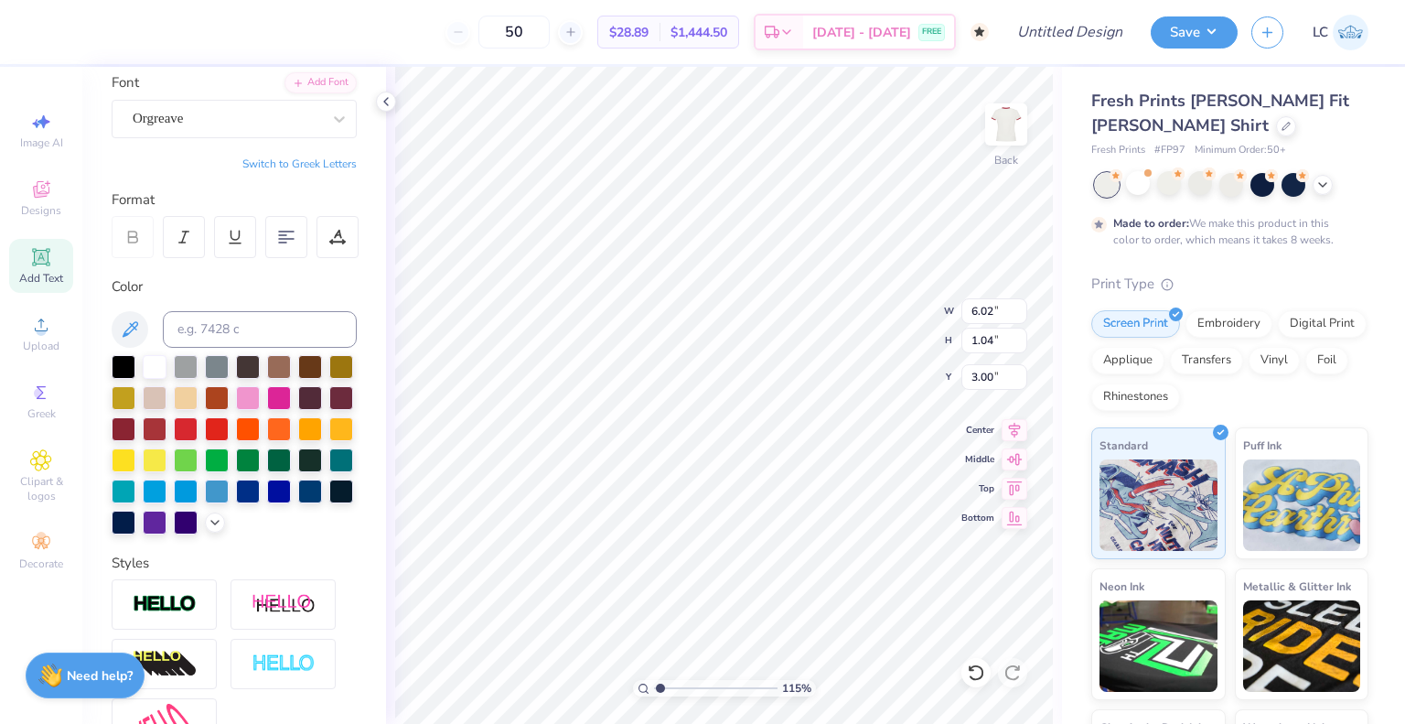
type input "1.14662476825579"
type input "6.82"
type input "1.01"
type input "3.01"
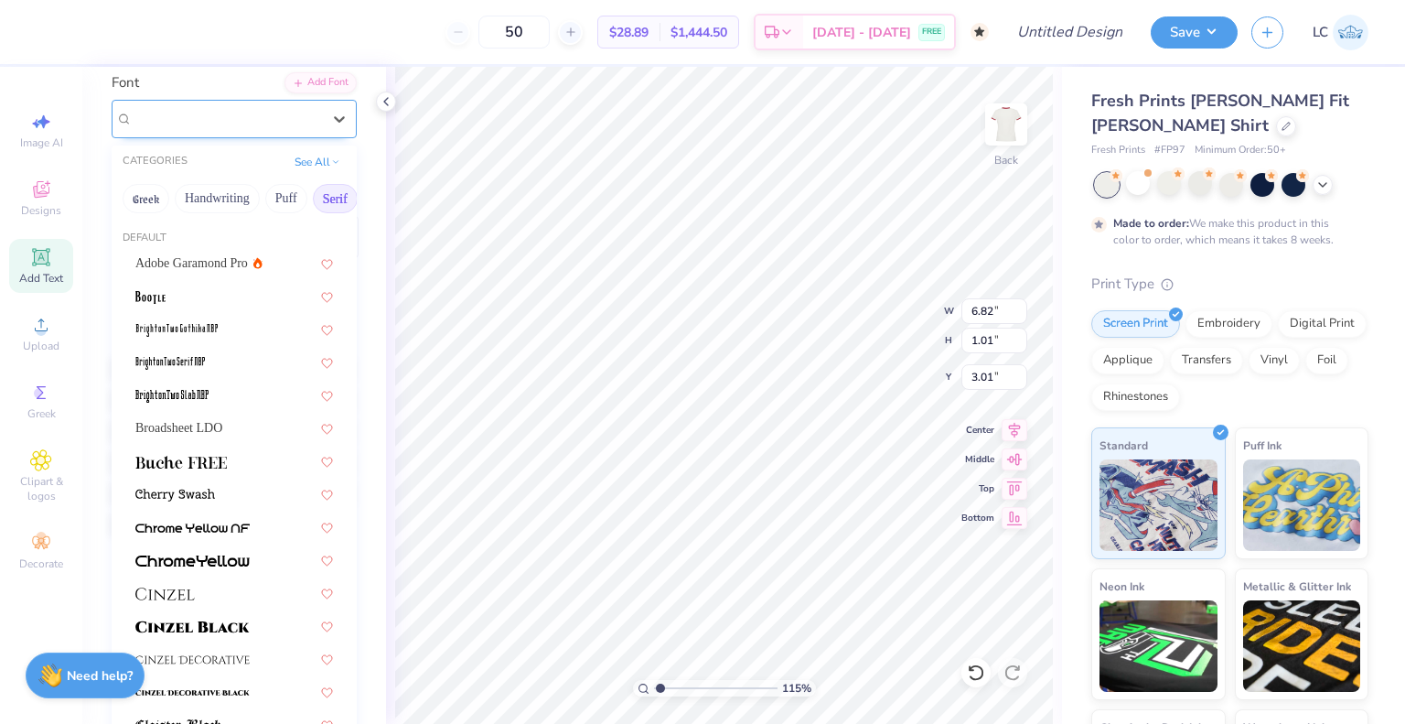
click at [194, 120] on div "Orgreave" at bounding box center [227, 118] width 192 height 28
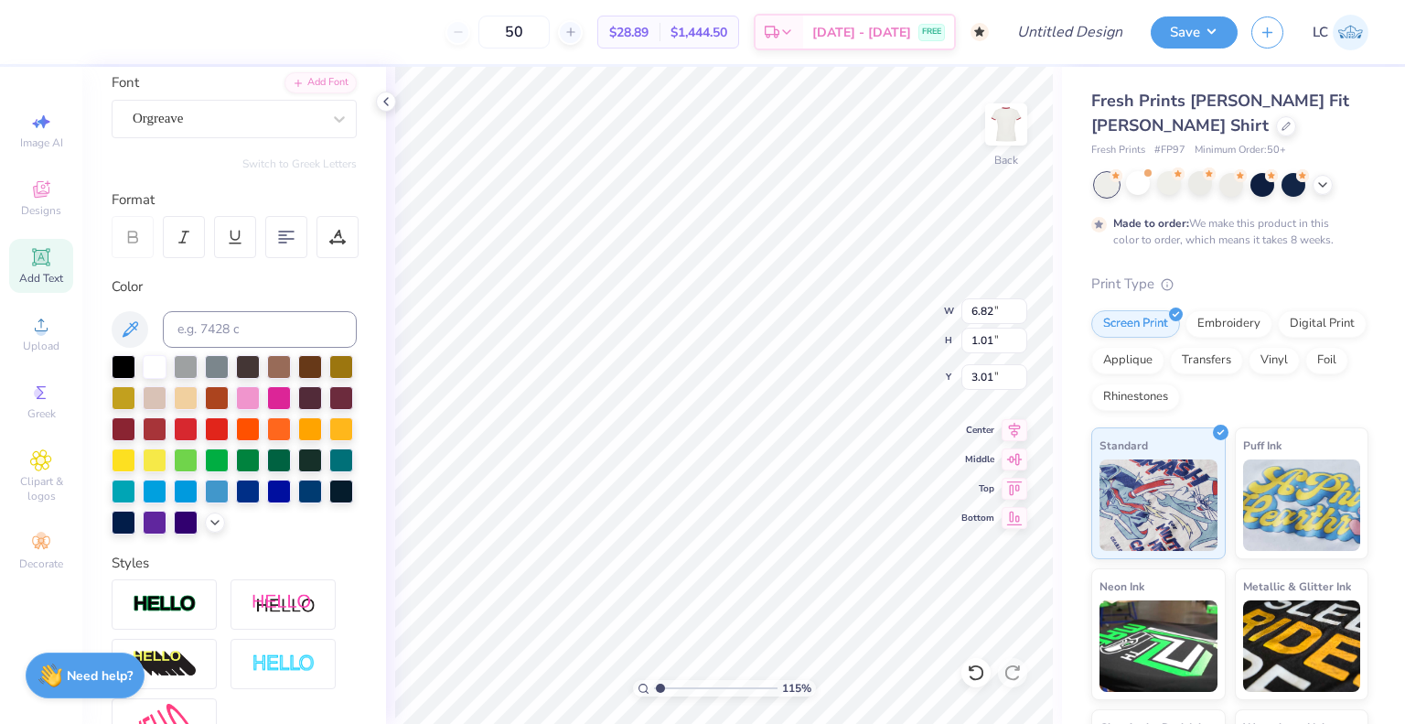
scroll to position [15, 5]
type input "1.14662476825579"
type textarea "theta loves"
type input "1.14662476825579"
type textarea "theta loves c"
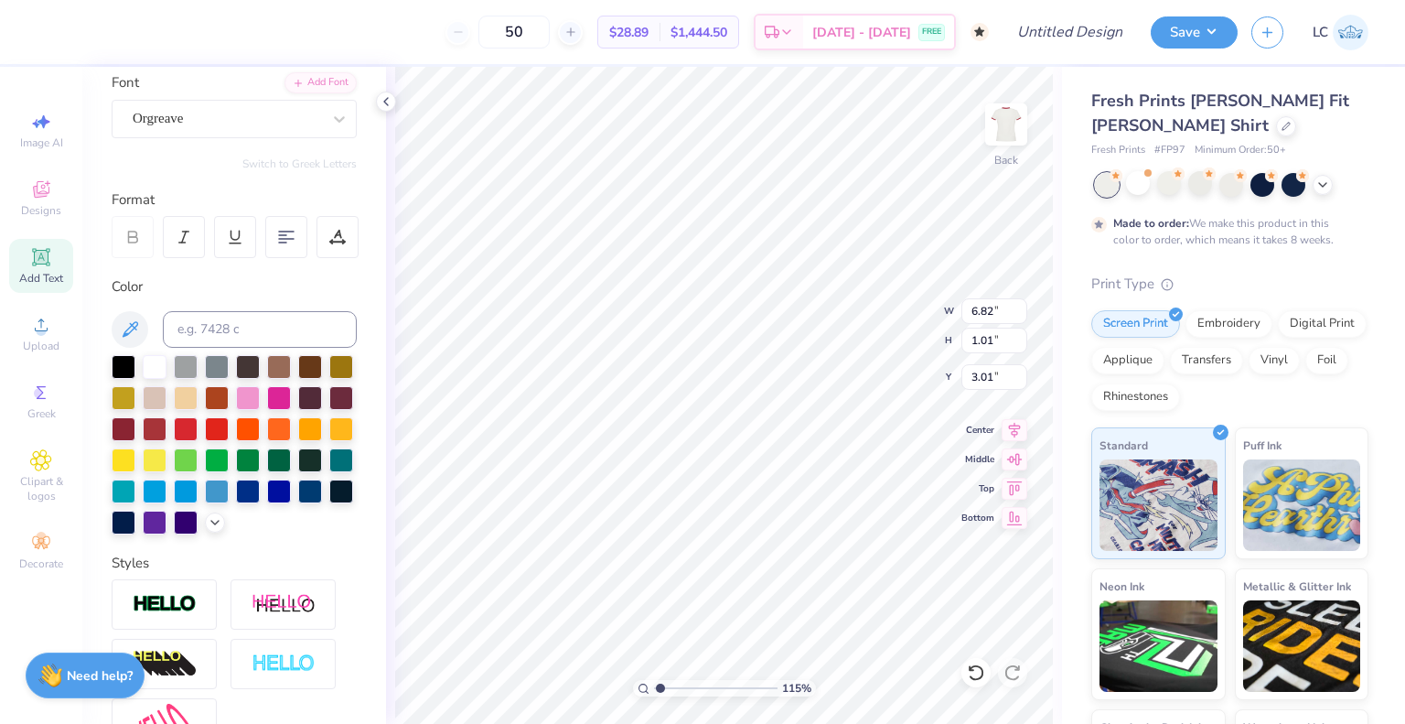
type input "1.14662476825579"
type textarea "theta loves cas"
type input "1.14662476825579"
type textarea "theta loves casa"
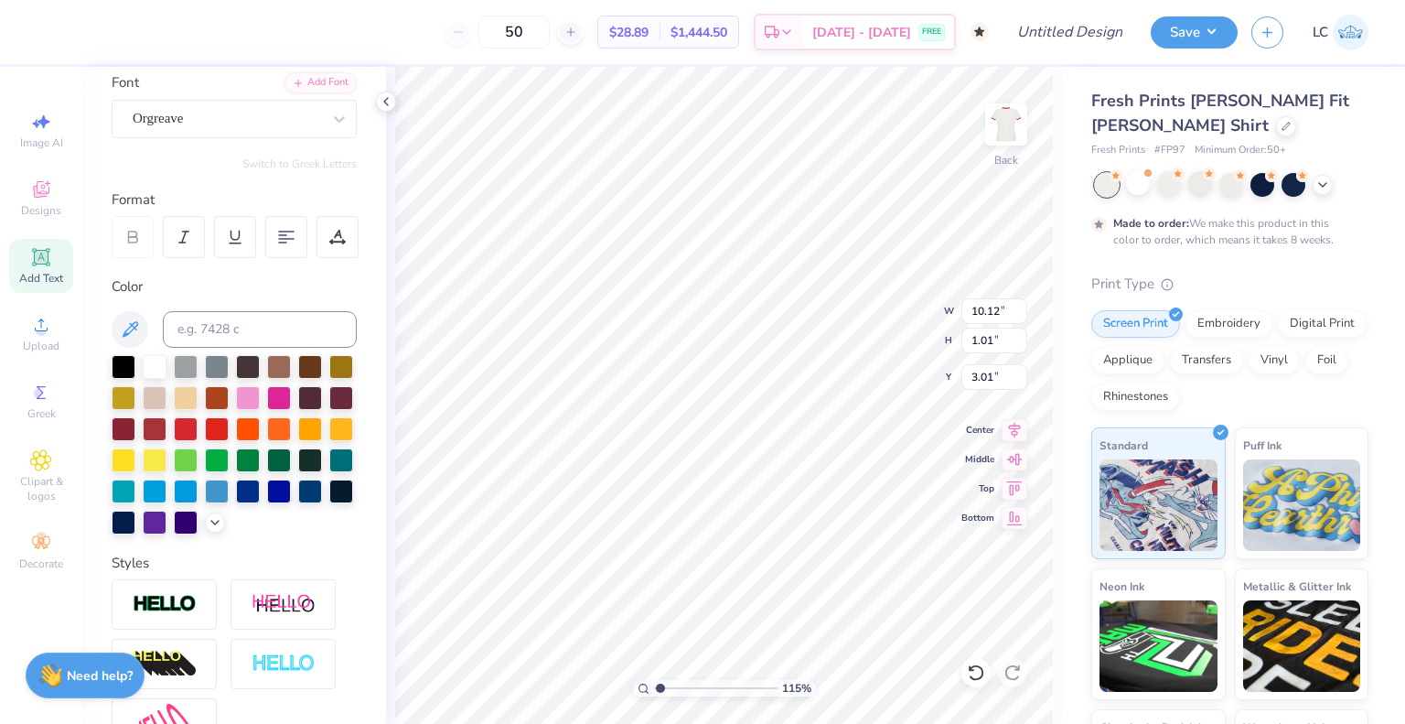
type input "1.14662476825579"
type input "7.37"
type input "0.73"
type input "1.14662476825579"
type input "3.00"
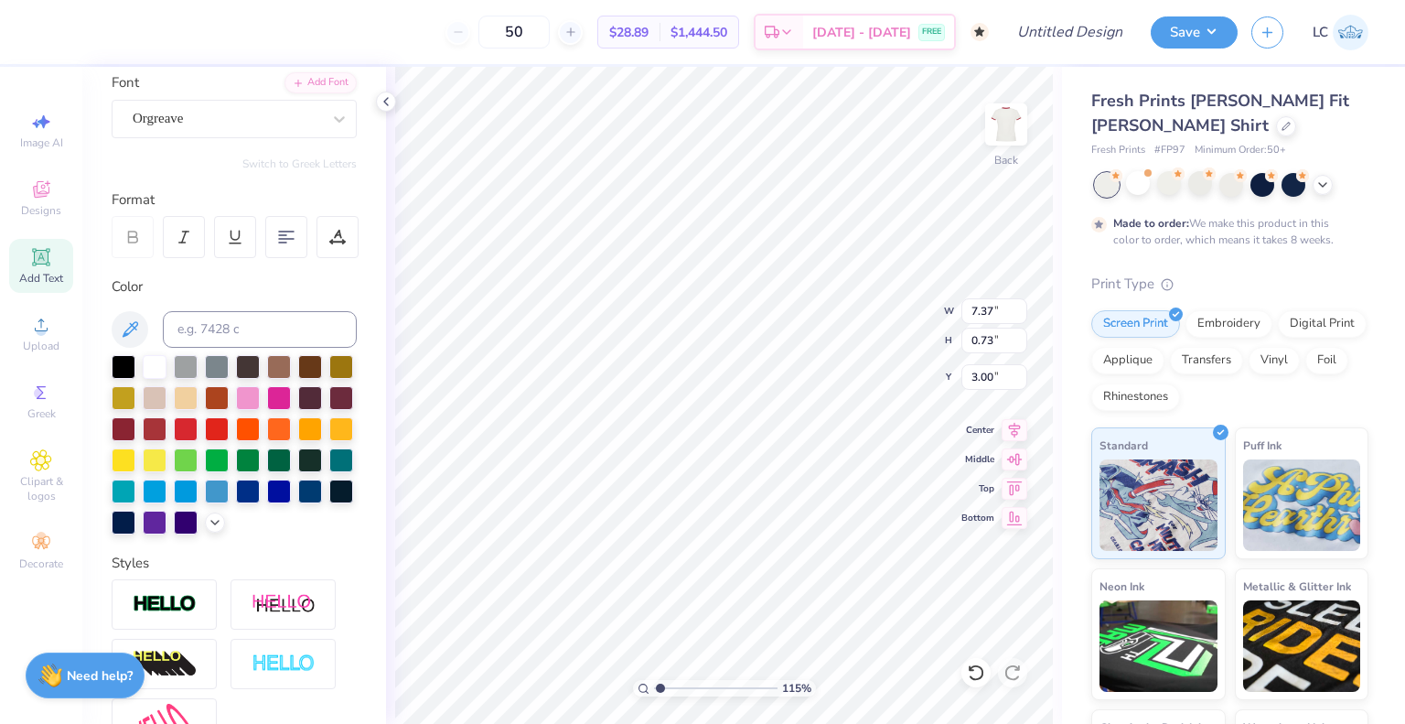
type input "1.14662476825579"
type input "8.68"
type input "0.86"
type input "1"
type input "3.00"
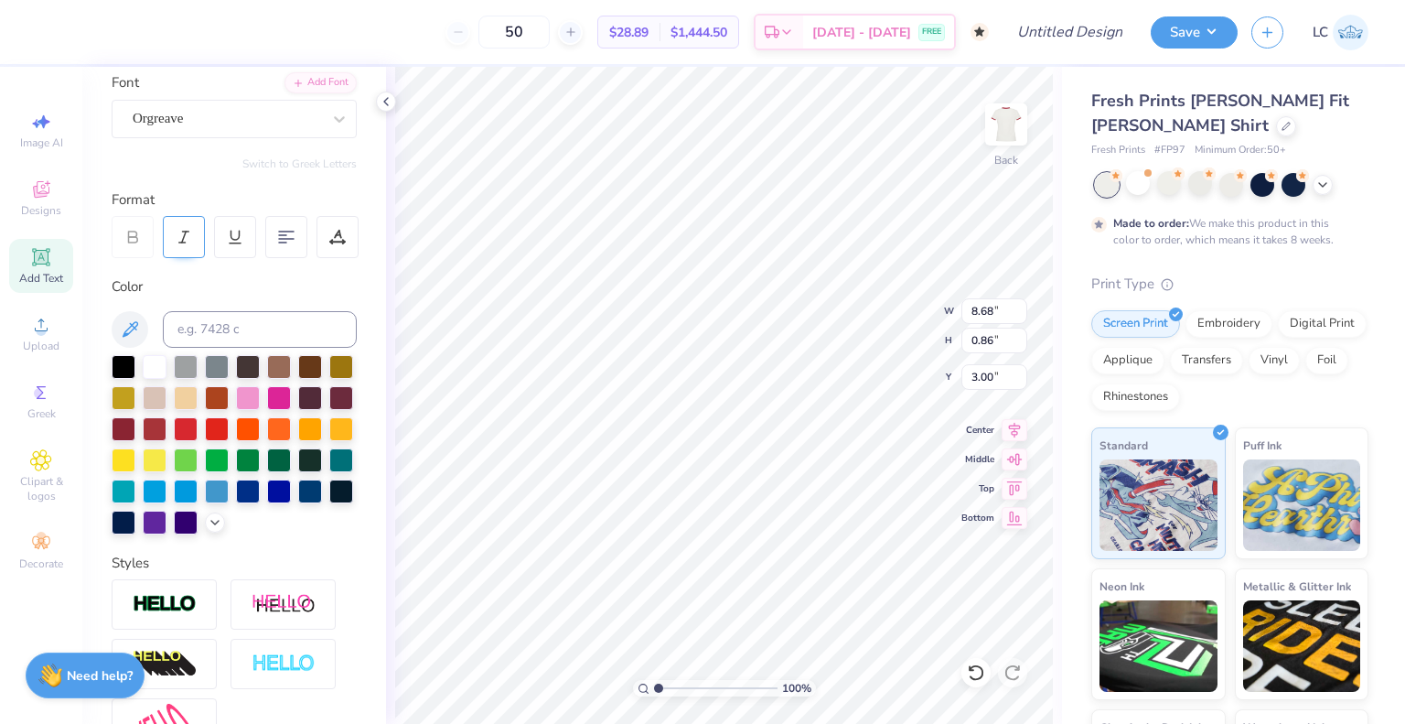
click at [199, 232] on div at bounding box center [184, 237] width 42 height 42
type input "8.73"
click at [178, 231] on icon at bounding box center [184, 237] width 16 height 16
type input "8.68"
click at [1282, 122] on icon at bounding box center [1286, 124] width 9 height 9
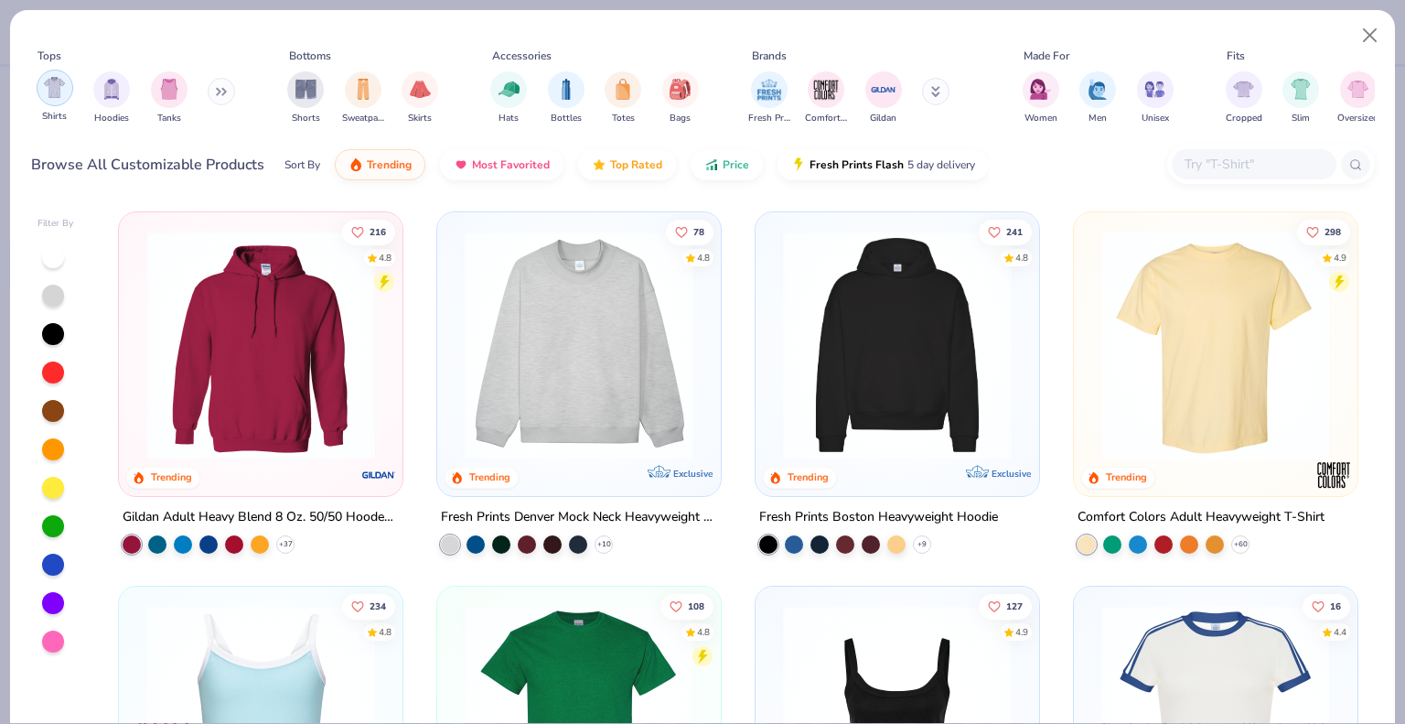
click at [44, 74] on div "filter for Shirts" at bounding box center [55, 88] width 37 height 37
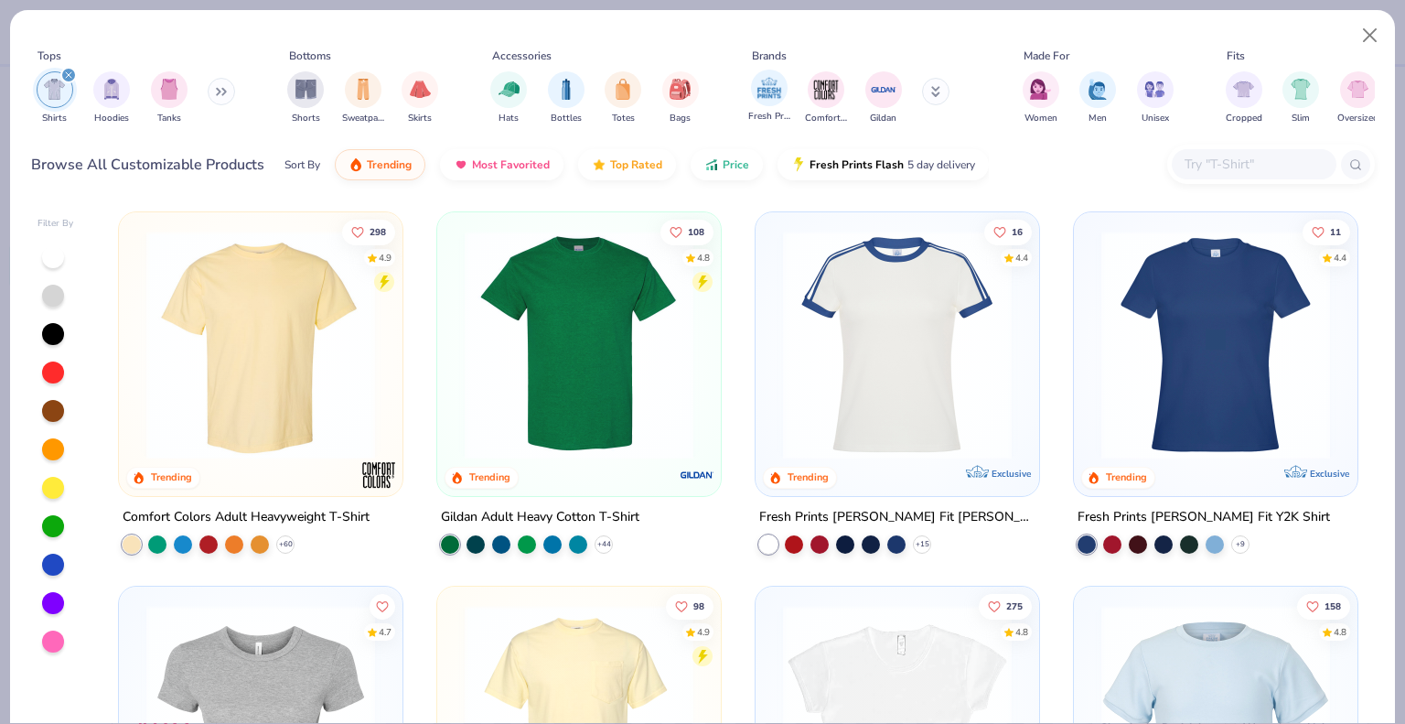
click at [766, 107] on div "Fresh Prints" at bounding box center [769, 97] width 42 height 54
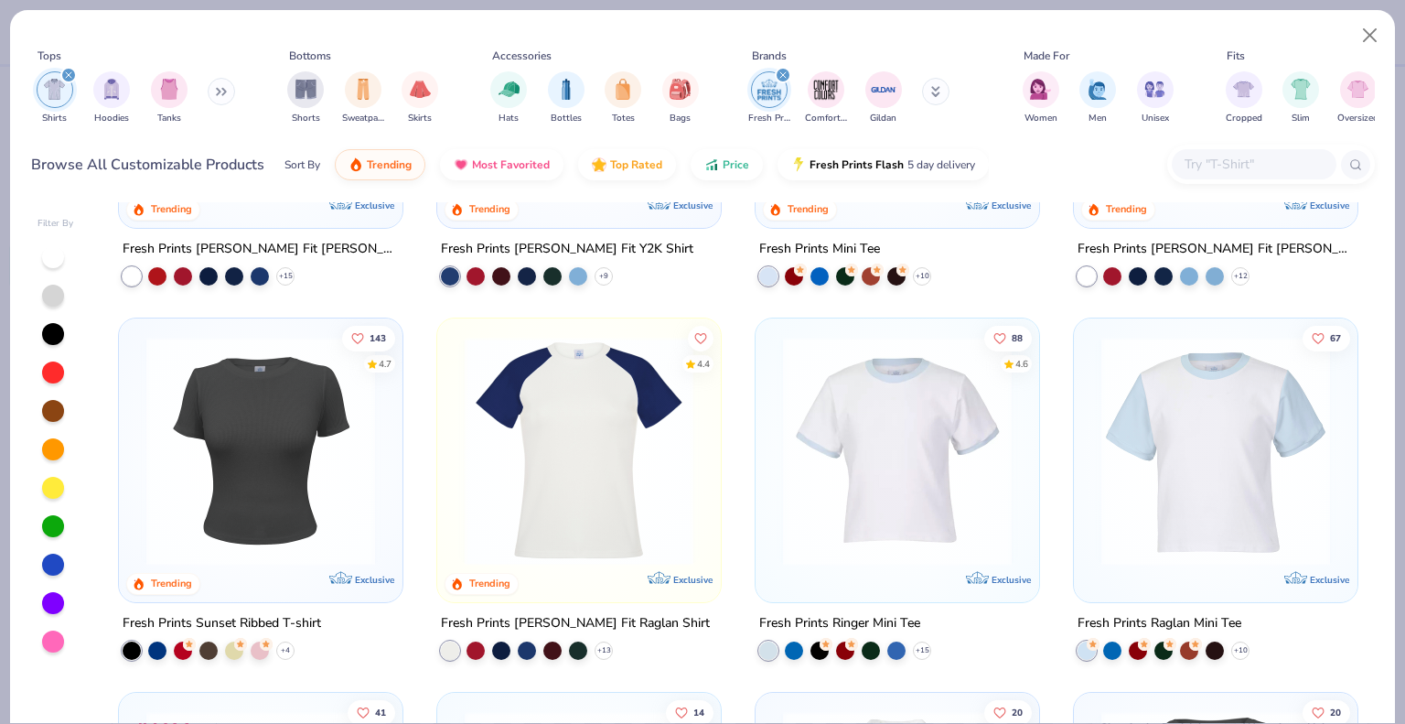
scroll to position [300, 0]
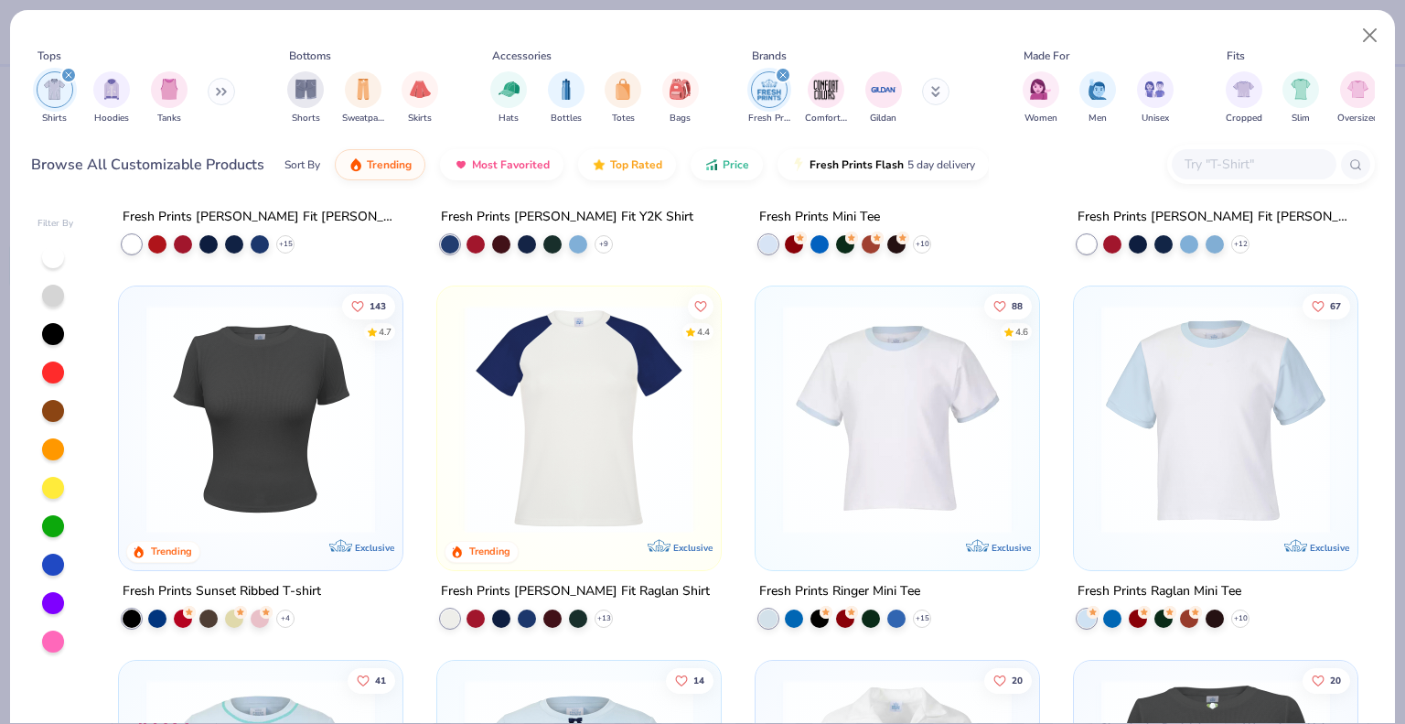
click at [266, 371] on img at bounding box center [260, 419] width 247 height 229
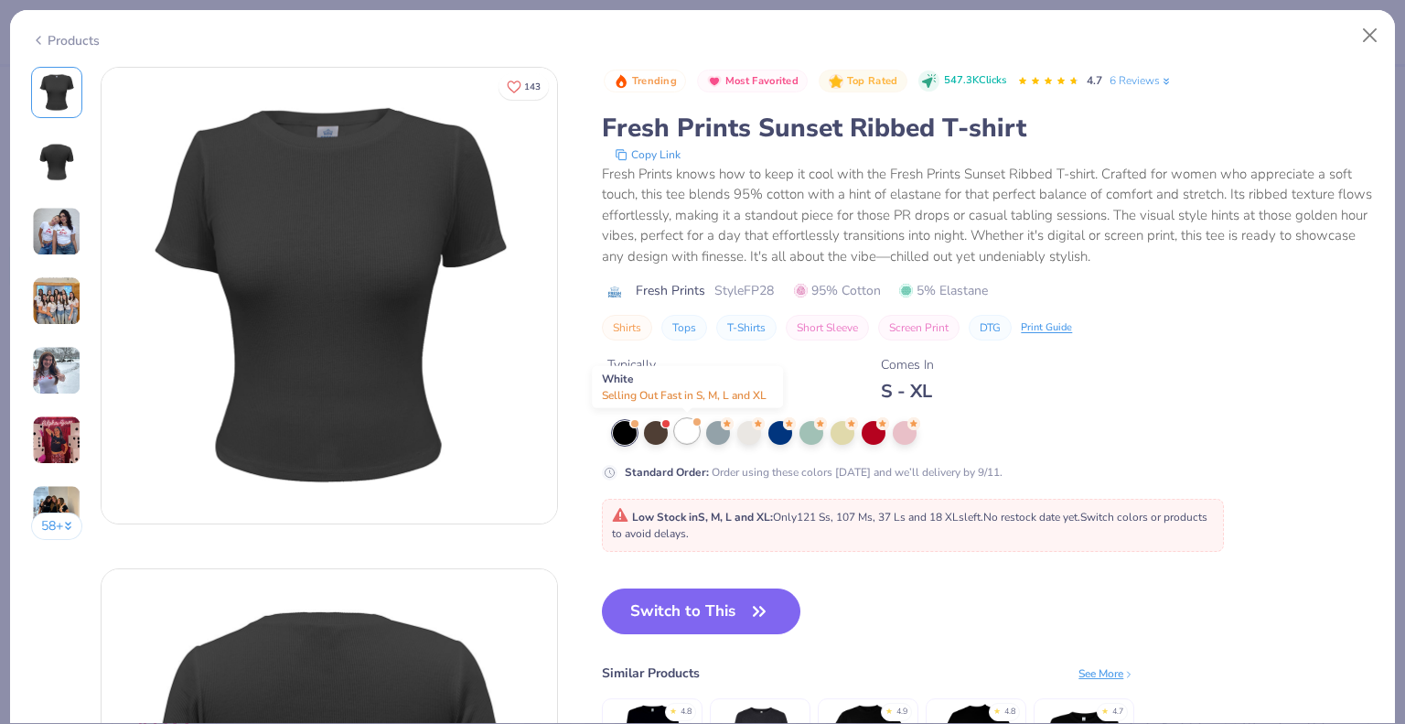
click at [688, 440] on div at bounding box center [687, 431] width 24 height 24
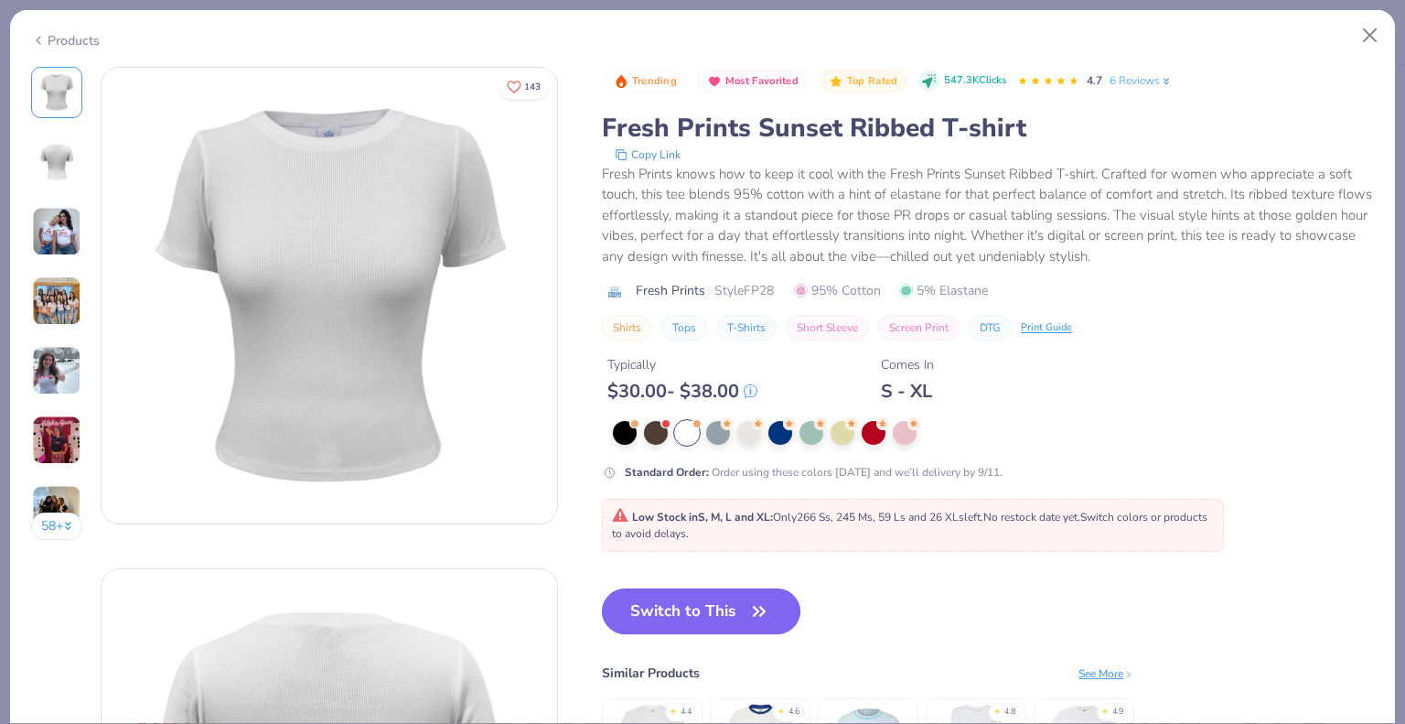
click at [722, 621] on button "Switch to This" at bounding box center [701, 611] width 199 height 46
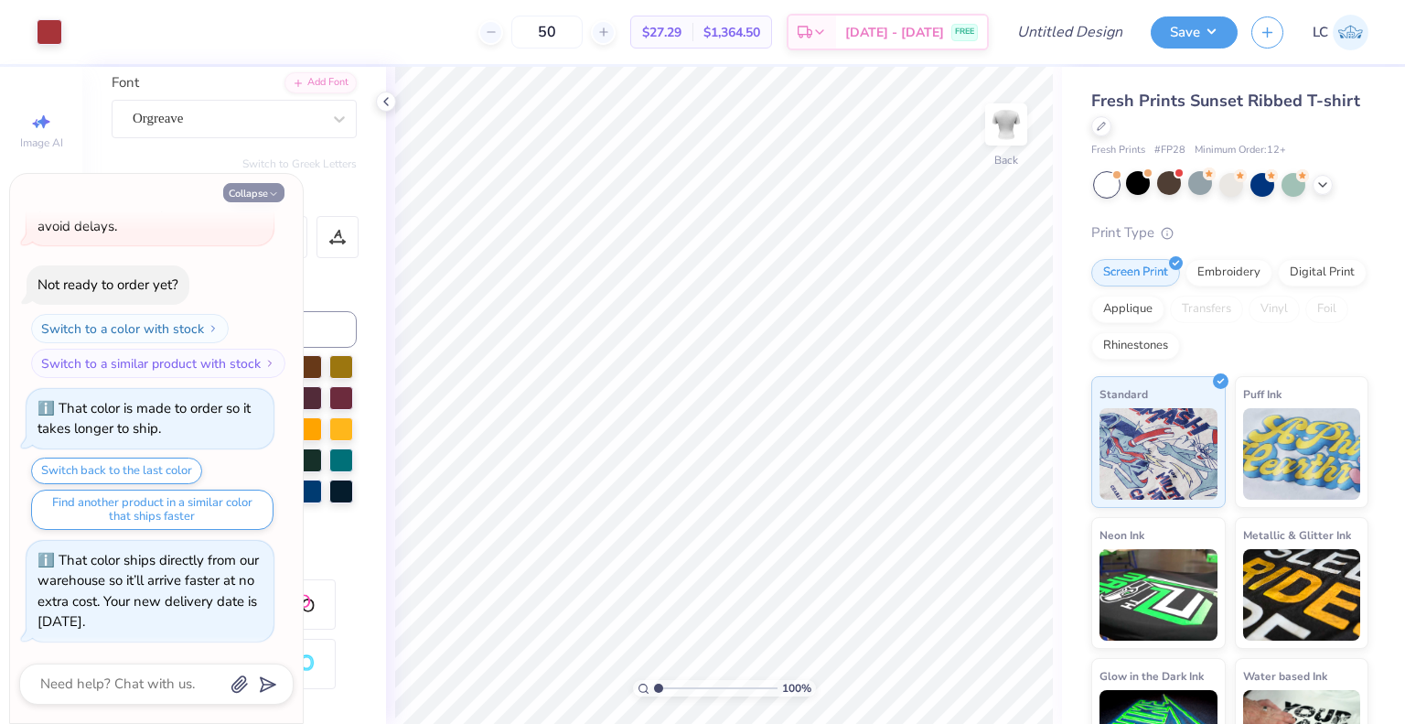
click at [253, 188] on button "Collapse" at bounding box center [253, 192] width 61 height 19
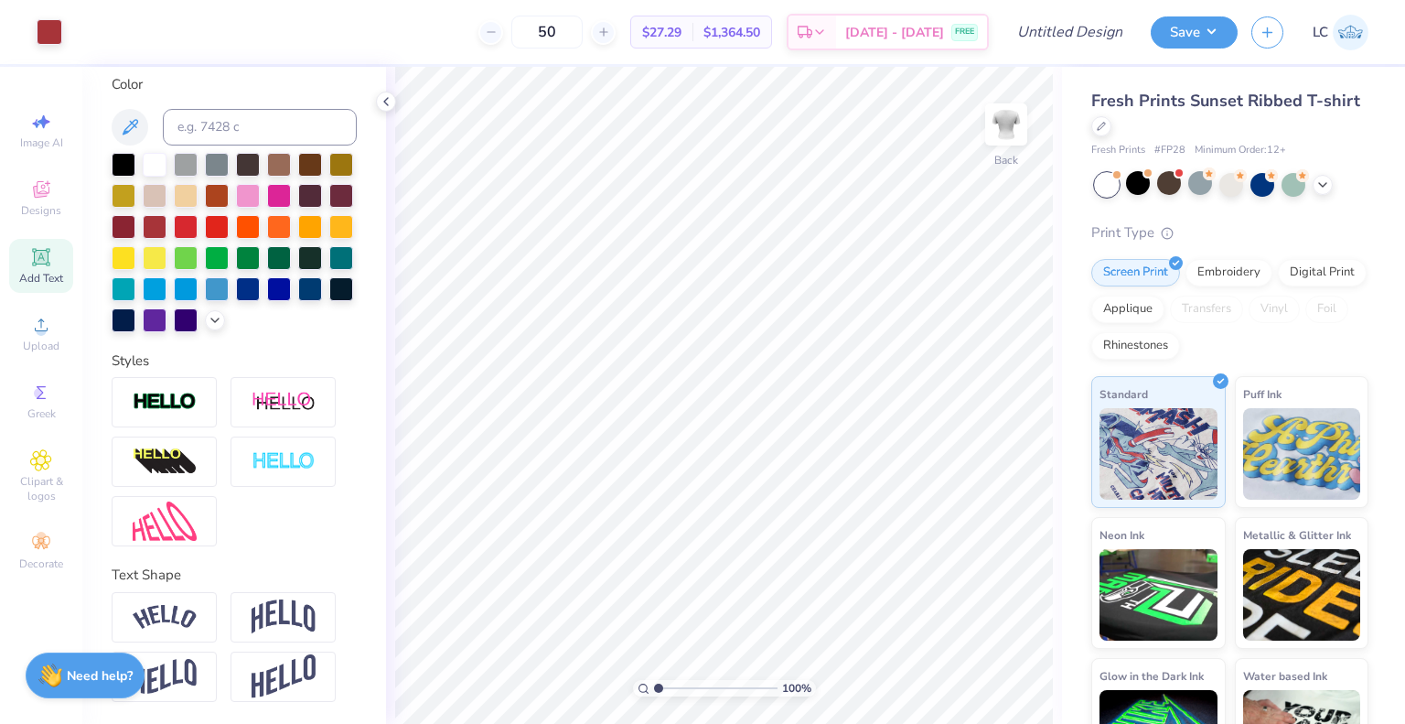
scroll to position [367, 0]
click at [40, 541] on icon at bounding box center [40, 542] width 17 height 13
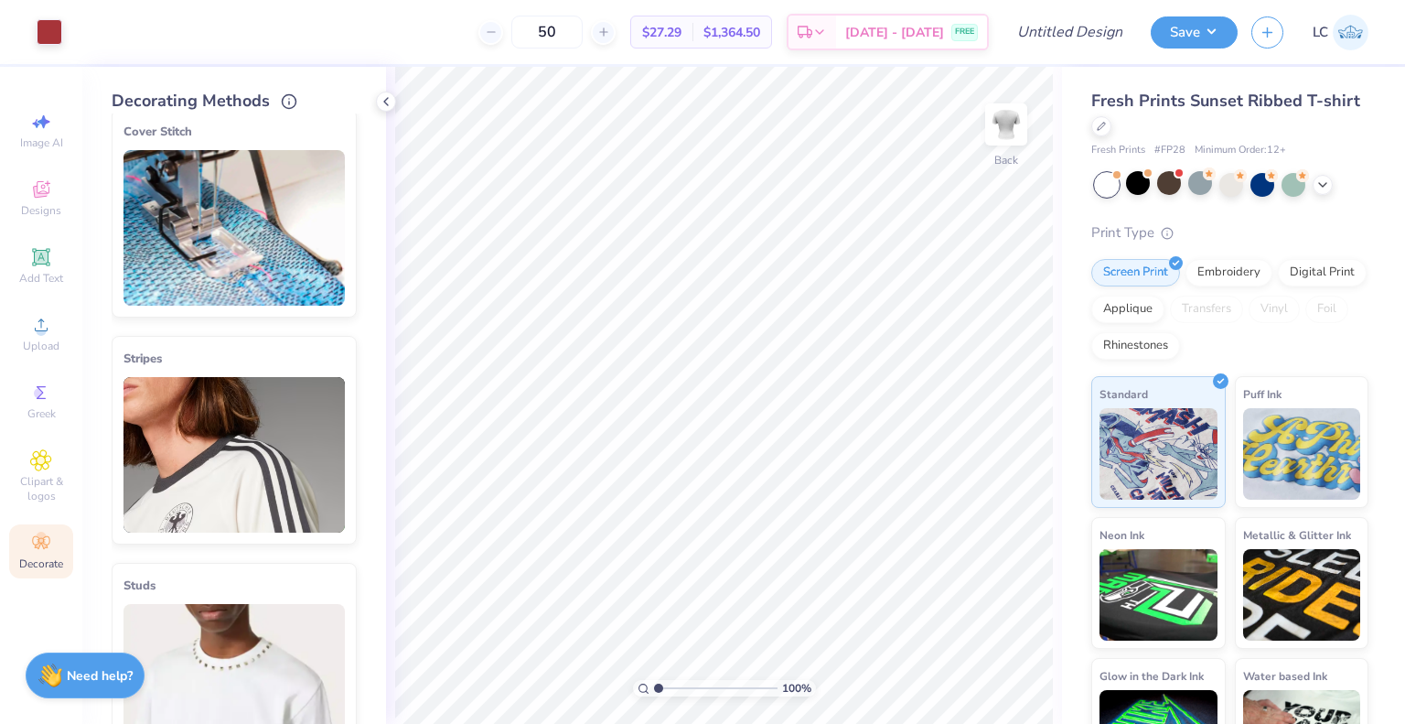
scroll to position [0, 0]
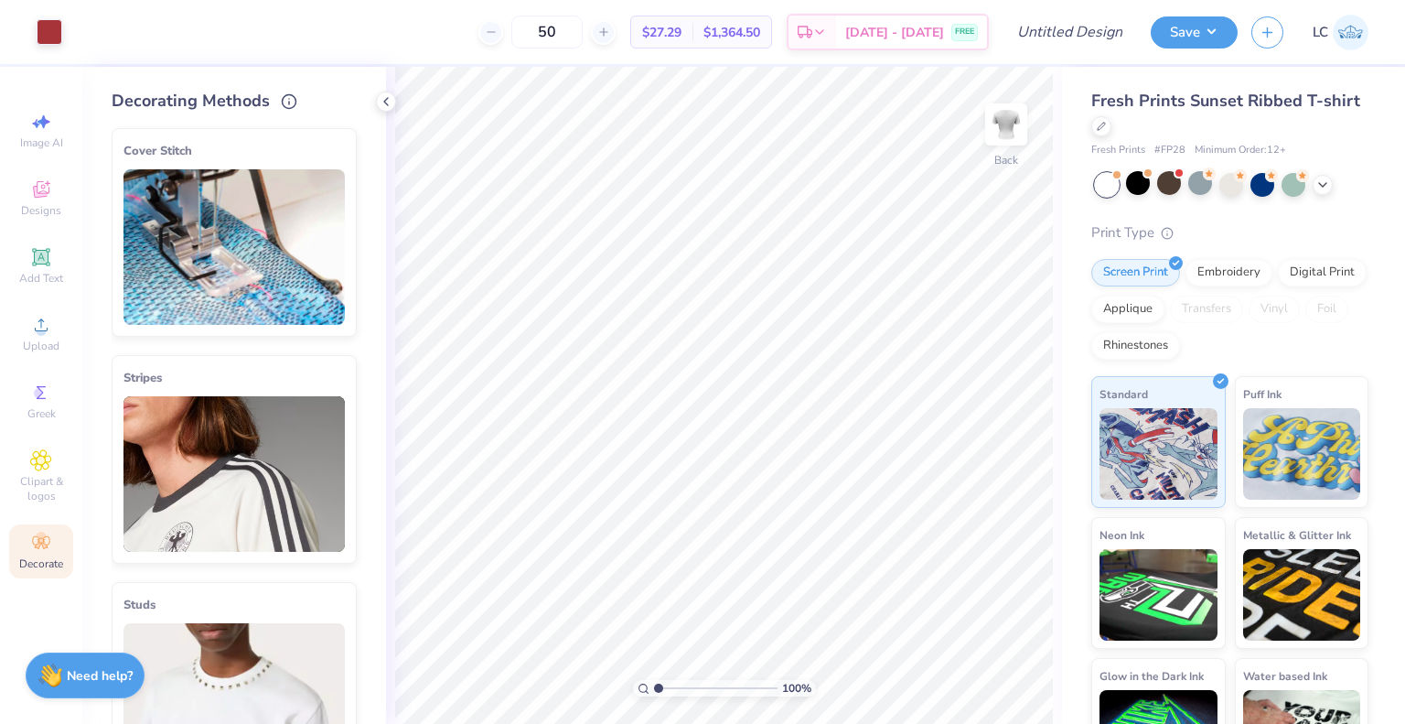
click at [248, 249] on img at bounding box center [234, 247] width 221 height 156
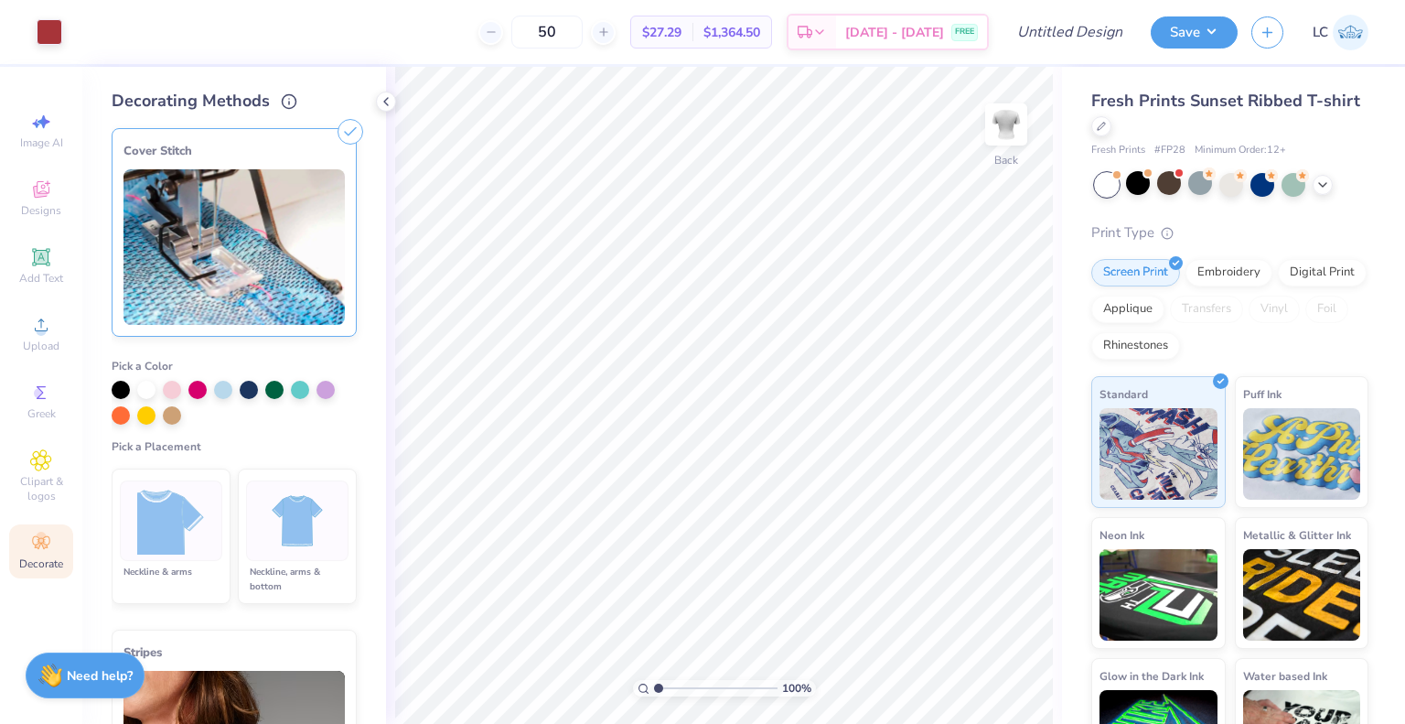
click at [178, 504] on img at bounding box center [171, 521] width 69 height 69
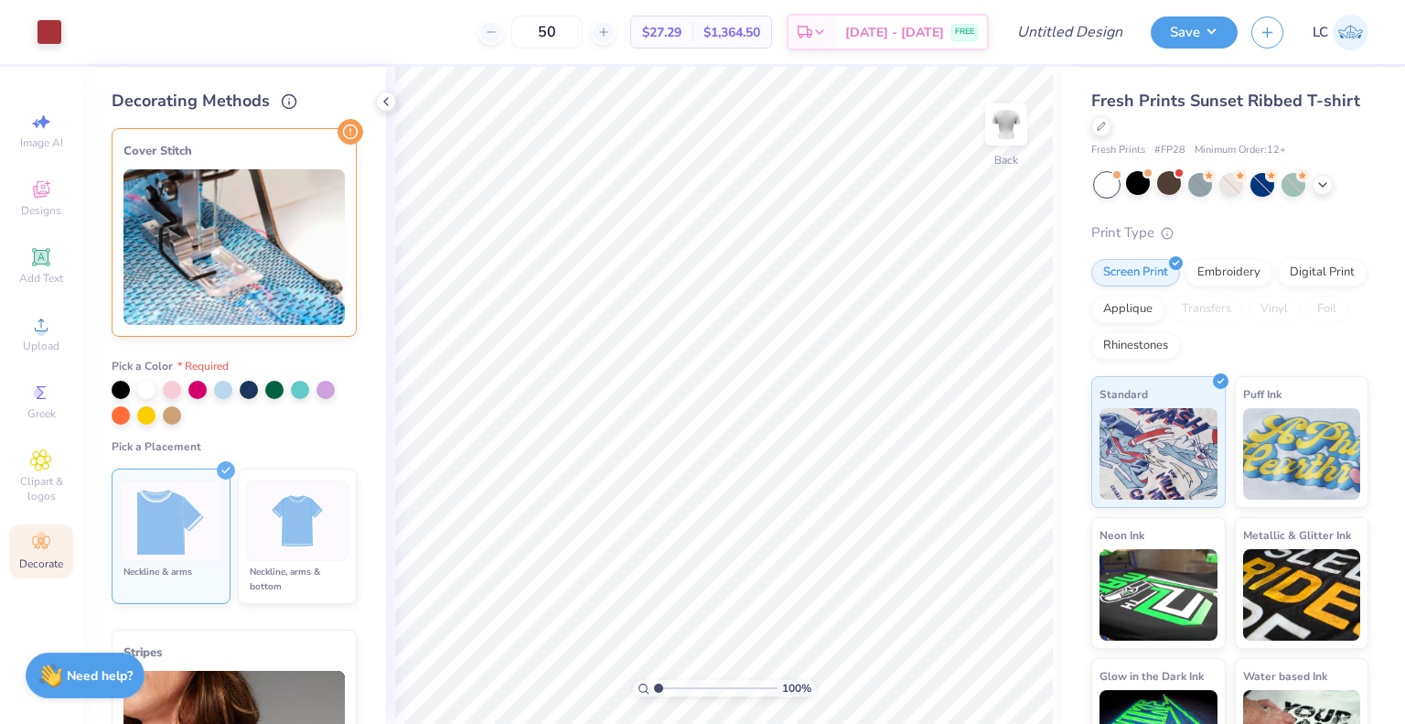
click at [288, 507] on img at bounding box center [298, 521] width 69 height 69
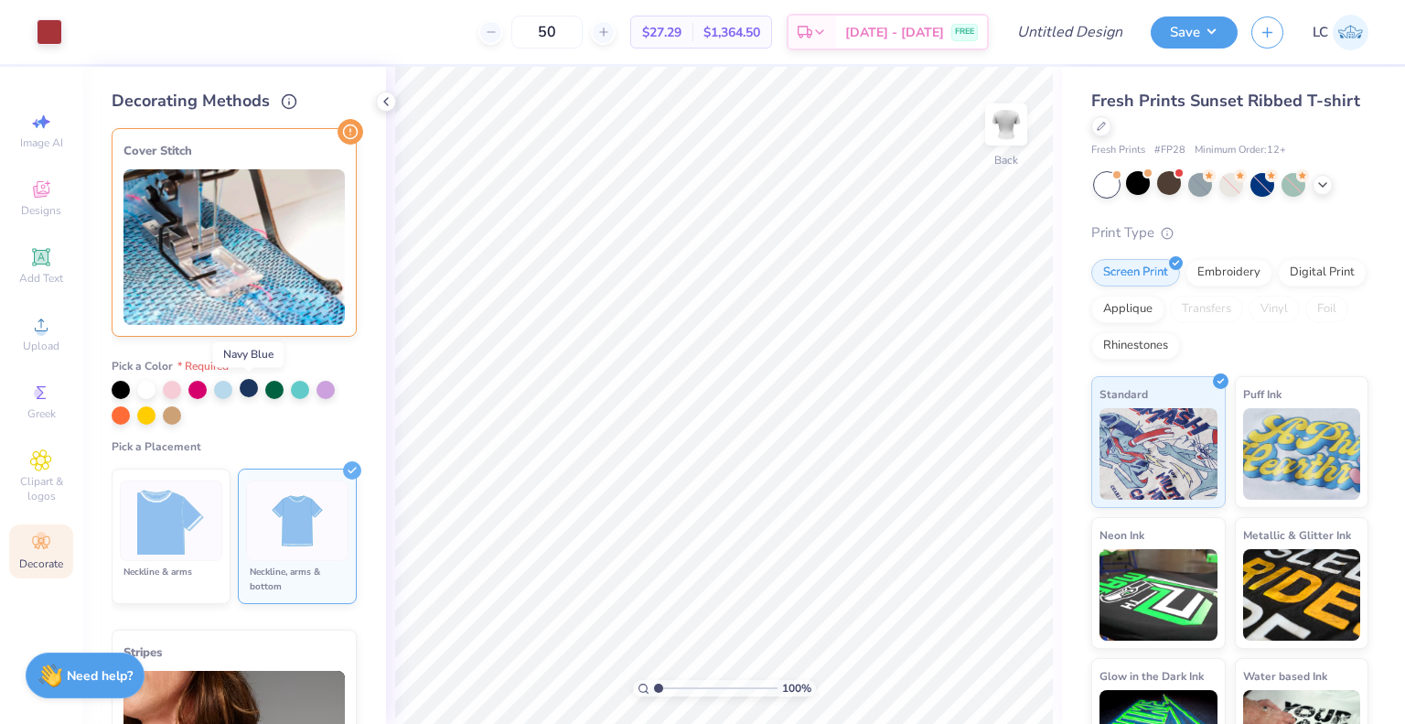
click at [254, 386] on div at bounding box center [249, 388] width 18 height 18
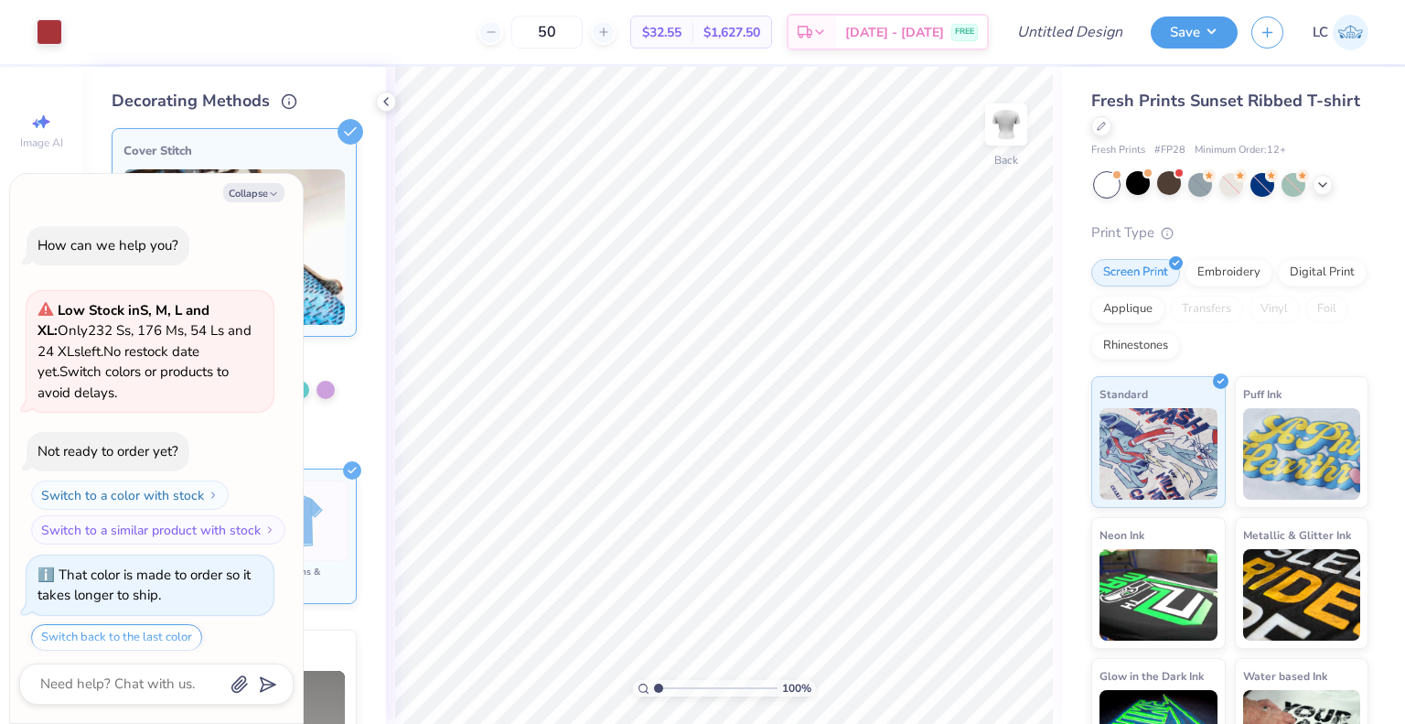
scroll to position [298, 0]
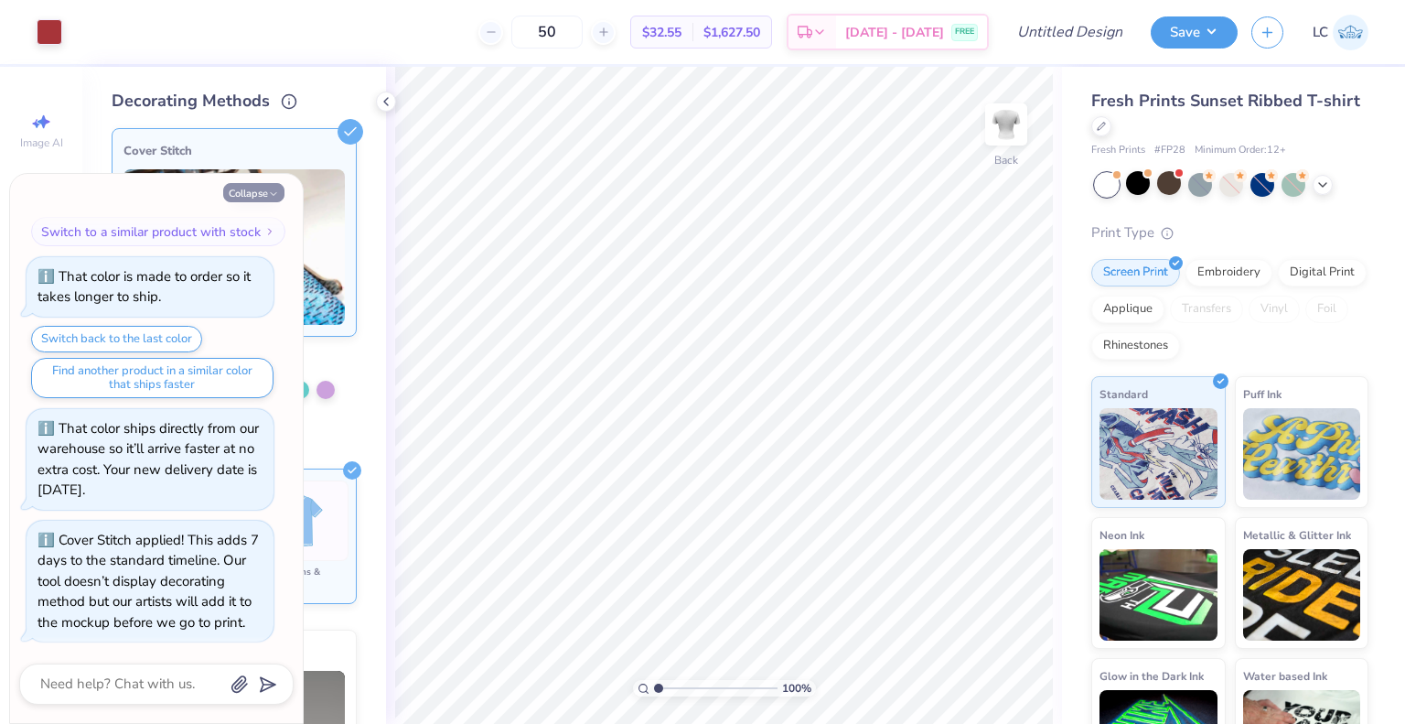
click at [271, 188] on button "Collapse" at bounding box center [253, 192] width 61 height 19
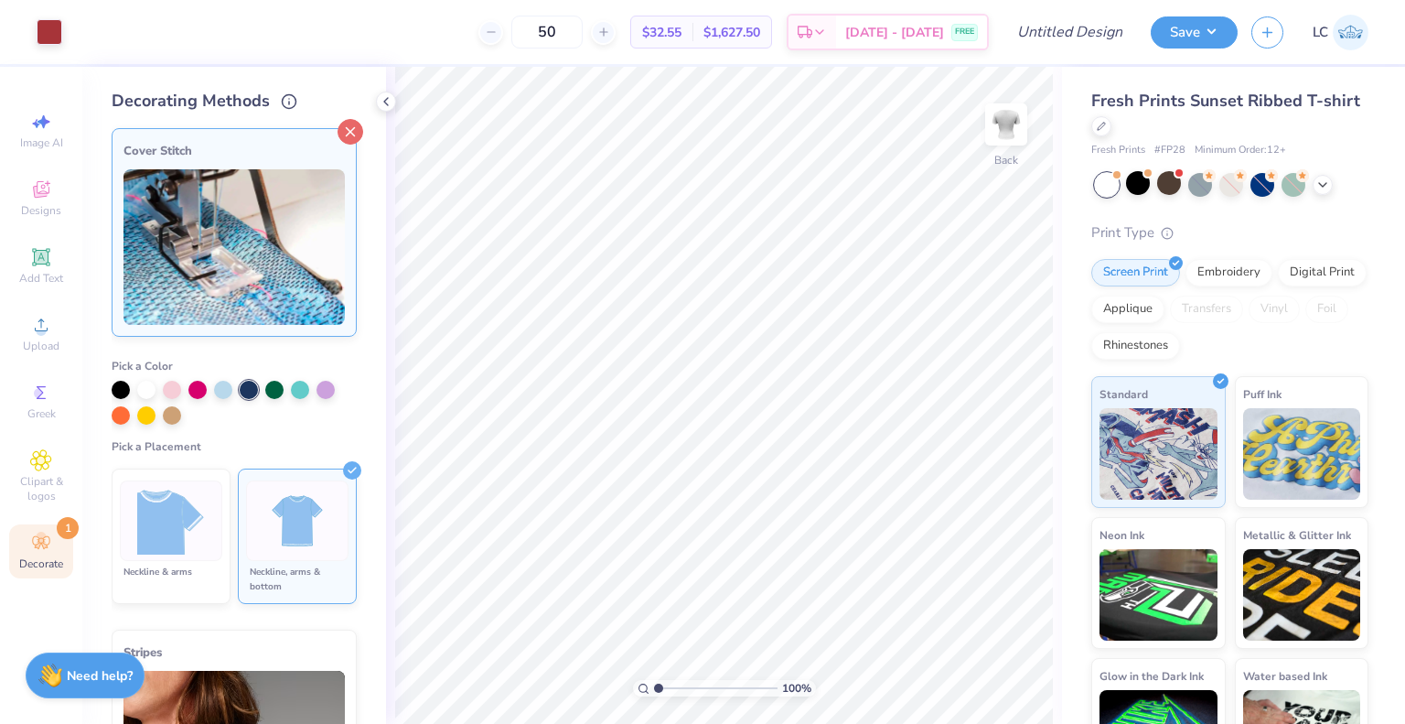
click at [338, 144] on icon at bounding box center [351, 132] width 26 height 26
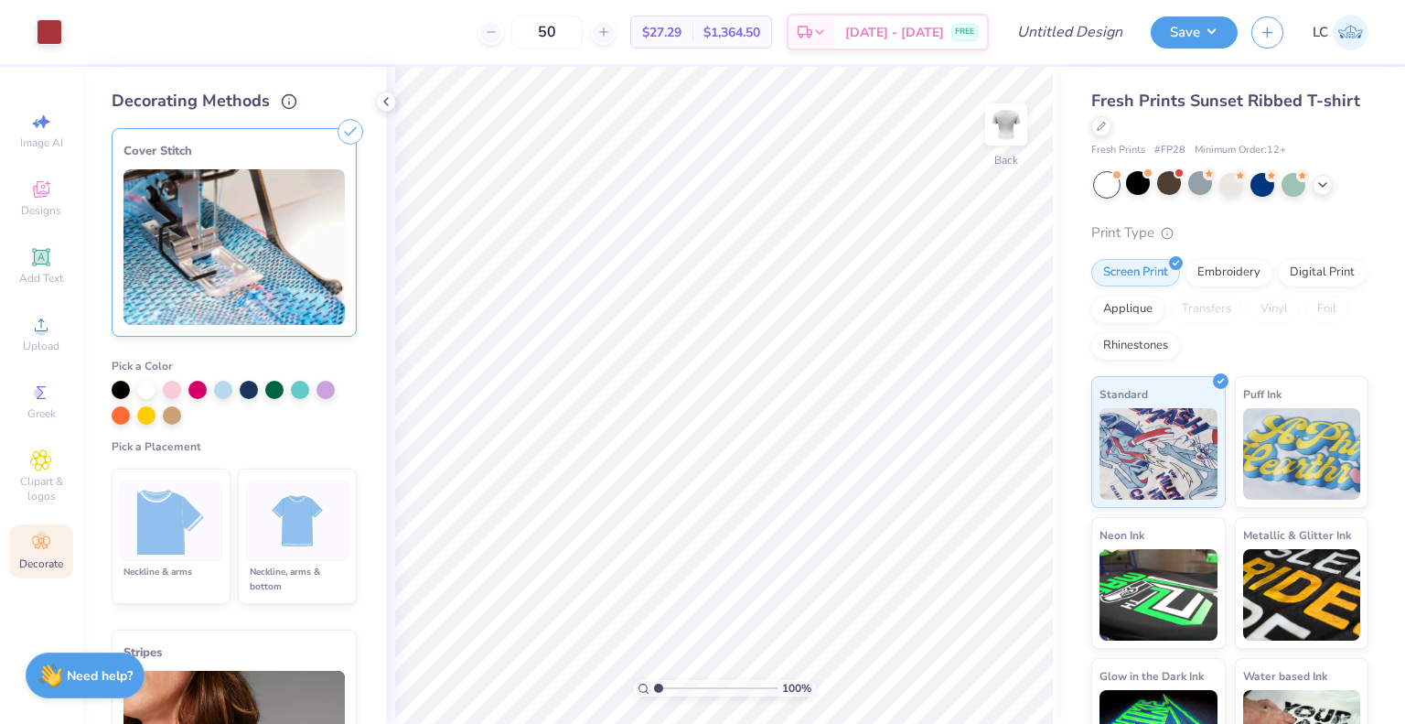
click at [339, 135] on icon at bounding box center [351, 132] width 26 height 26
click at [311, 279] on img at bounding box center [234, 247] width 221 height 156
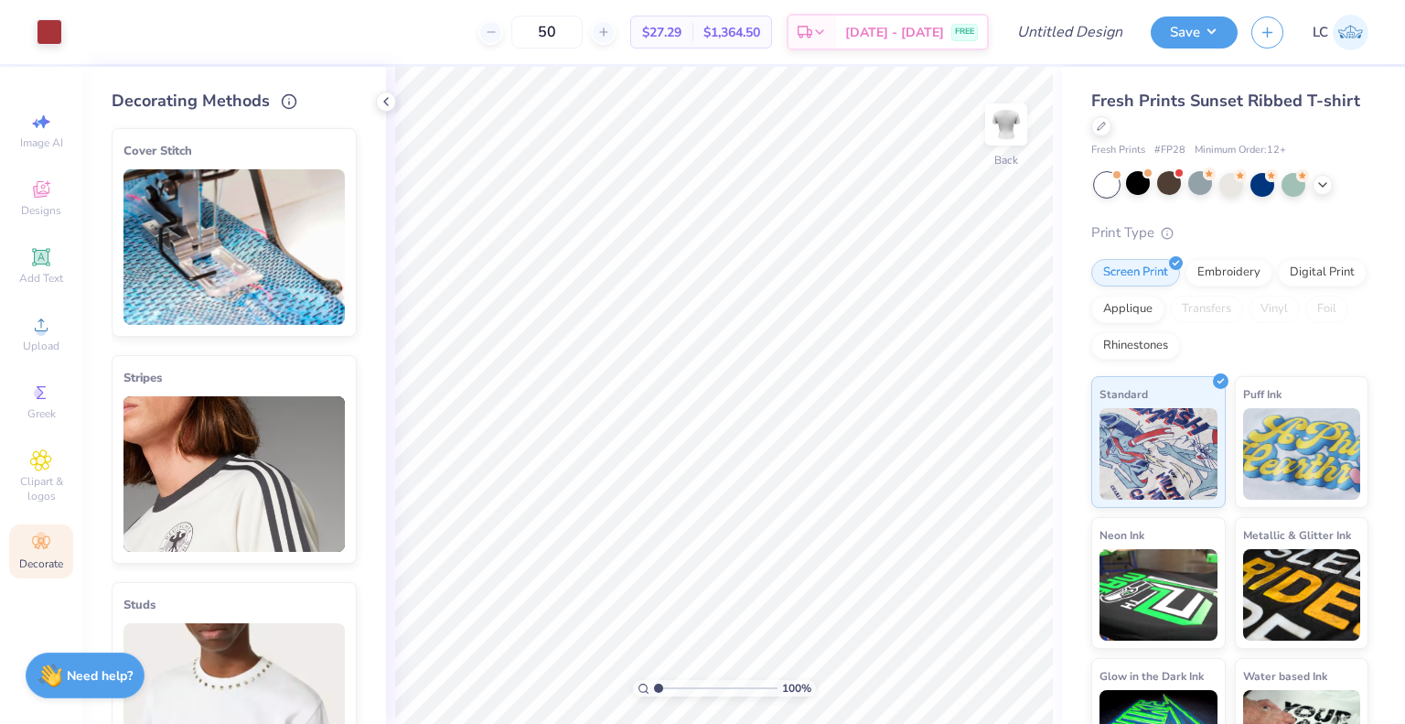
click at [338, 124] on icon at bounding box center [351, 135] width 26 height 26
click at [274, 215] on img at bounding box center [234, 247] width 221 height 156
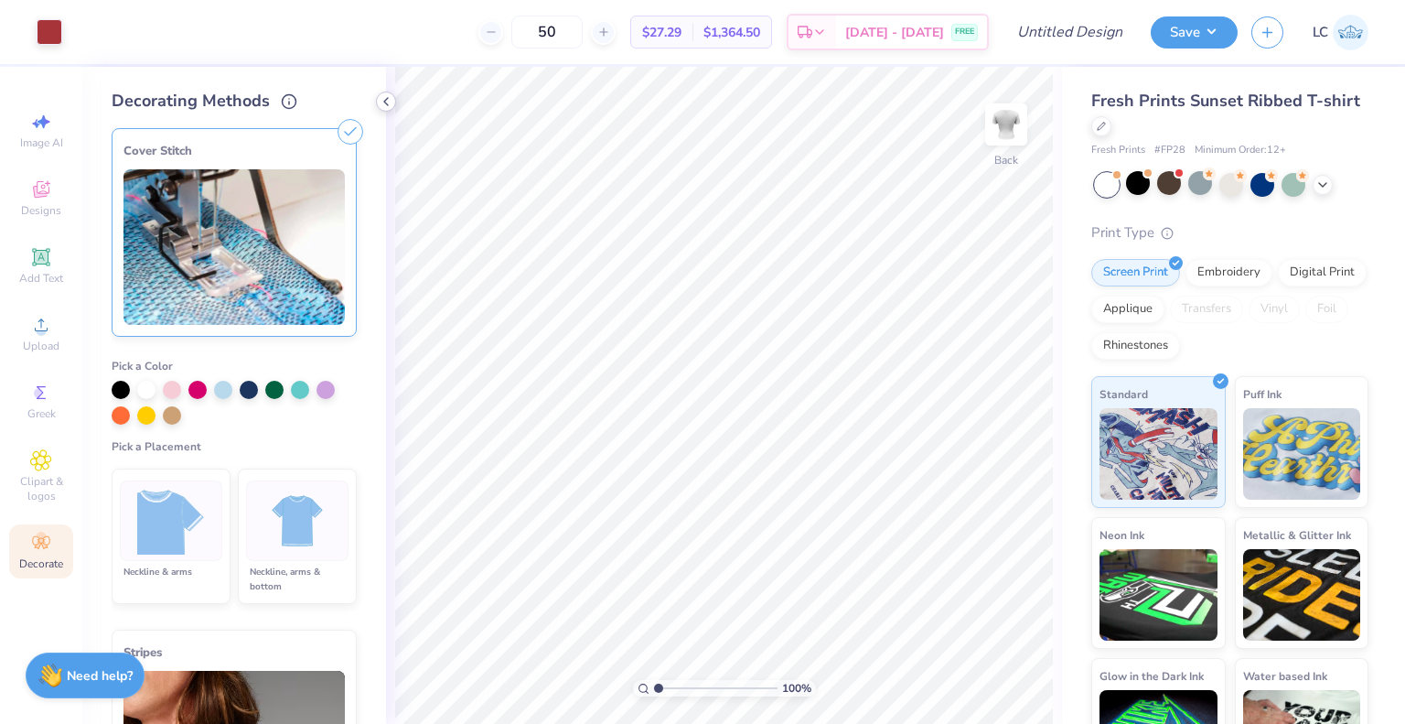
click at [386, 98] on icon at bounding box center [386, 101] width 15 height 15
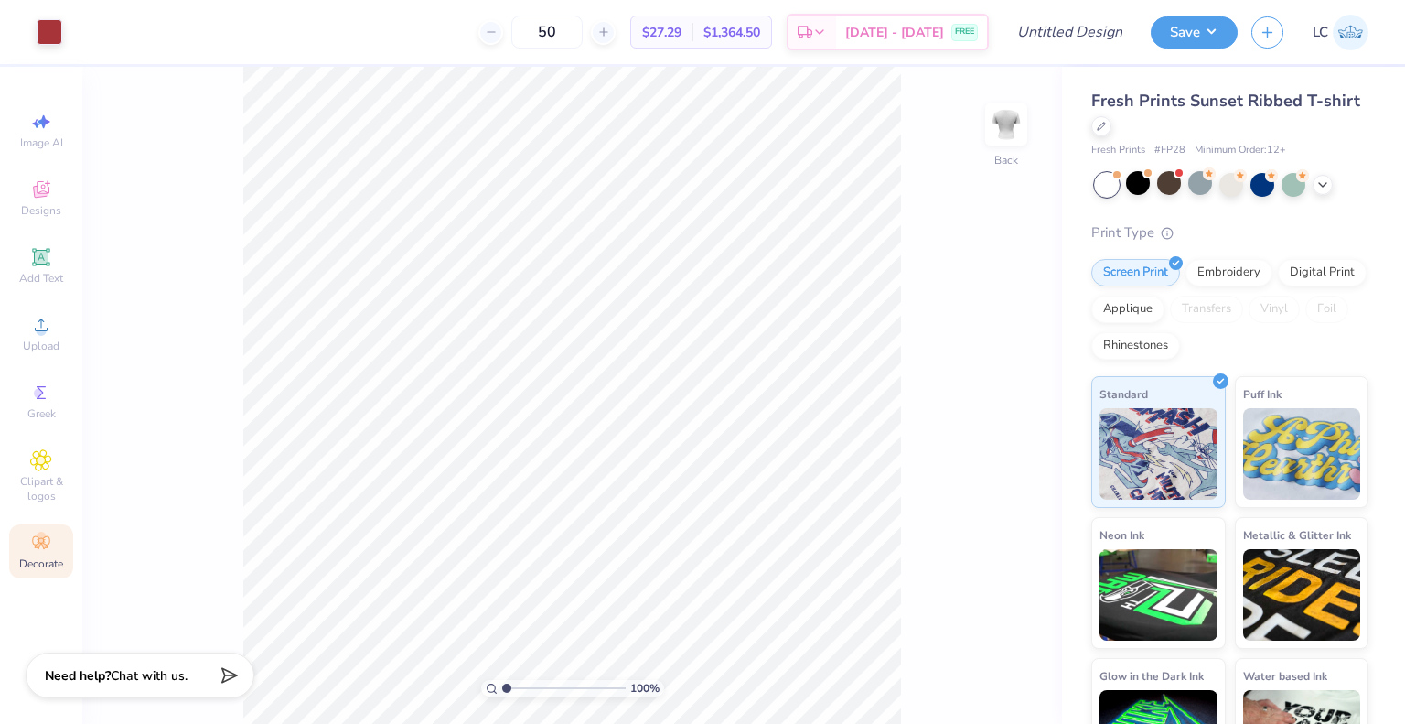
click at [35, 574] on div "Decorate" at bounding box center [41, 551] width 64 height 54
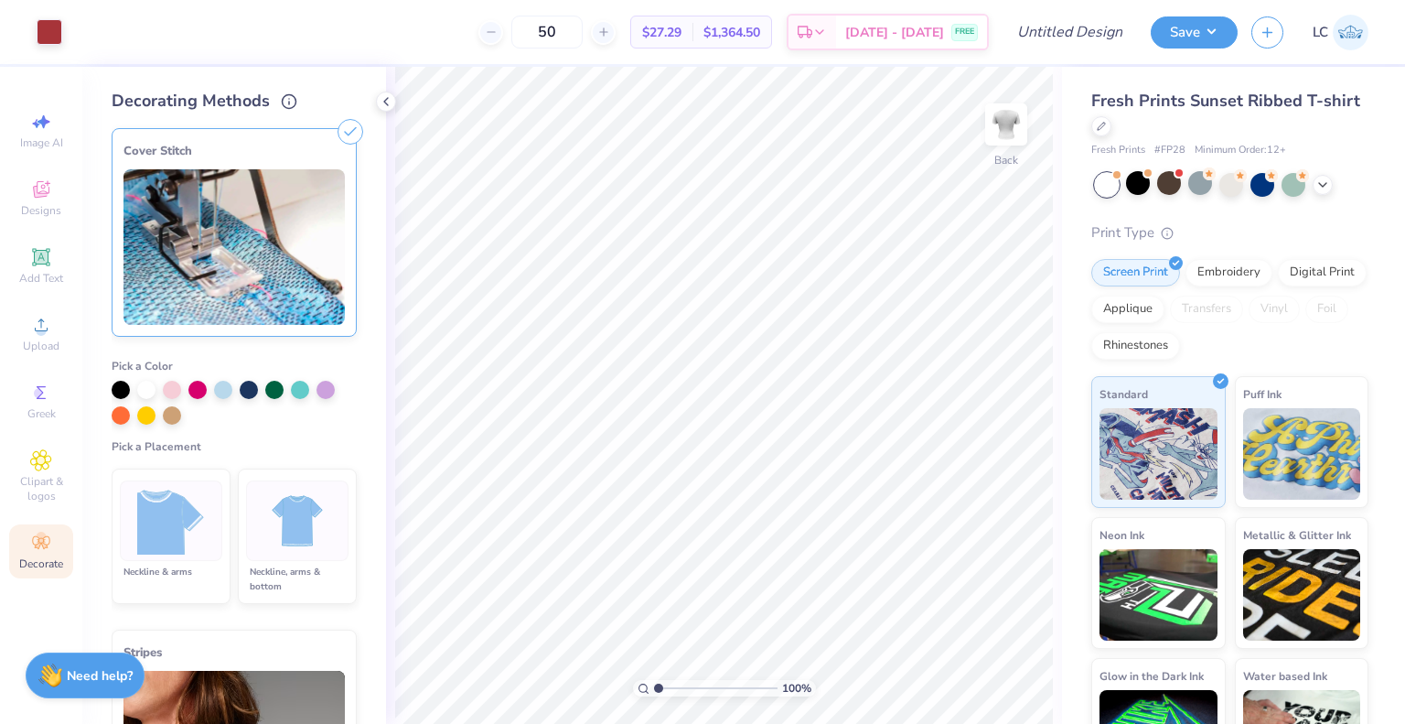
click at [245, 244] on img at bounding box center [234, 247] width 221 height 156
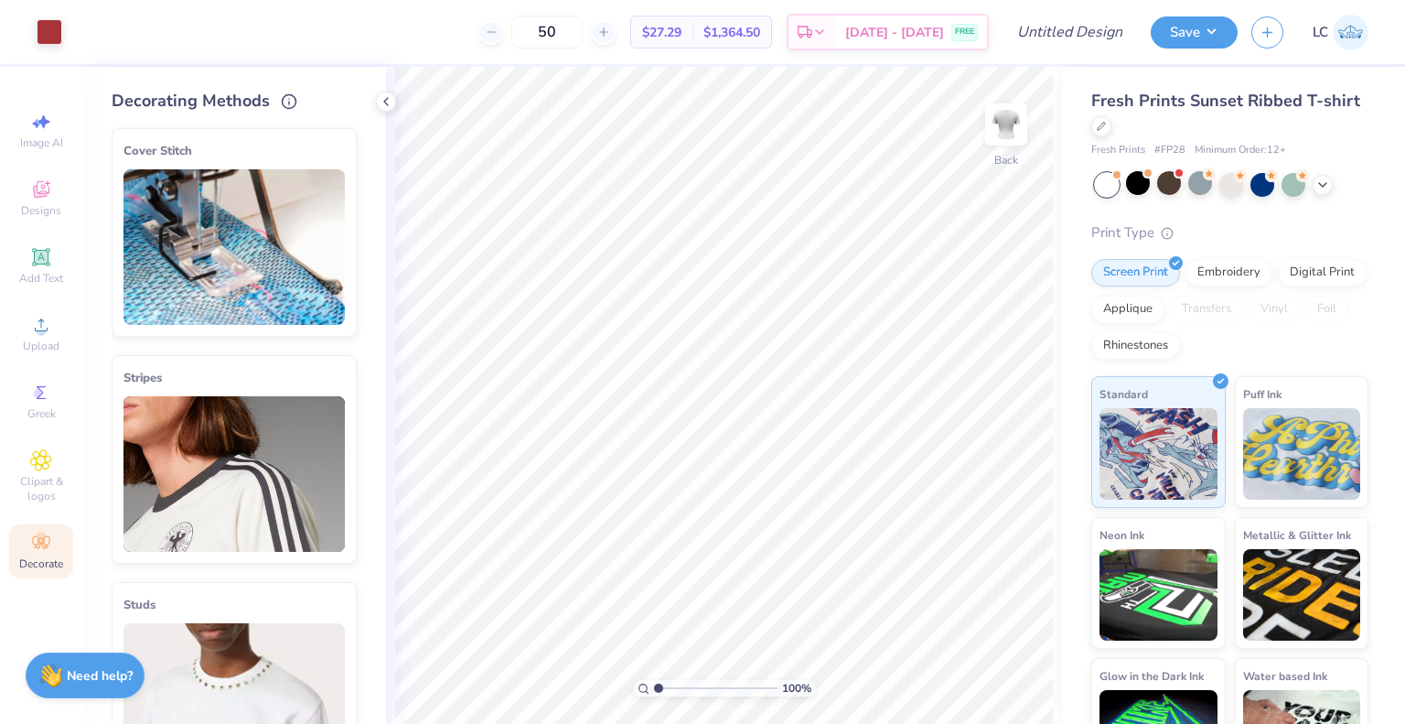
click at [339, 127] on icon at bounding box center [351, 135] width 26 height 26
click at [273, 376] on div "Stripes" at bounding box center [234, 378] width 221 height 22
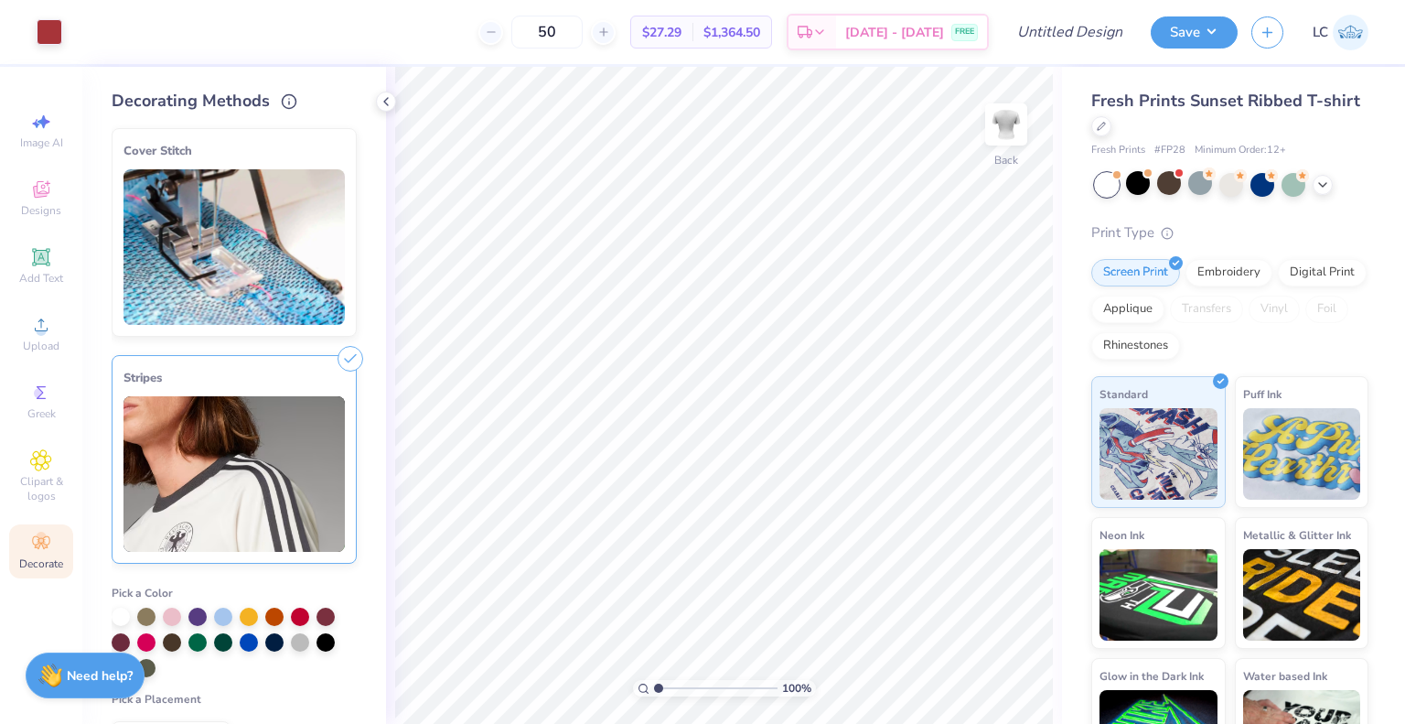
click at [290, 270] on img at bounding box center [234, 247] width 221 height 156
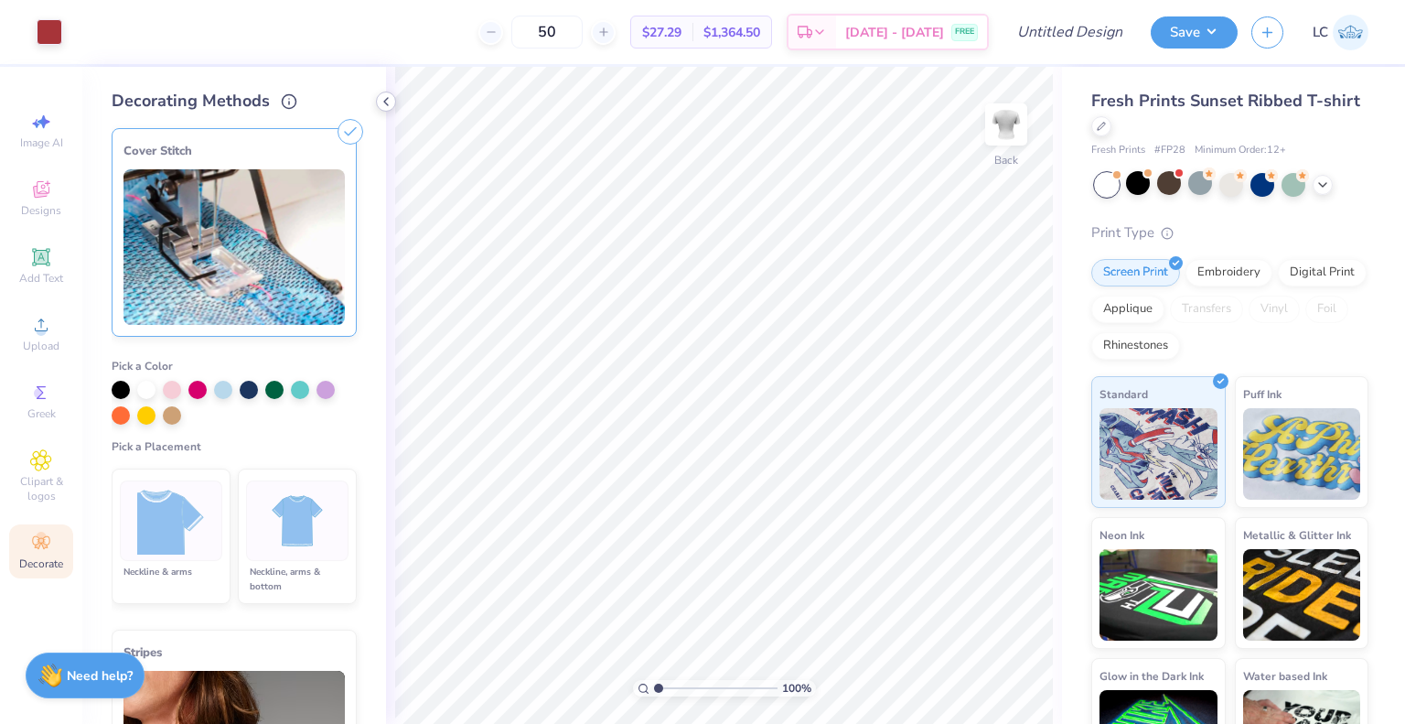
click at [385, 98] on icon at bounding box center [386, 101] width 15 height 15
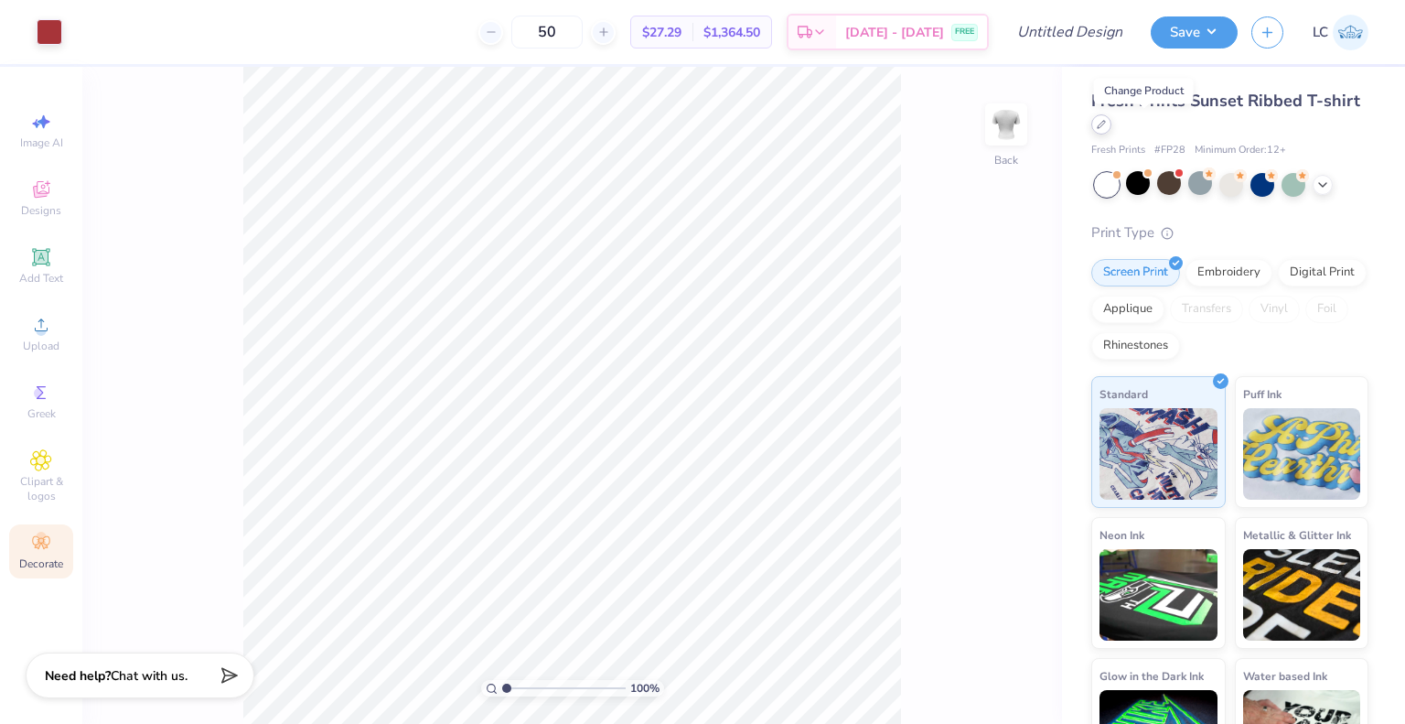
click at [1106, 127] on icon at bounding box center [1101, 124] width 9 height 9
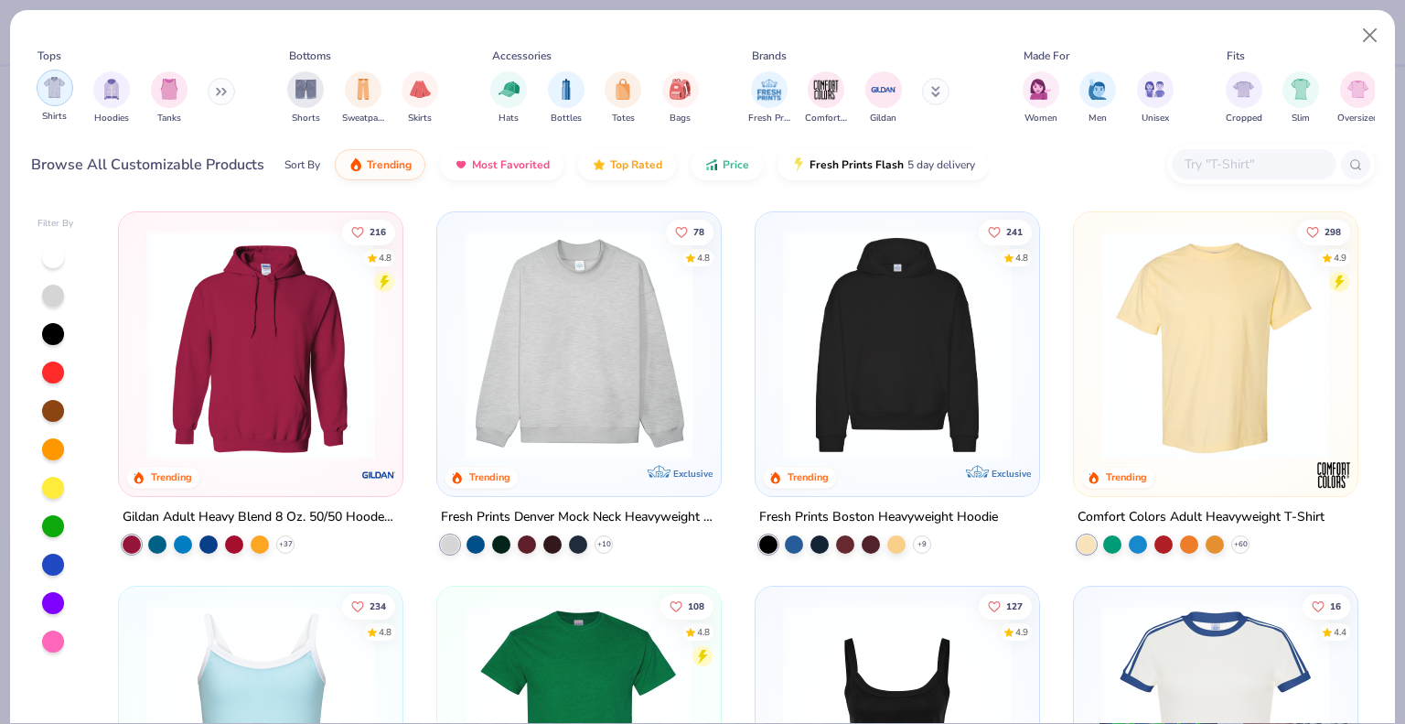
click at [56, 91] on img "filter for Shirts" at bounding box center [54, 87] width 21 height 21
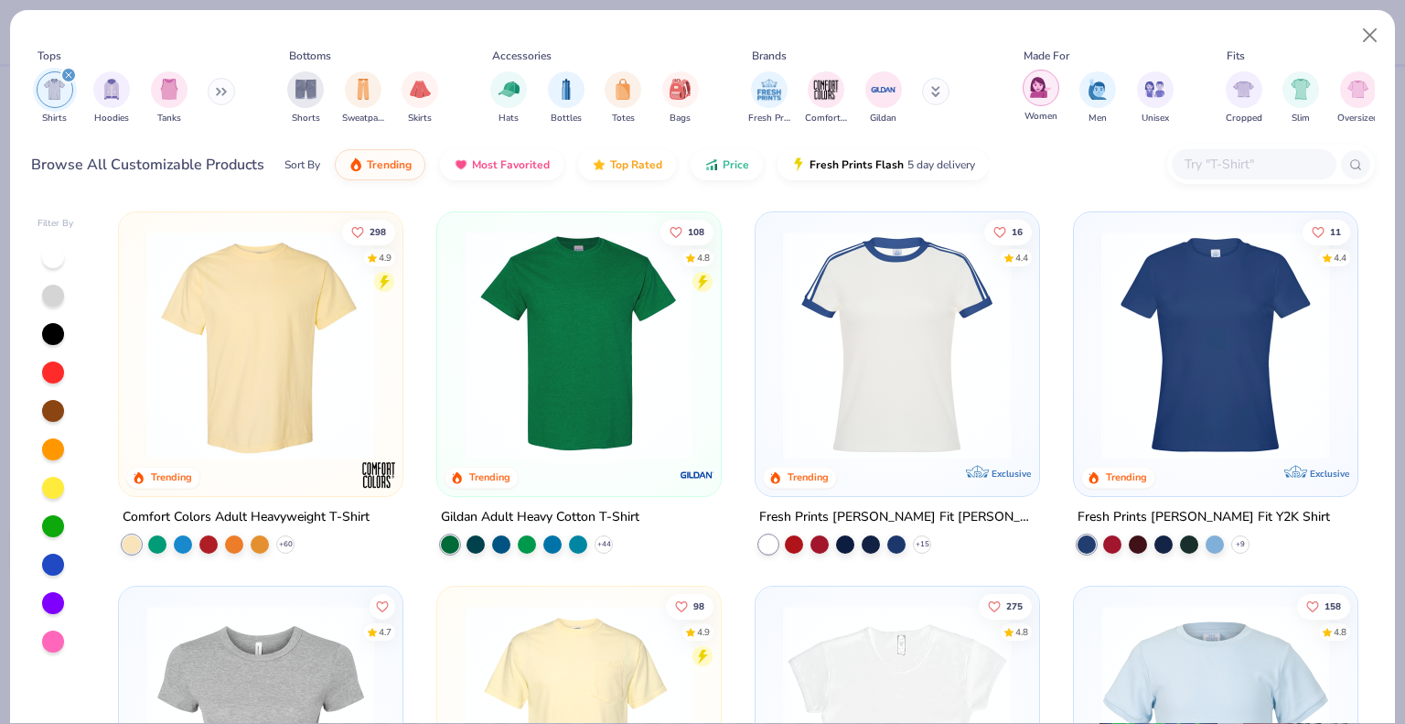
click at [1047, 90] on img "filter for Women" at bounding box center [1040, 87] width 21 height 21
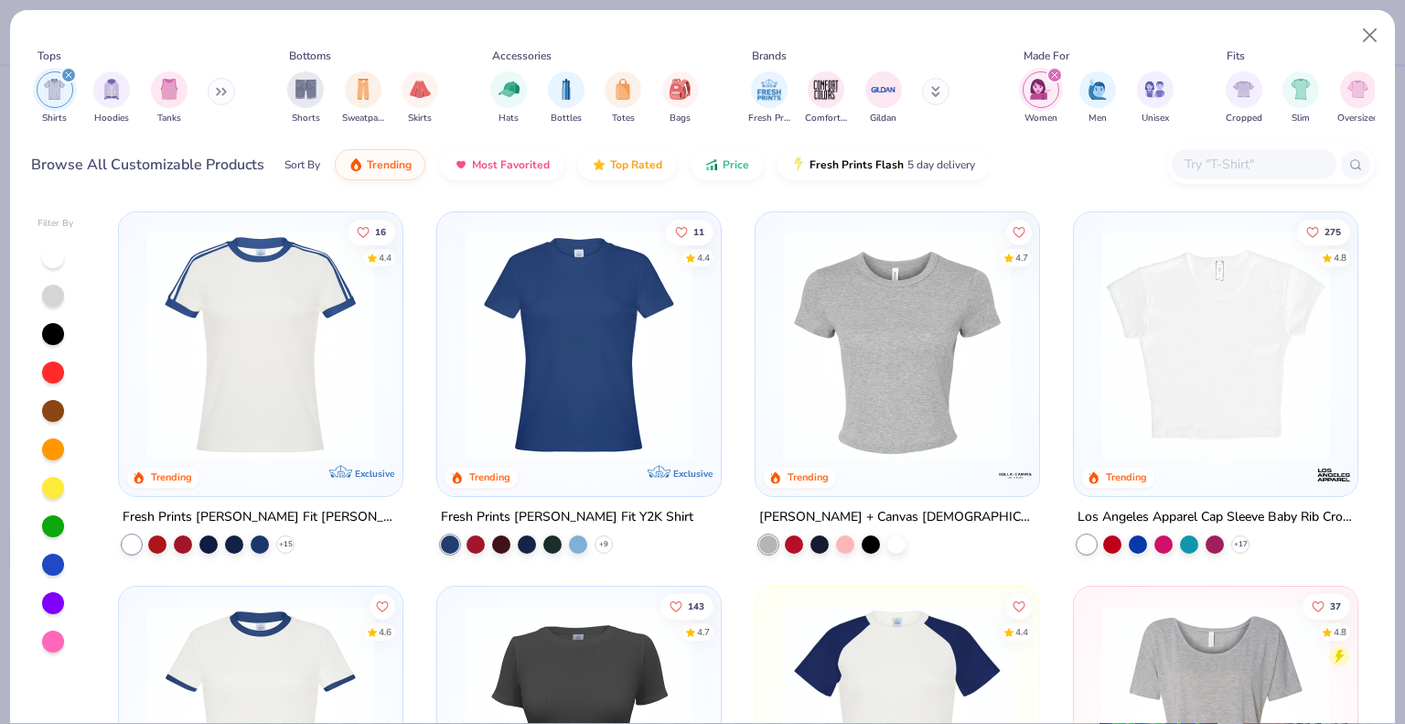
click at [359, 316] on img at bounding box center [260, 345] width 247 height 229
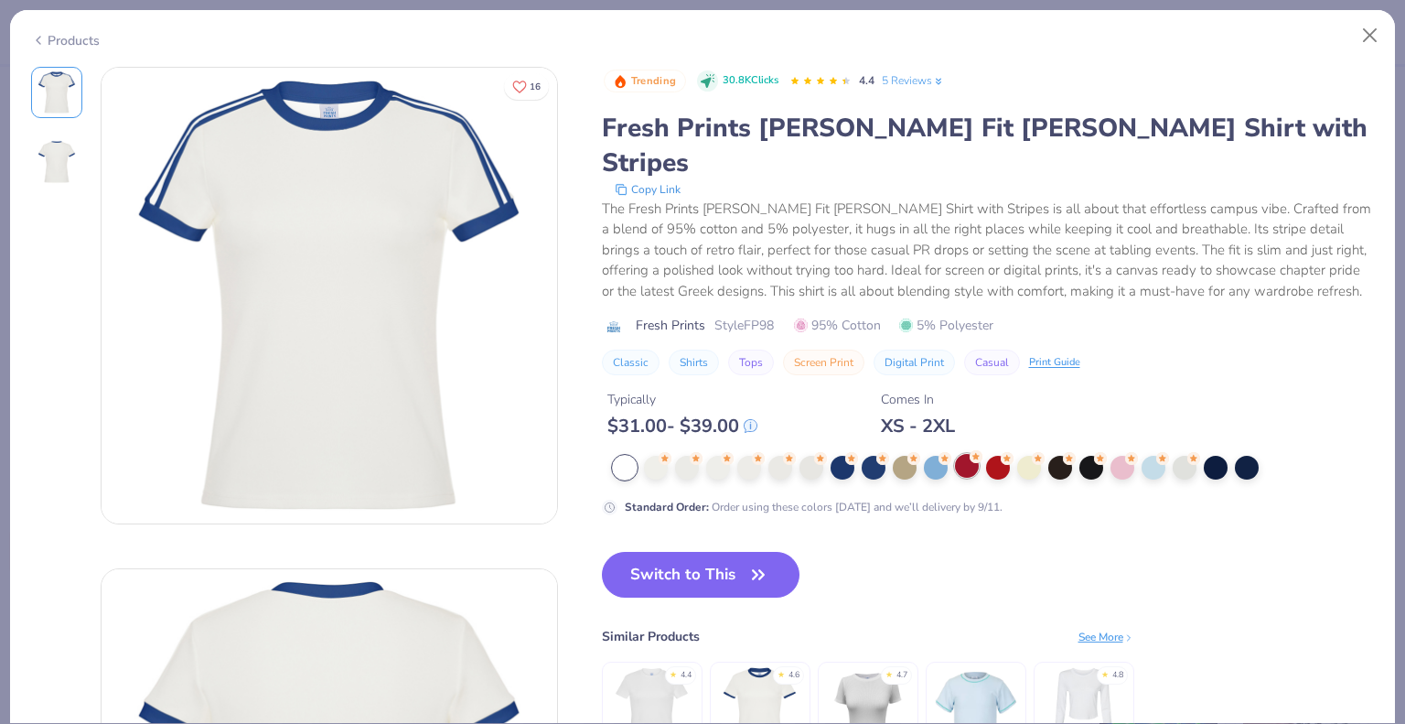
click at [970, 454] on div at bounding box center [967, 466] width 24 height 24
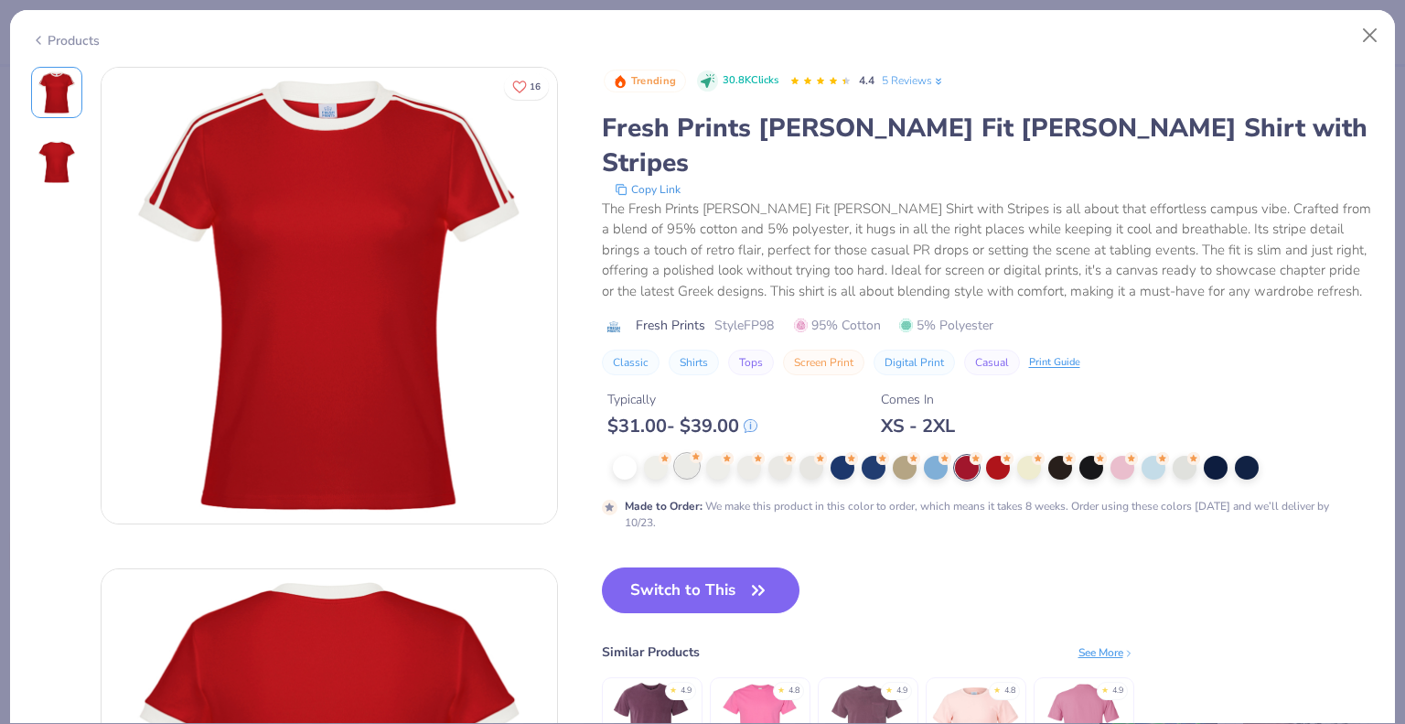
click at [679, 457] on div at bounding box center [687, 466] width 24 height 24
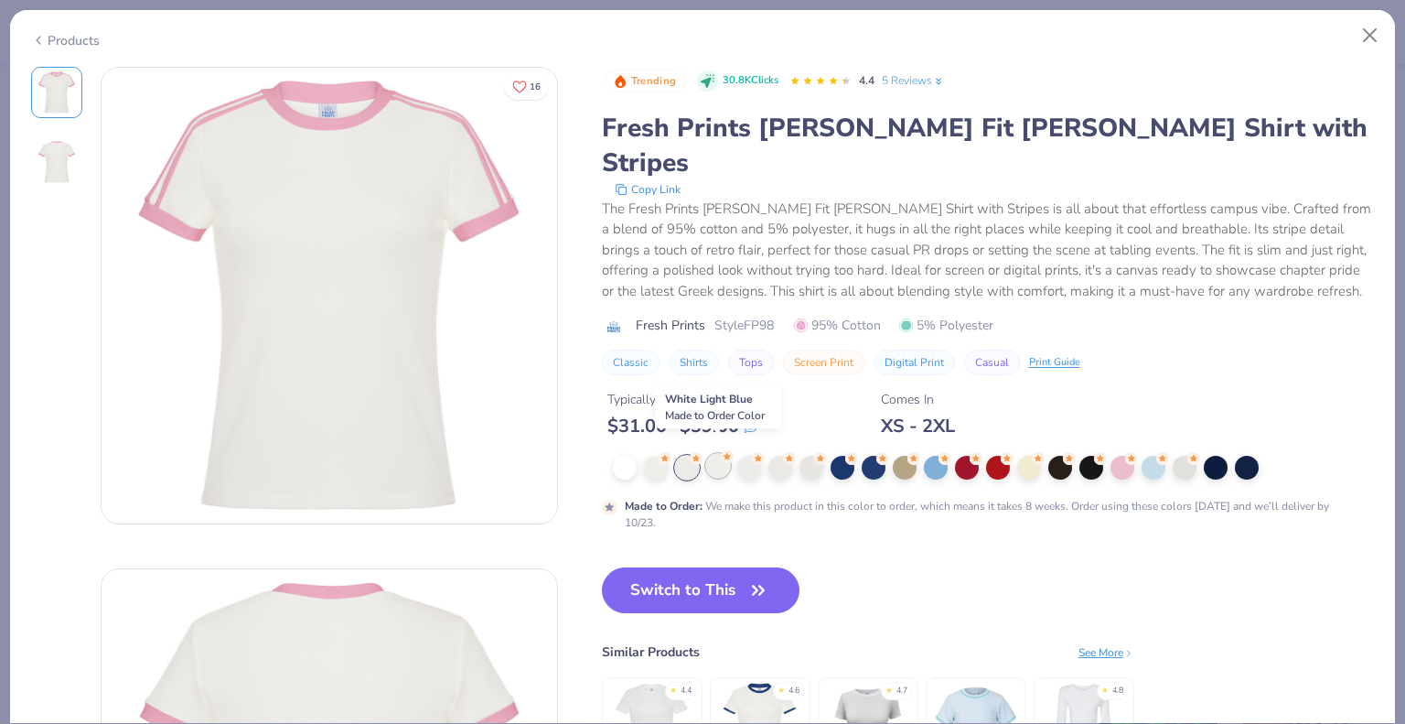
click at [723, 458] on div at bounding box center [718, 466] width 24 height 24
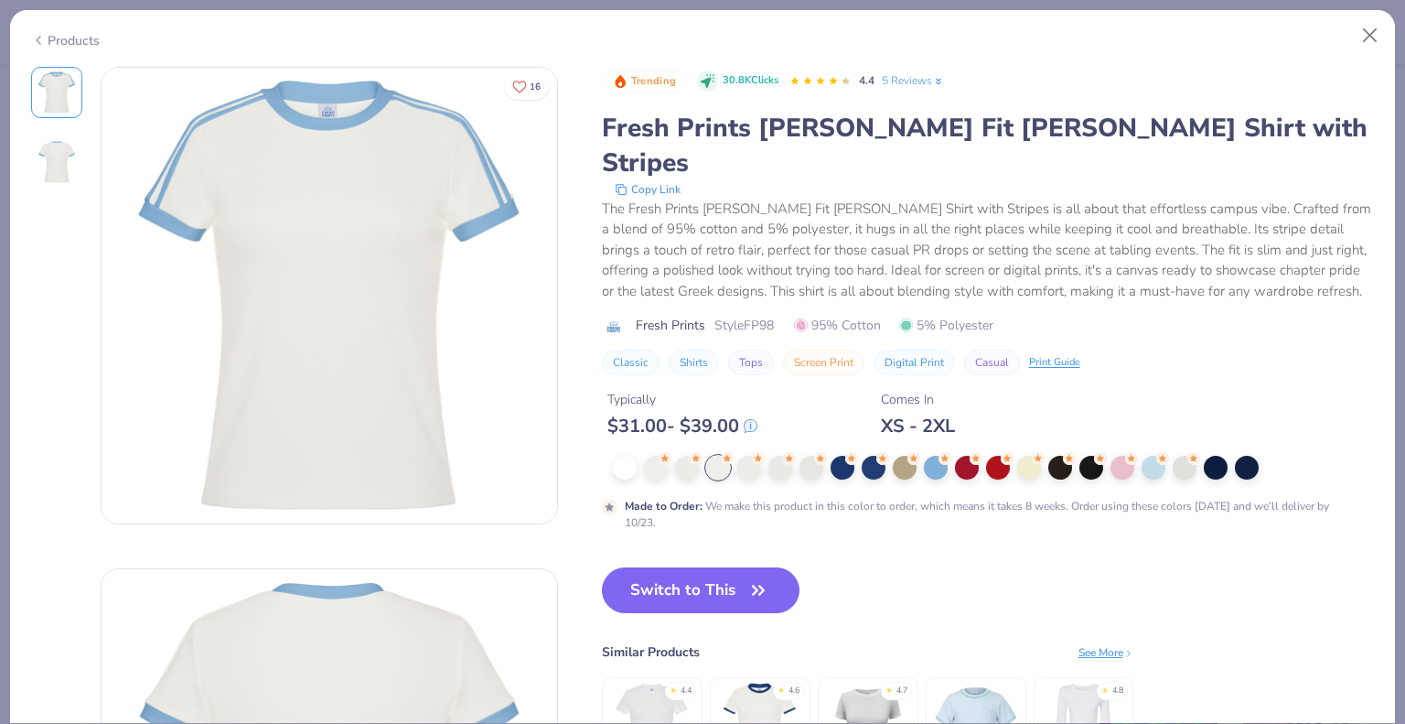
click at [762, 457] on div at bounding box center [973, 468] width 721 height 24
click at [757, 456] on div at bounding box center [749, 466] width 24 height 24
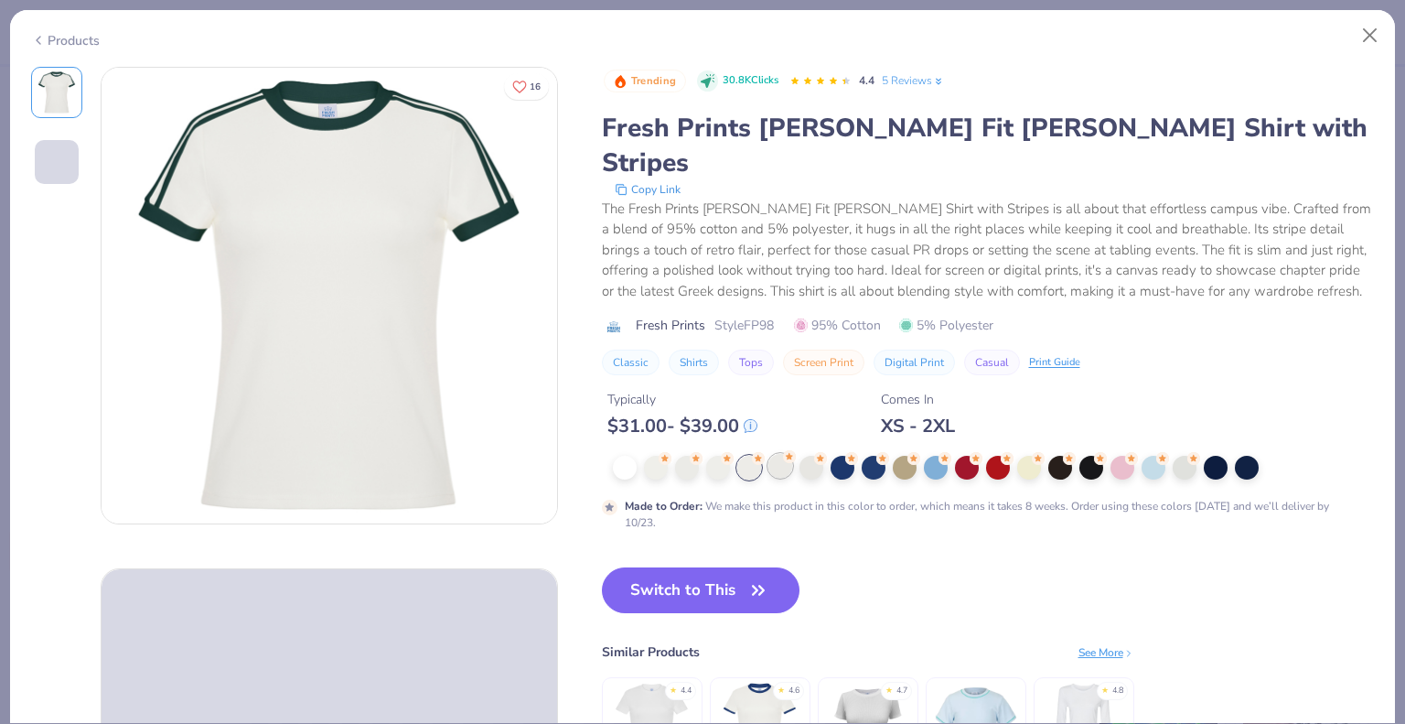
click at [776, 454] on div at bounding box center [781, 466] width 24 height 24
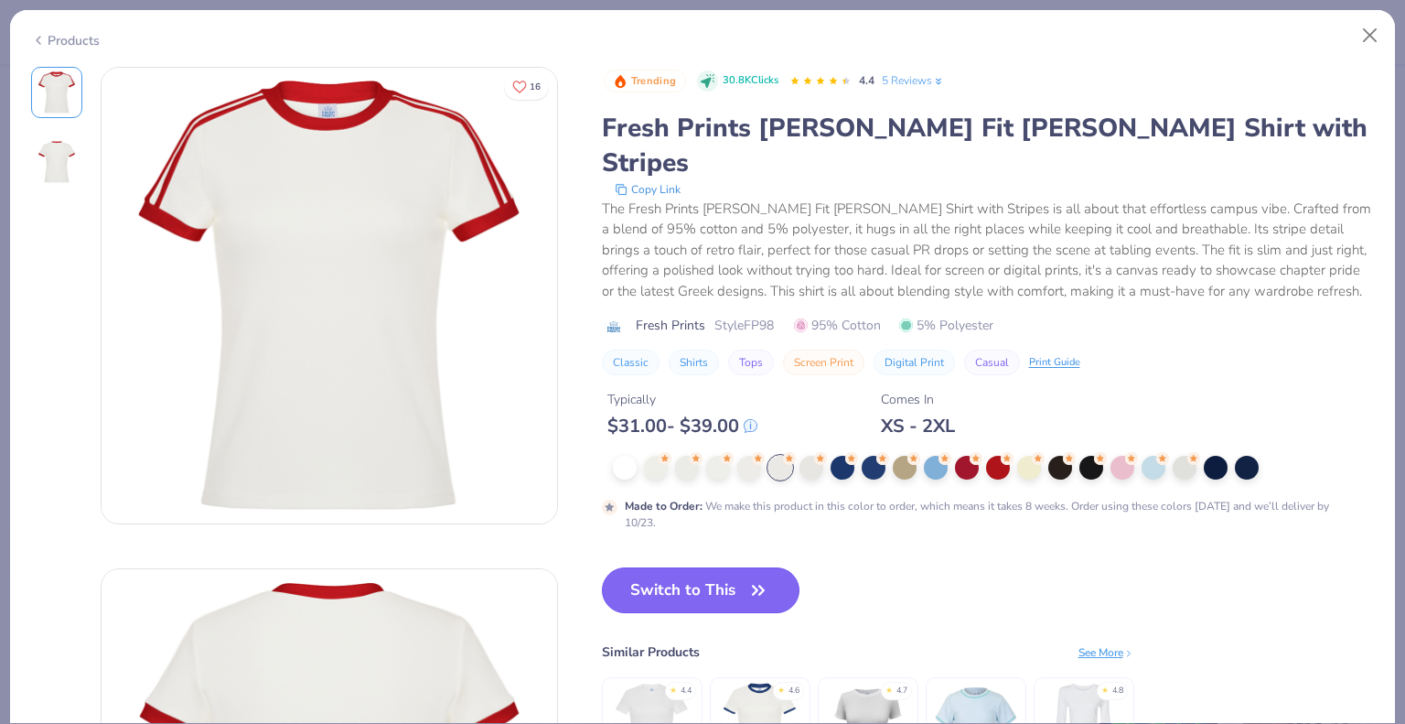
click at [704, 570] on button "Switch to This" at bounding box center [701, 590] width 199 height 46
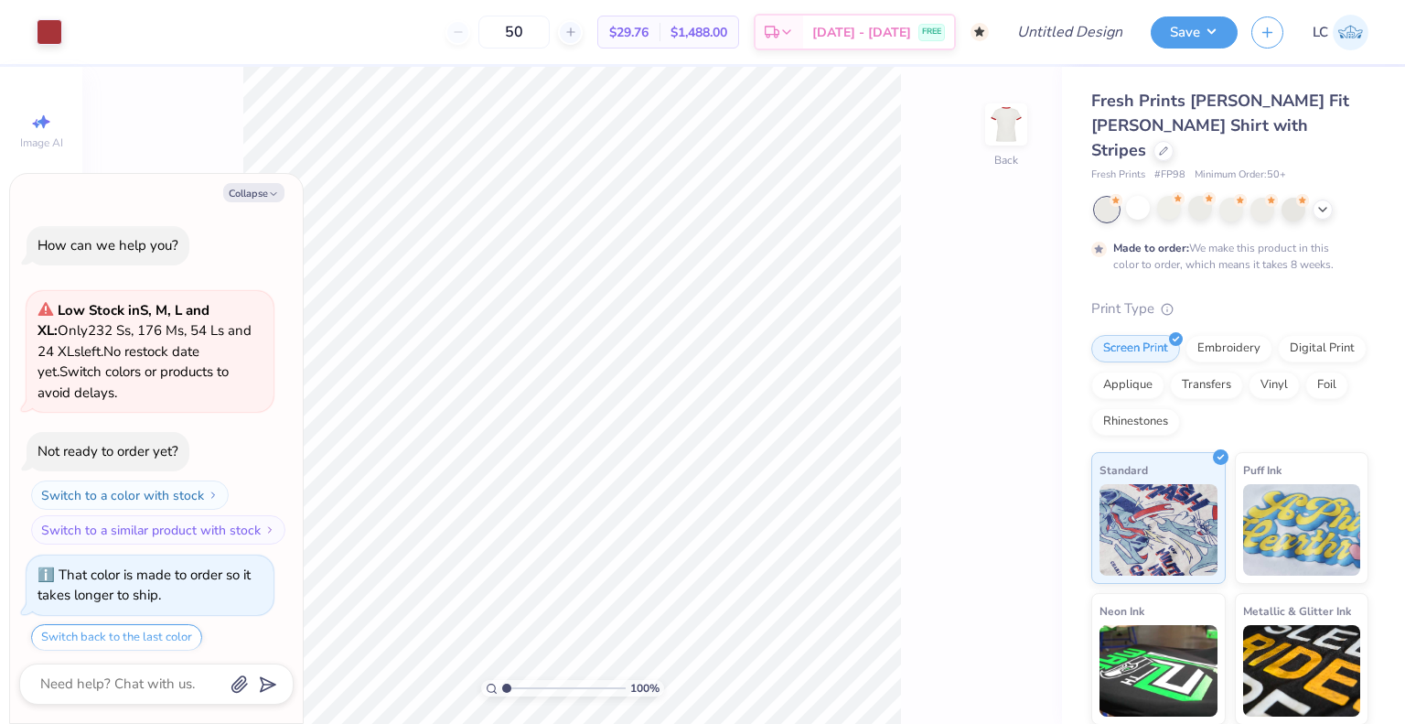
scroll to position [470, 0]
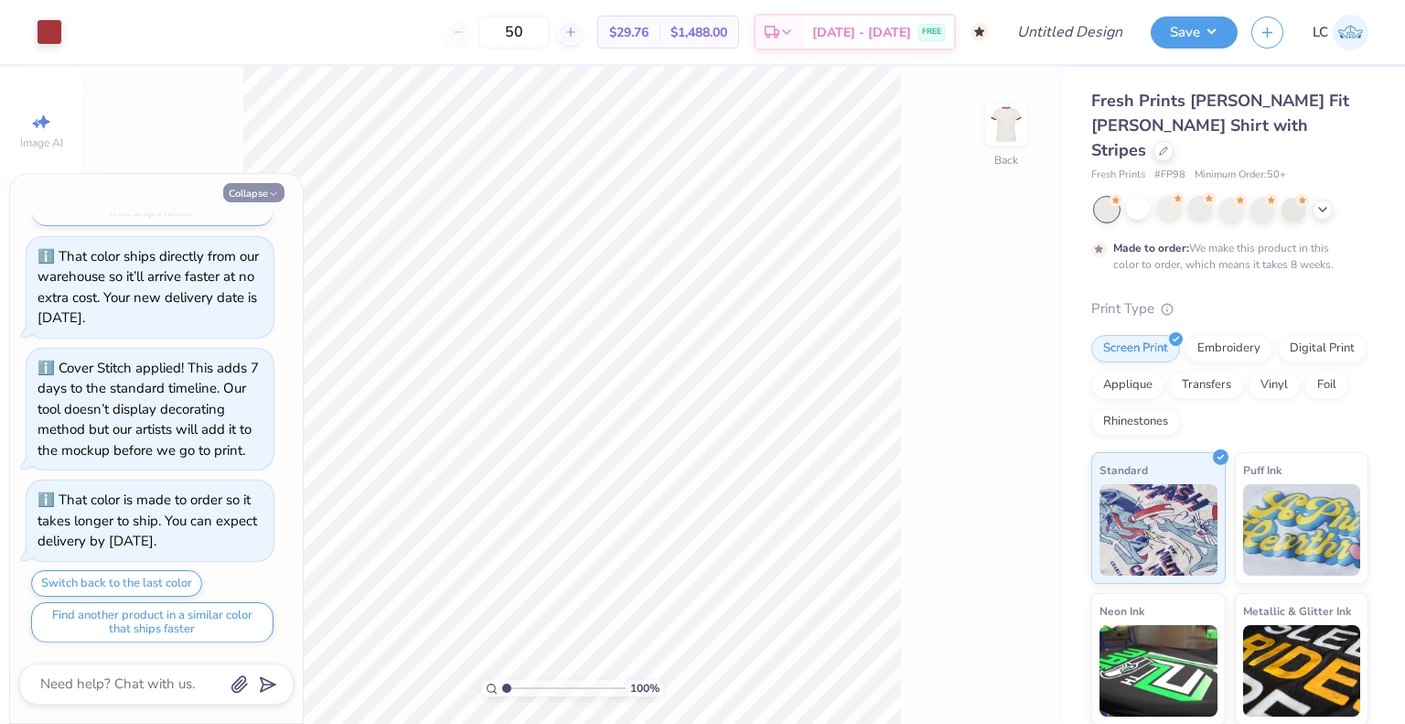
click at [264, 190] on button "Collapse" at bounding box center [253, 192] width 61 height 19
type textarea "x"
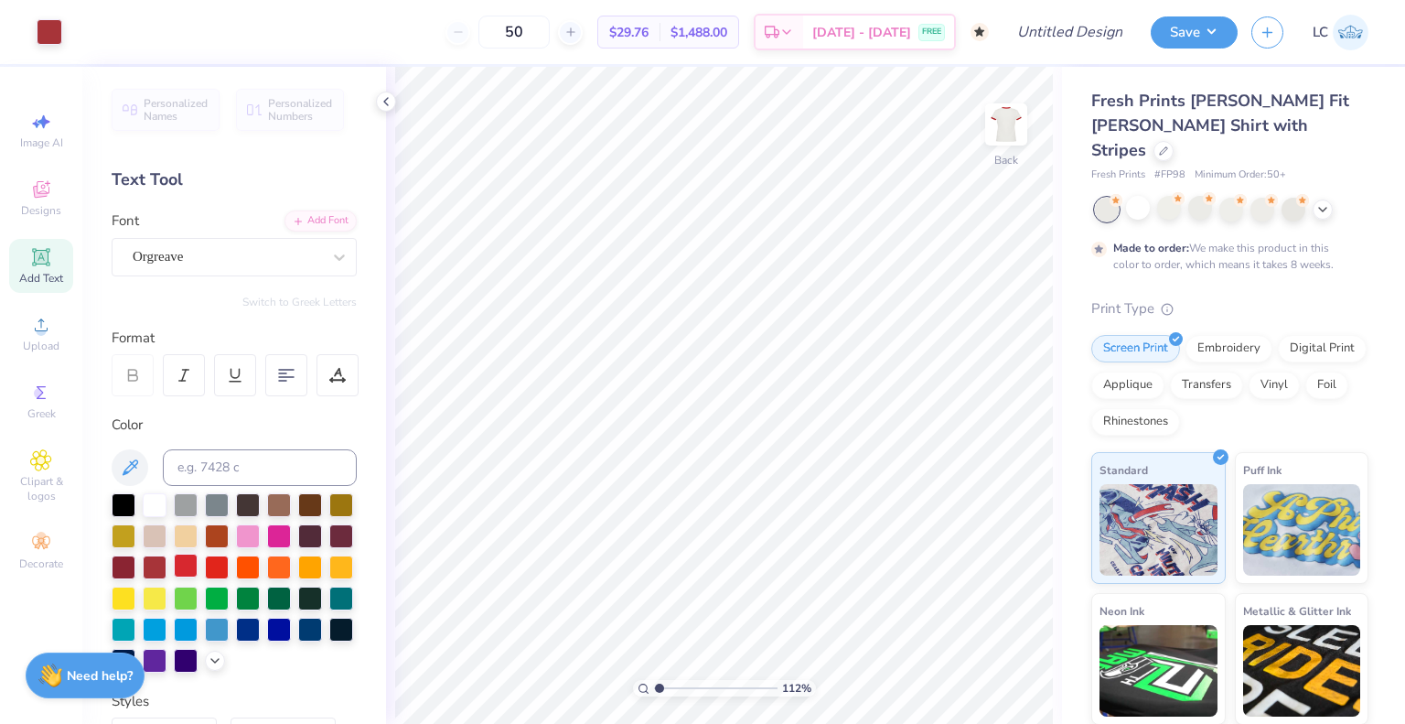
click at [198, 555] on div at bounding box center [186, 566] width 24 height 24
click at [198, 556] on div at bounding box center [186, 566] width 24 height 24
type input "1.06565353237141"
type input "3.00"
click at [229, 564] on div at bounding box center [217, 566] width 24 height 24
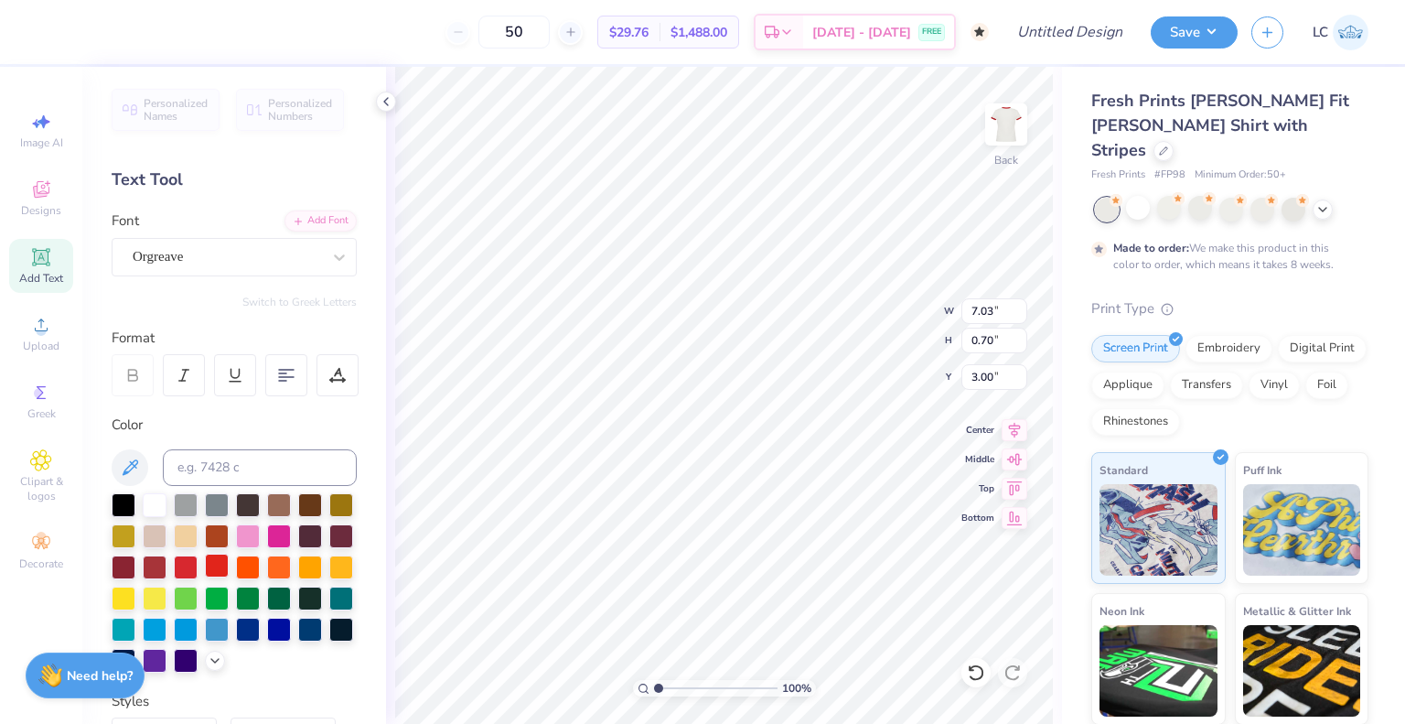
click at [229, 554] on div at bounding box center [217, 566] width 24 height 24
type input "1"
click at [1013, 137] on img at bounding box center [1006, 124] width 73 height 73
click at [48, 284] on span "Add Text" at bounding box center [41, 278] width 44 height 15
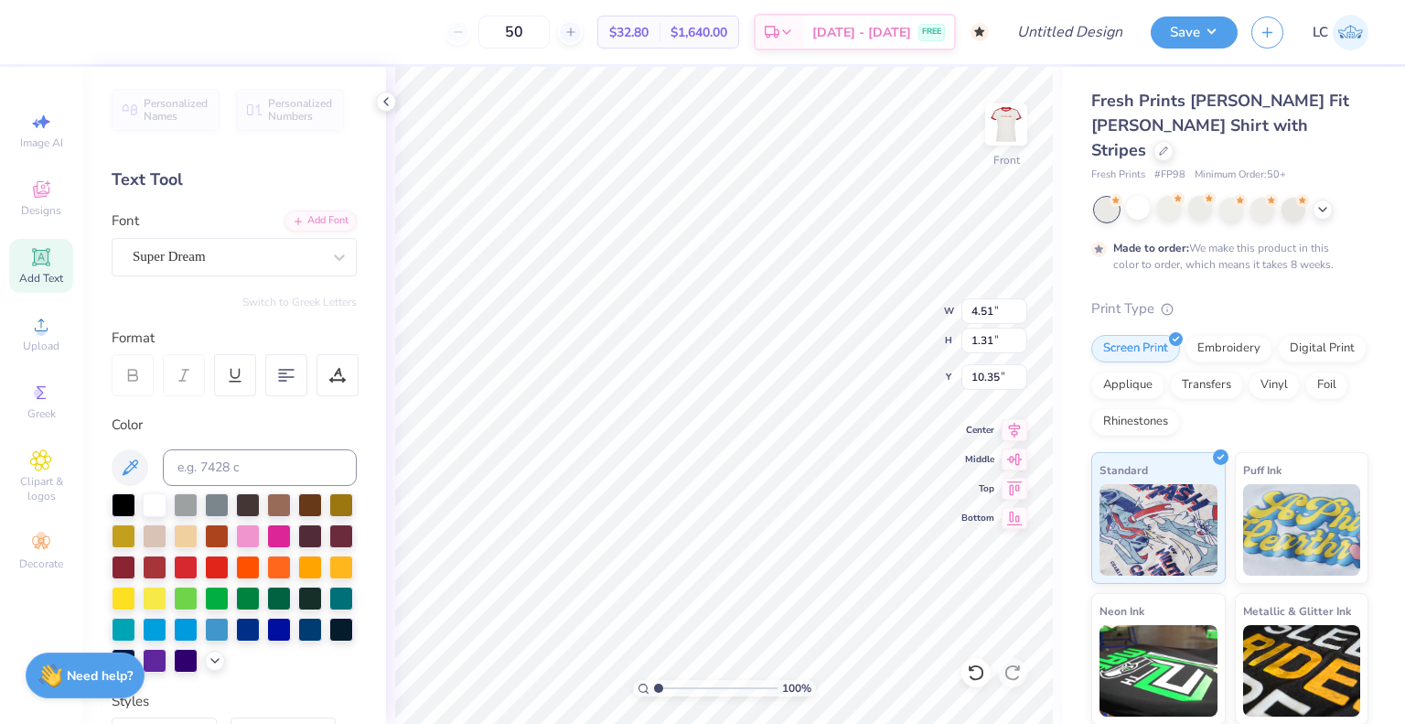
type textarea "10 things i love about casa:"
type input "3.00"
click at [154, 253] on div "Super Dream" at bounding box center [227, 256] width 192 height 28
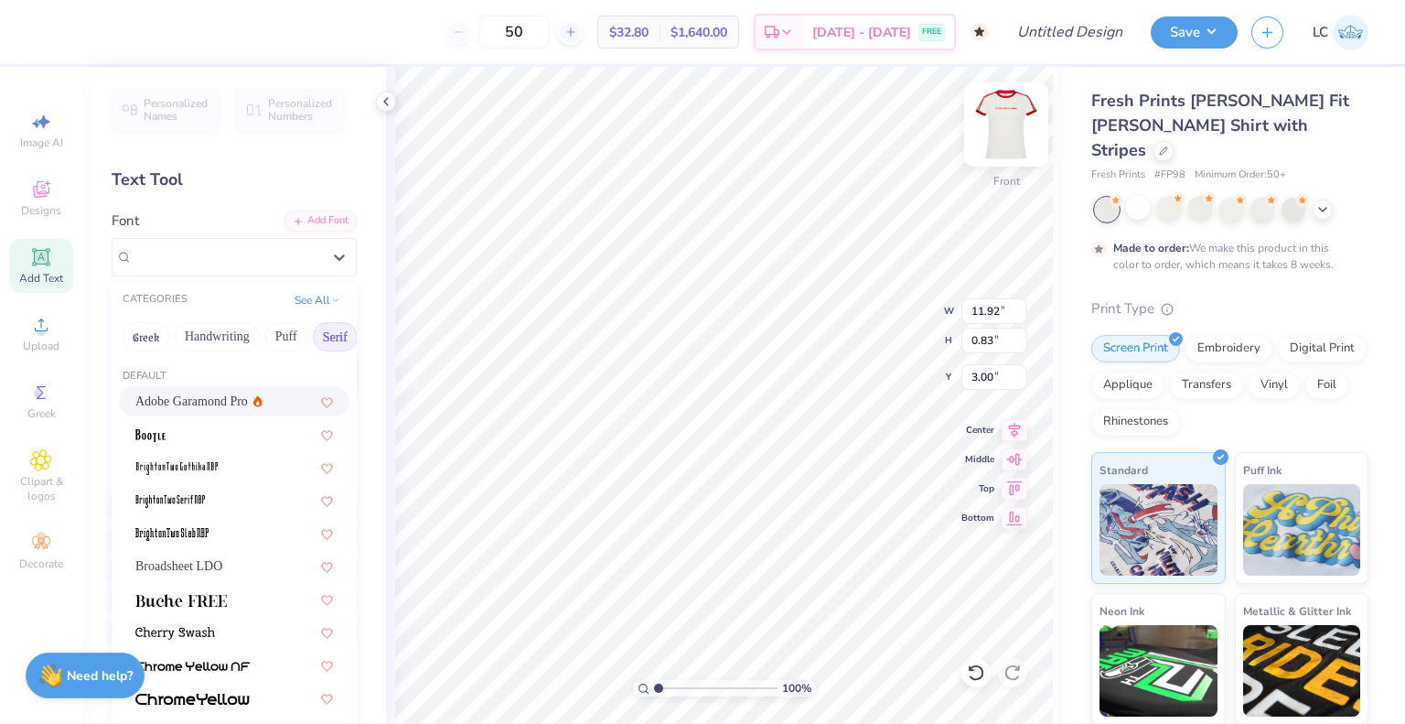
click at [1006, 128] on img at bounding box center [1006, 124] width 73 height 73
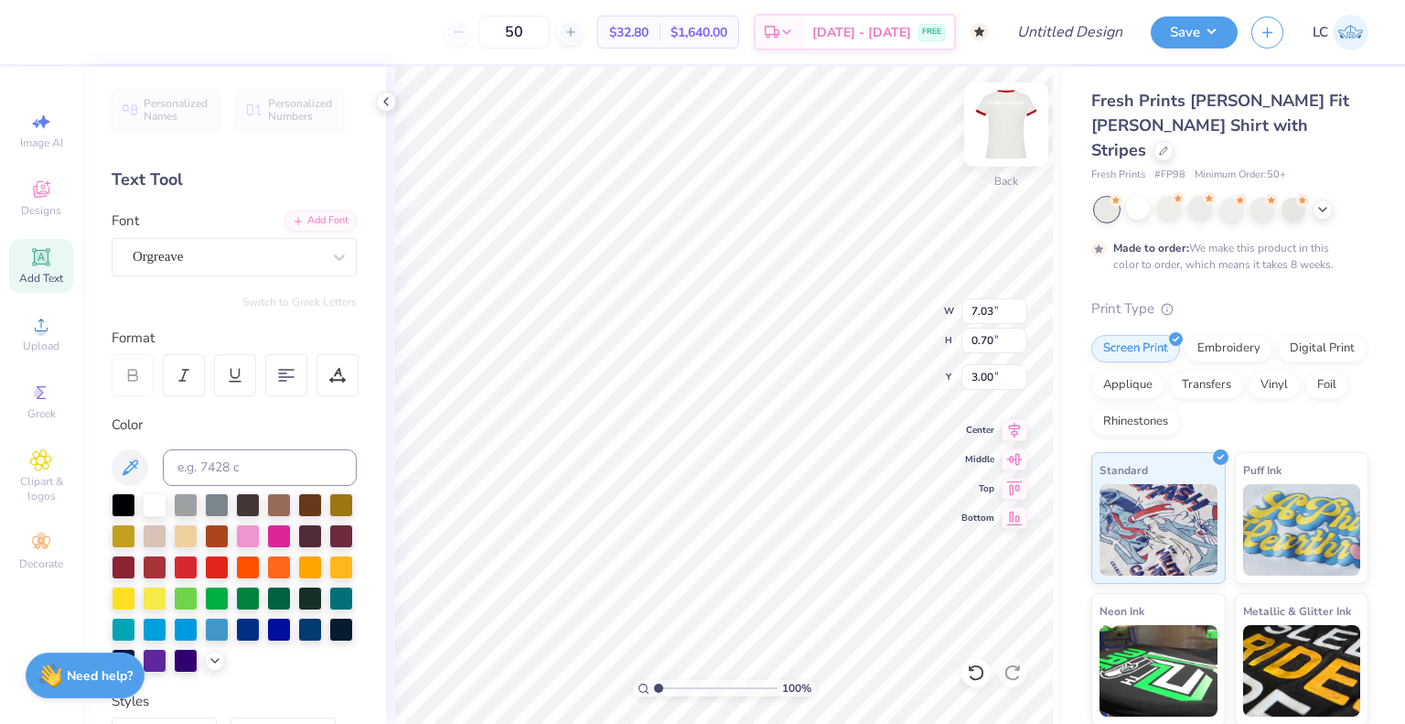
click at [1010, 142] on img at bounding box center [1006, 124] width 73 height 73
click at [216, 253] on div "Orgreave" at bounding box center [227, 256] width 192 height 28
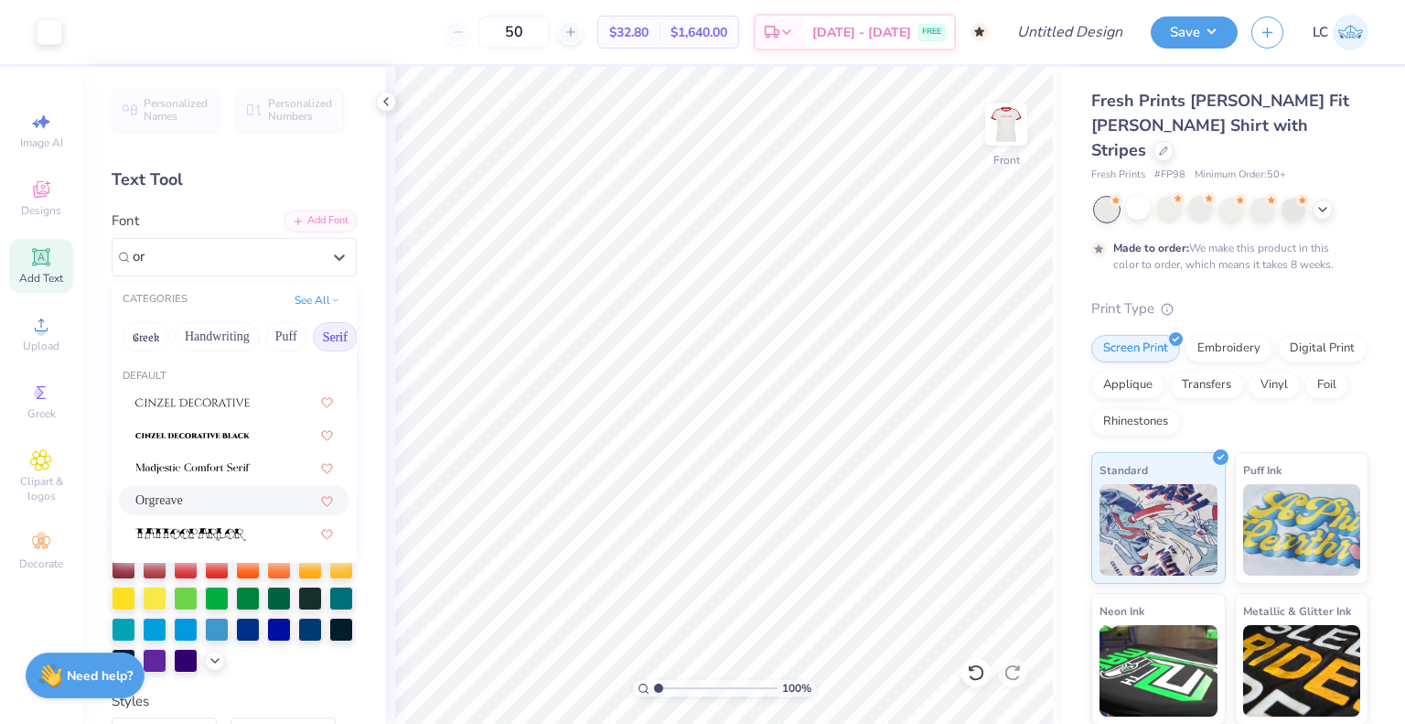
click at [178, 499] on span "Orgreave" at bounding box center [159, 499] width 48 height 19
type input "or"
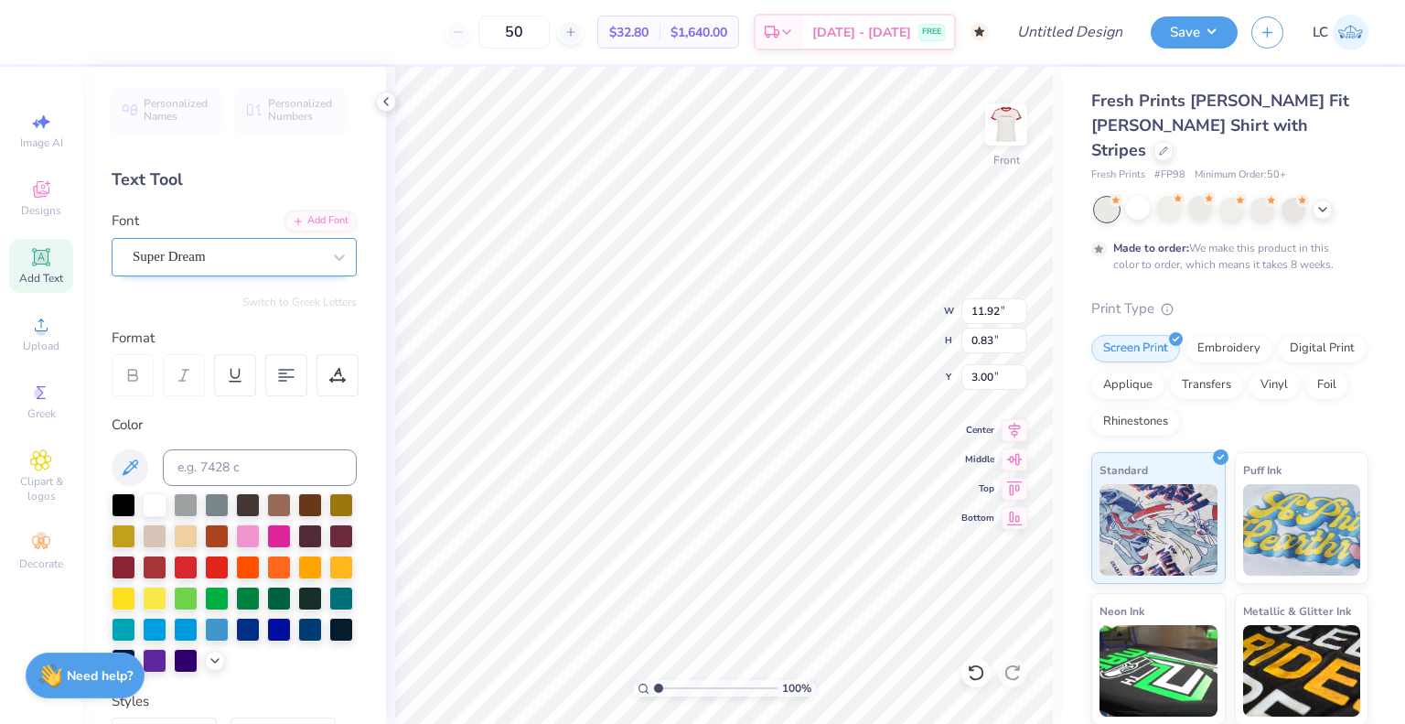
click at [173, 266] on div at bounding box center [227, 256] width 188 height 25
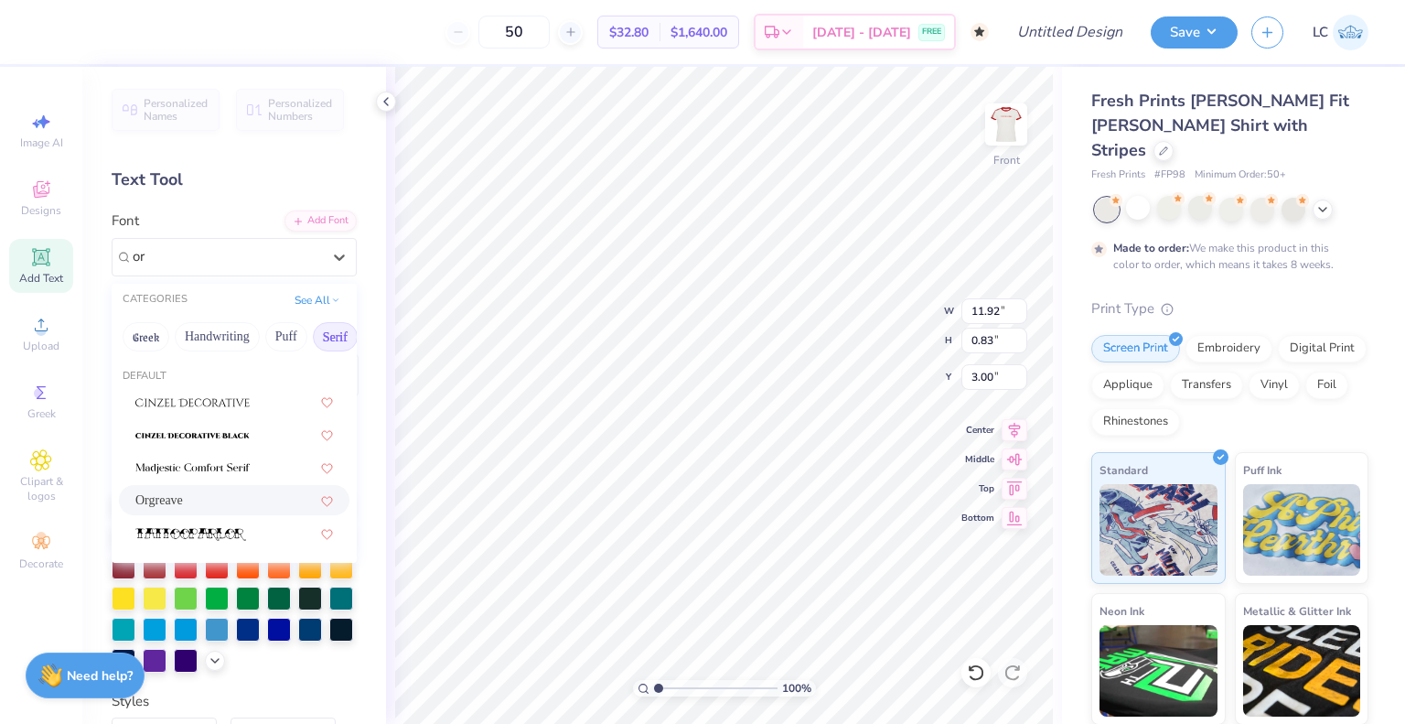
click at [181, 487] on div "Orgreave" at bounding box center [234, 500] width 231 height 30
type input "or"
type input "11.44"
type input "0.85"
type input "2.99"
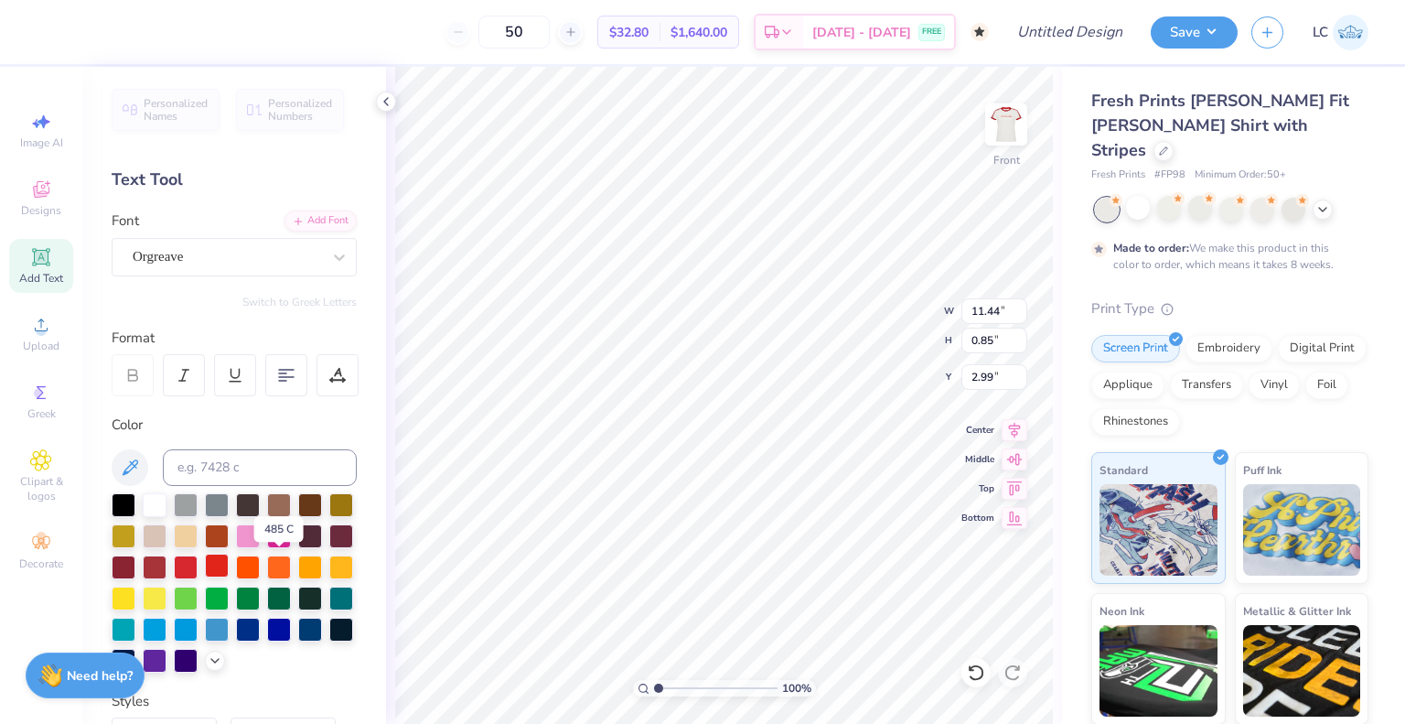
click at [229, 568] on div at bounding box center [217, 566] width 24 height 24
click at [1022, 134] on img at bounding box center [1006, 124] width 73 height 73
click at [1019, 138] on img at bounding box center [1006, 124] width 73 height 73
type input "10.87"
type input "0.81"
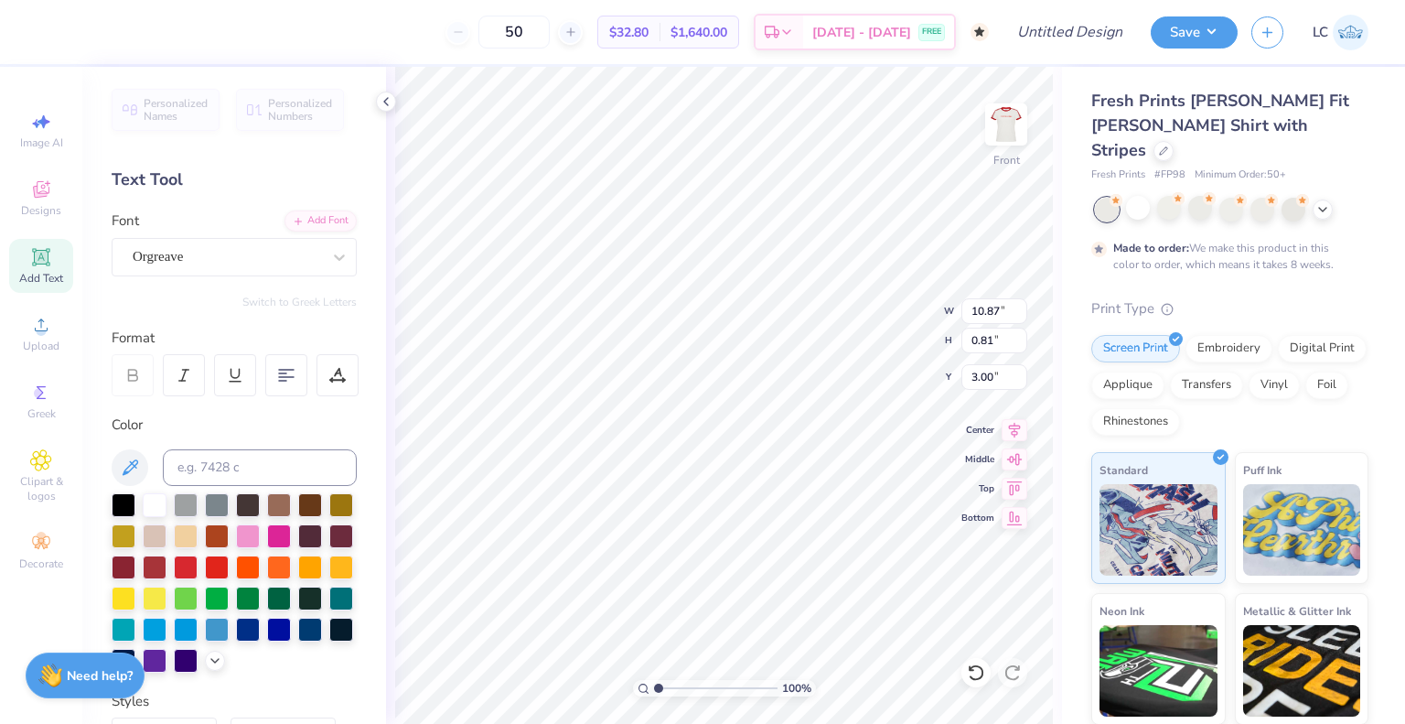
type input "3.00"
click at [1004, 137] on img at bounding box center [1006, 124] width 73 height 73
type input "7.86"
type input "0.78"
type input "2.92"
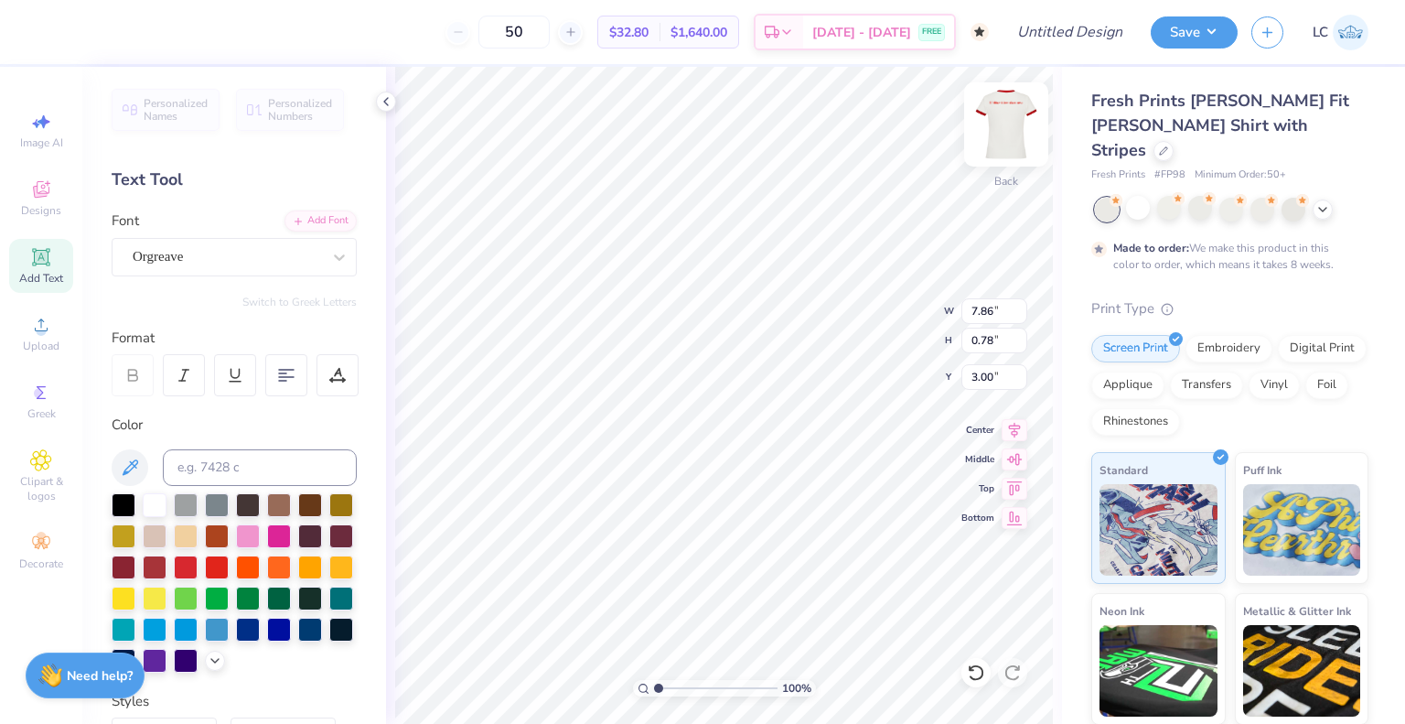
type input "3.00"
click at [1010, 132] on img at bounding box center [1006, 124] width 73 height 73
click at [1010, 134] on img at bounding box center [1006, 124] width 73 height 73
click at [1010, 134] on img at bounding box center [1006, 124] width 37 height 37
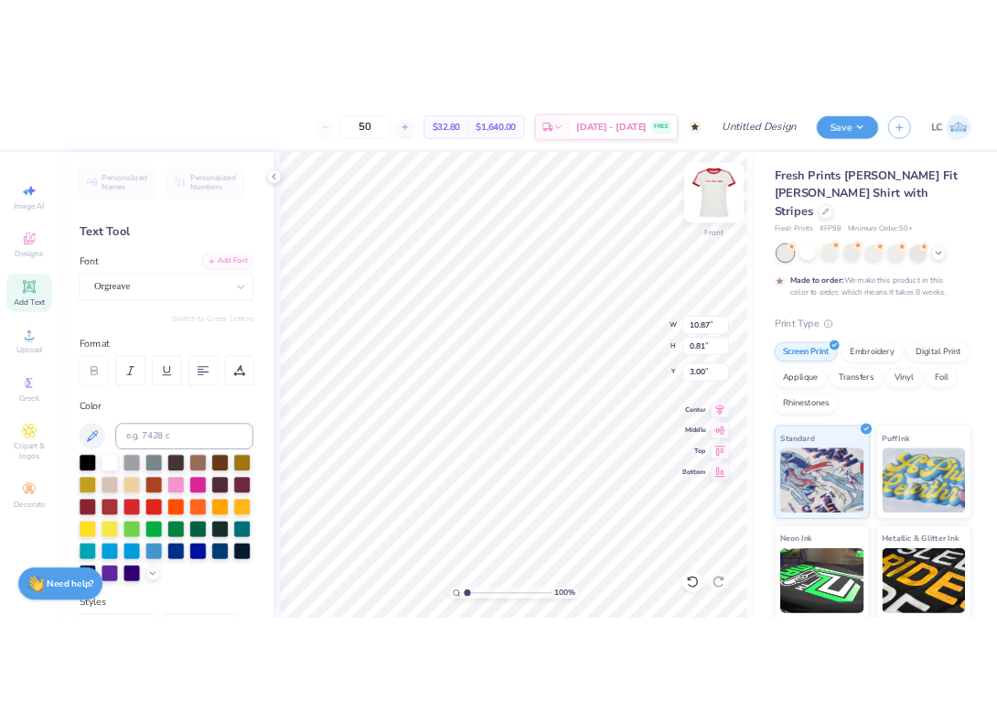
scroll to position [15, 2]
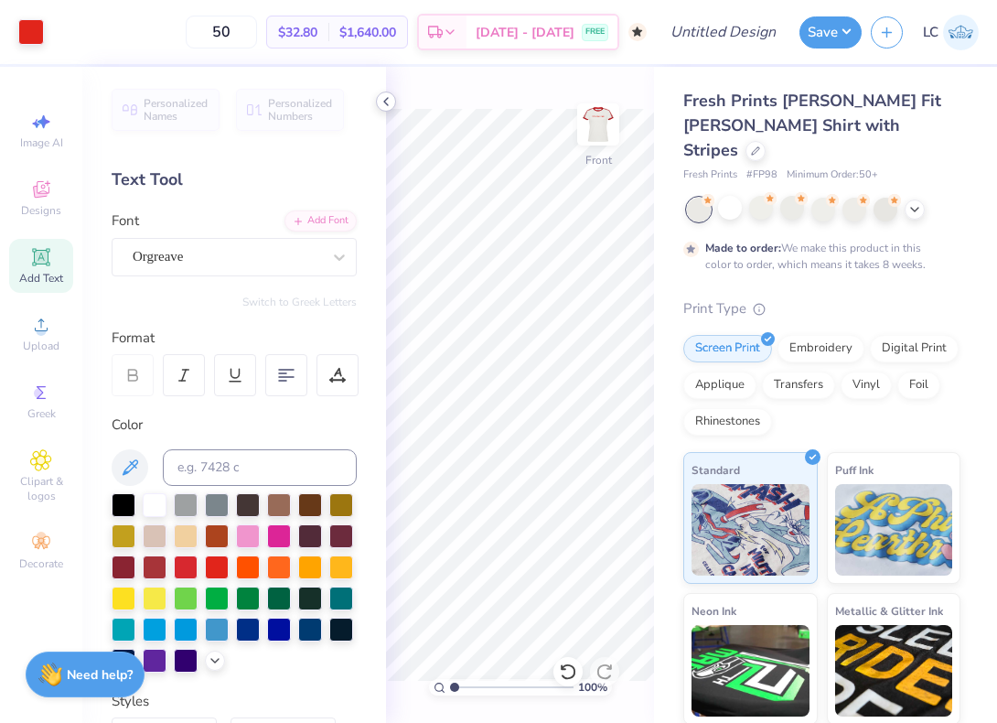
click at [382, 107] on icon at bounding box center [386, 101] width 15 height 15
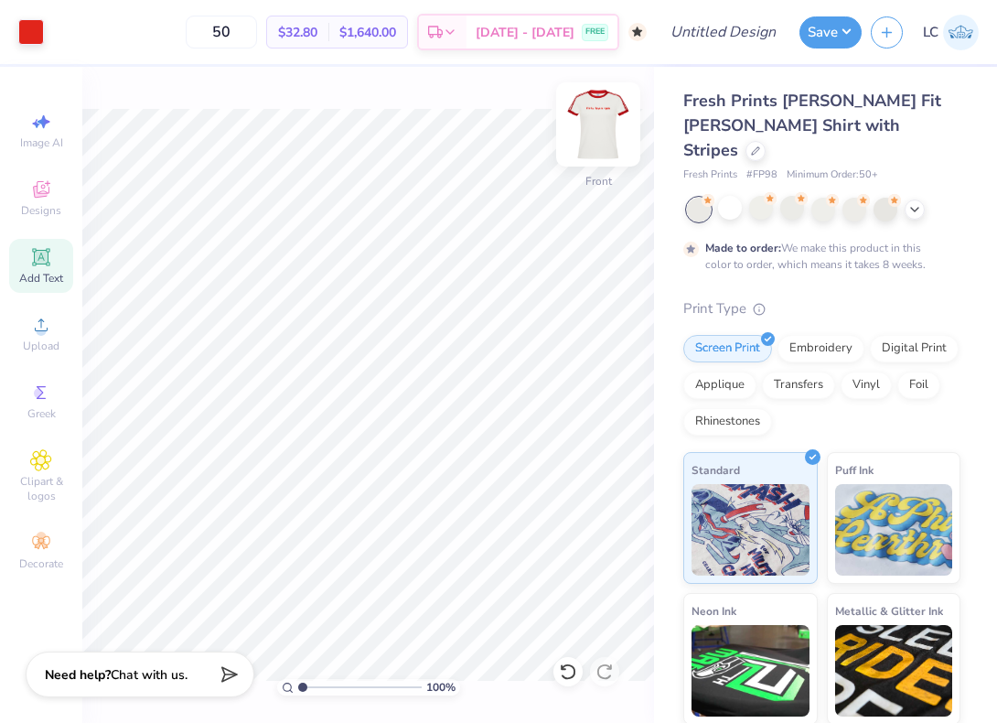
click at [591, 140] on img at bounding box center [598, 124] width 73 height 73
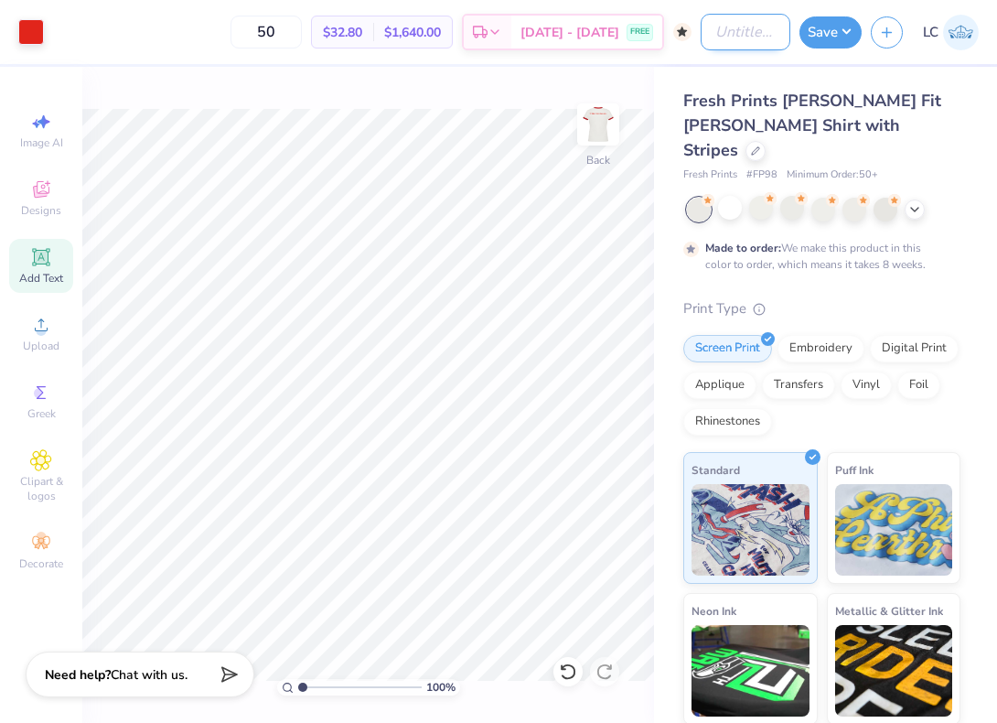
click at [732, 43] on input "Design Title" at bounding box center [746, 32] width 90 height 37
type input "Theta GCN"
click at [835, 38] on button "Save" at bounding box center [831, 30] width 62 height 32
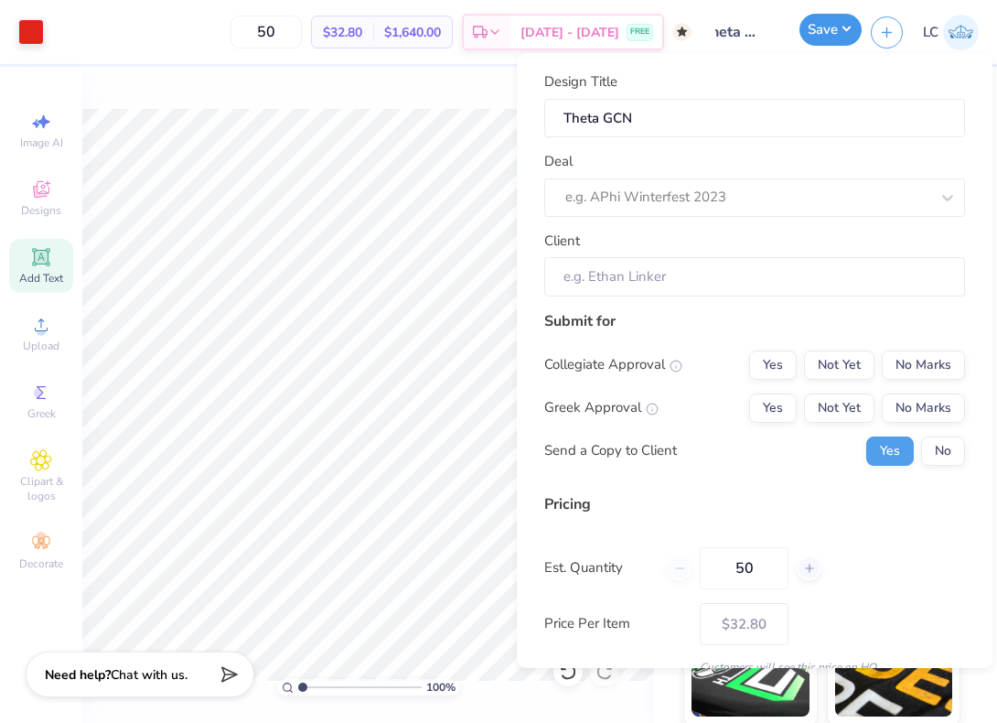
scroll to position [0, 0]
click at [629, 177] on div "Deal e.g. APhi Winterfest 2023" at bounding box center [754, 184] width 421 height 66
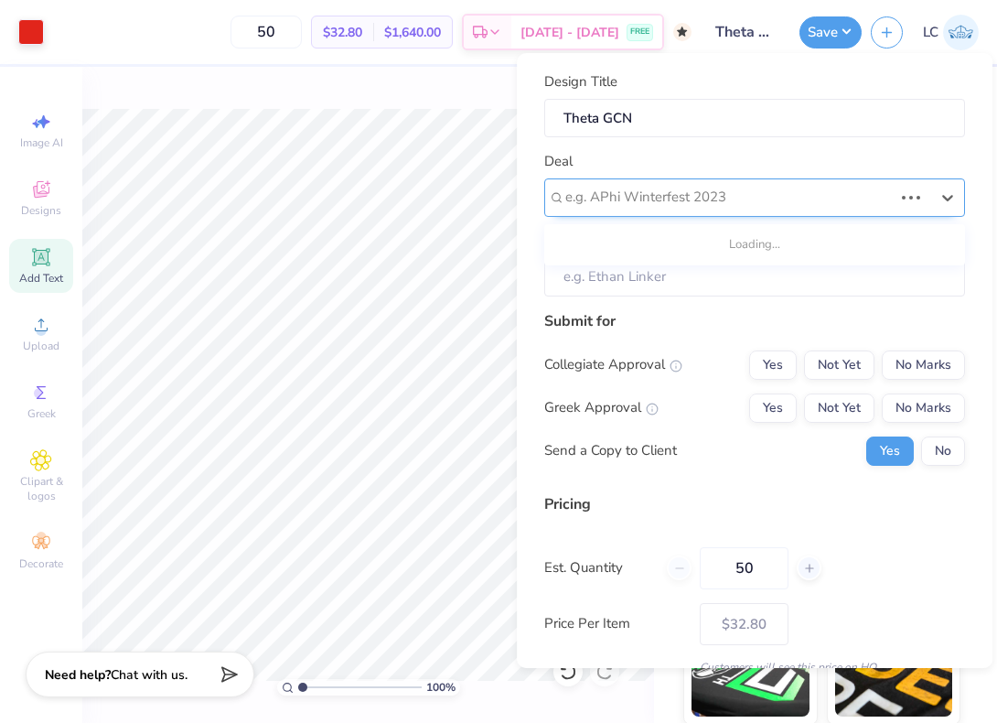
click at [619, 198] on div at bounding box center [729, 197] width 328 height 25
click at [619, 198] on div at bounding box center [747, 197] width 364 height 25
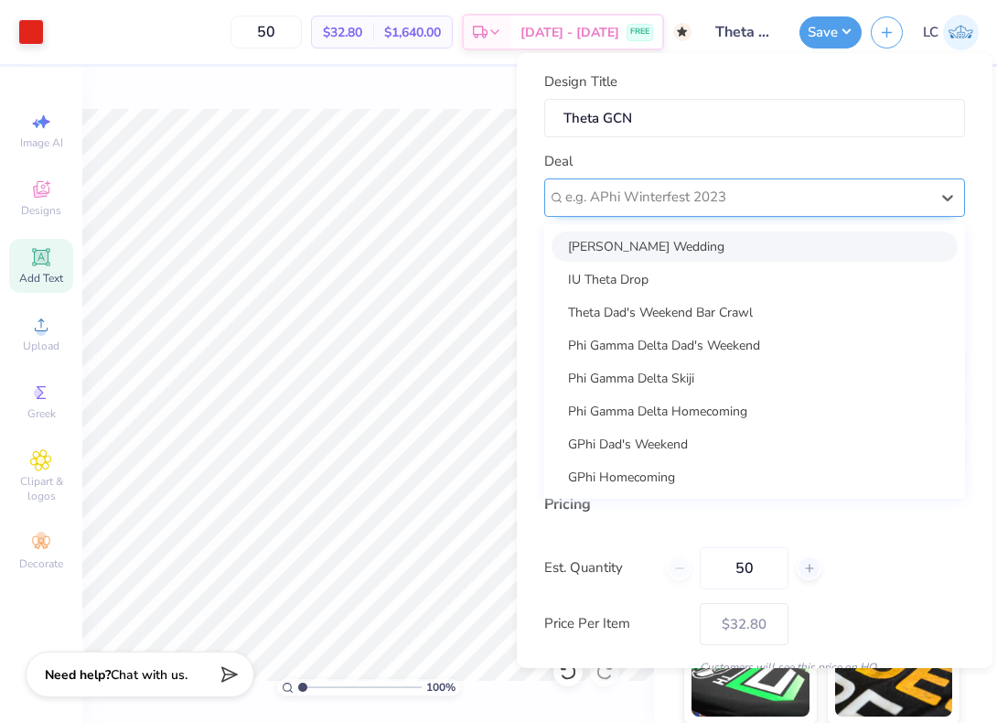
click at [638, 178] on div "e.g. APhi Winterfest 2023" at bounding box center [754, 197] width 421 height 38
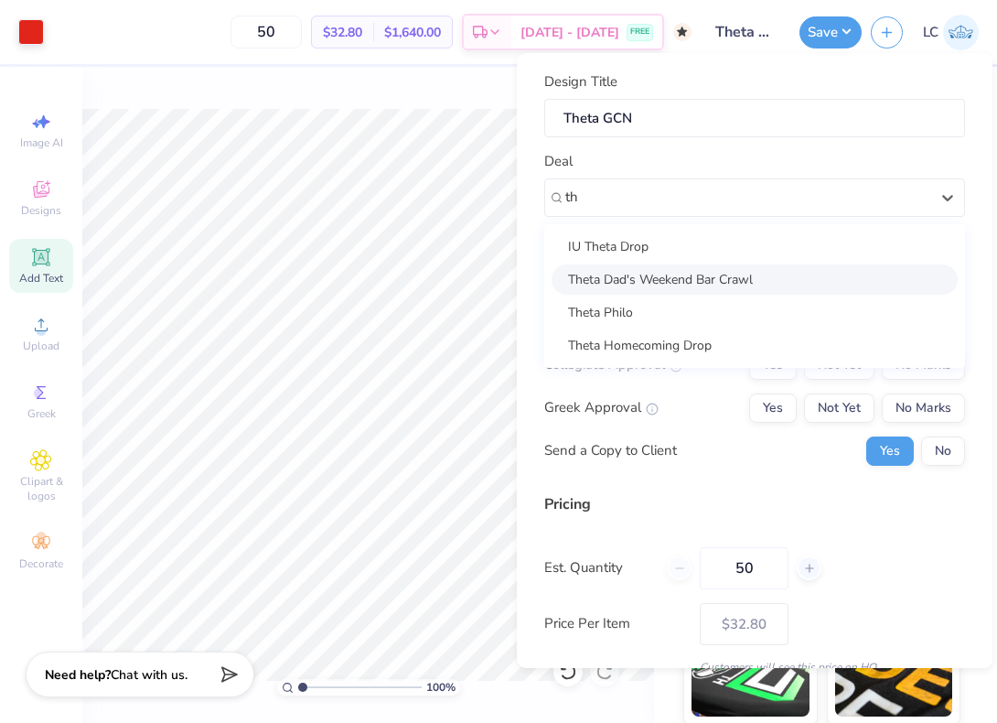
click at [620, 289] on div "Theta Dad's Weekend Bar Crawl" at bounding box center [755, 279] width 406 height 30
type input "th"
type input "[PERSON_NAME]"
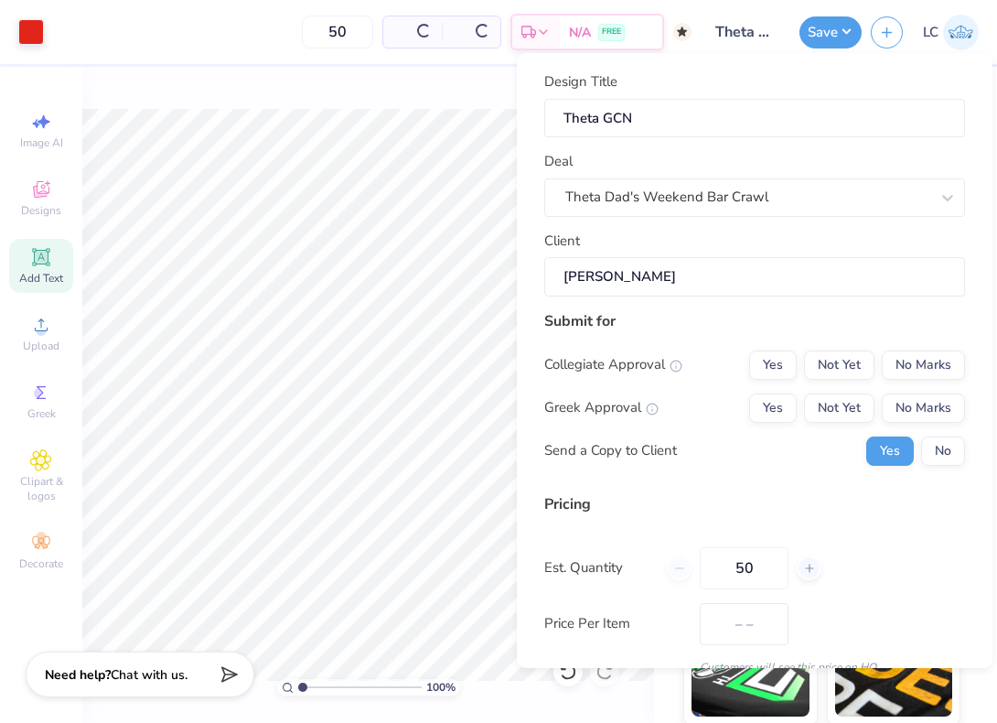
type input "$38.90"
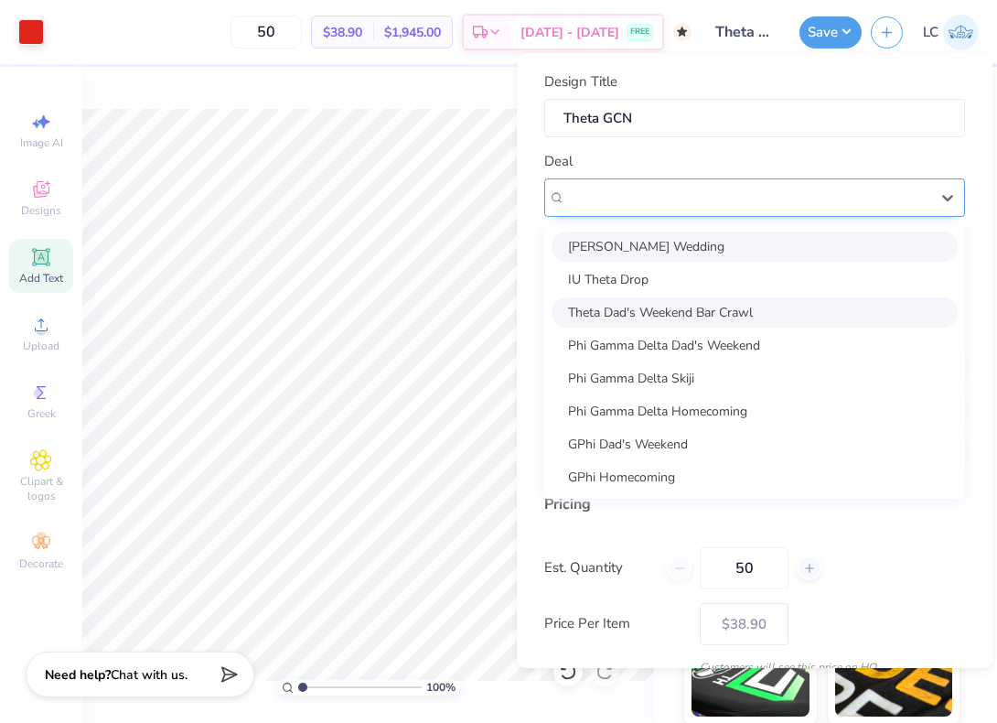
click at [642, 191] on div "Theta Dad's Weekend Bar Crawl" at bounding box center [748, 197] width 368 height 28
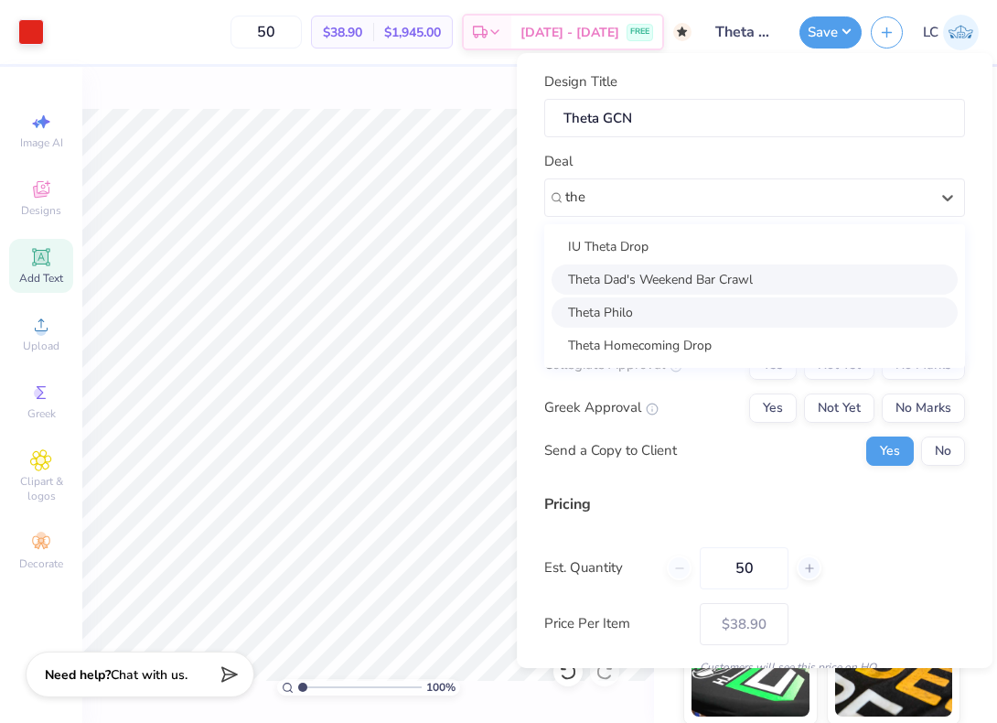
click at [609, 315] on div "Theta Philo" at bounding box center [755, 312] width 406 height 30
type input "the"
type input "[PERSON_NAME]"
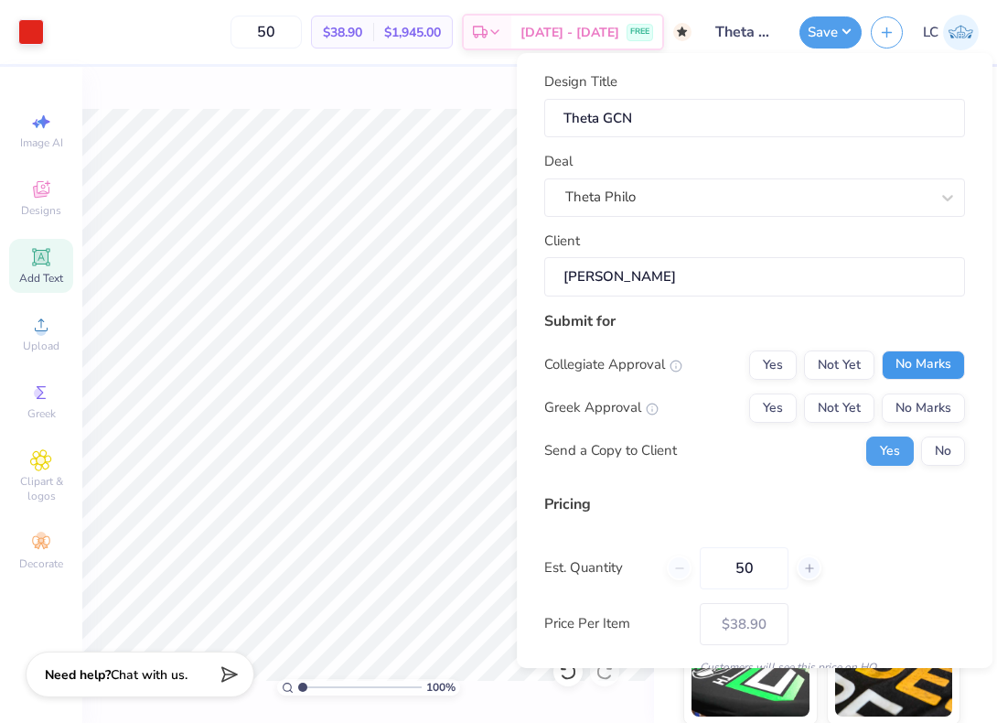
click at [900, 367] on button "No Marks" at bounding box center [923, 364] width 83 height 29
click at [765, 416] on button "Yes" at bounding box center [773, 407] width 48 height 29
type input "$38.90"
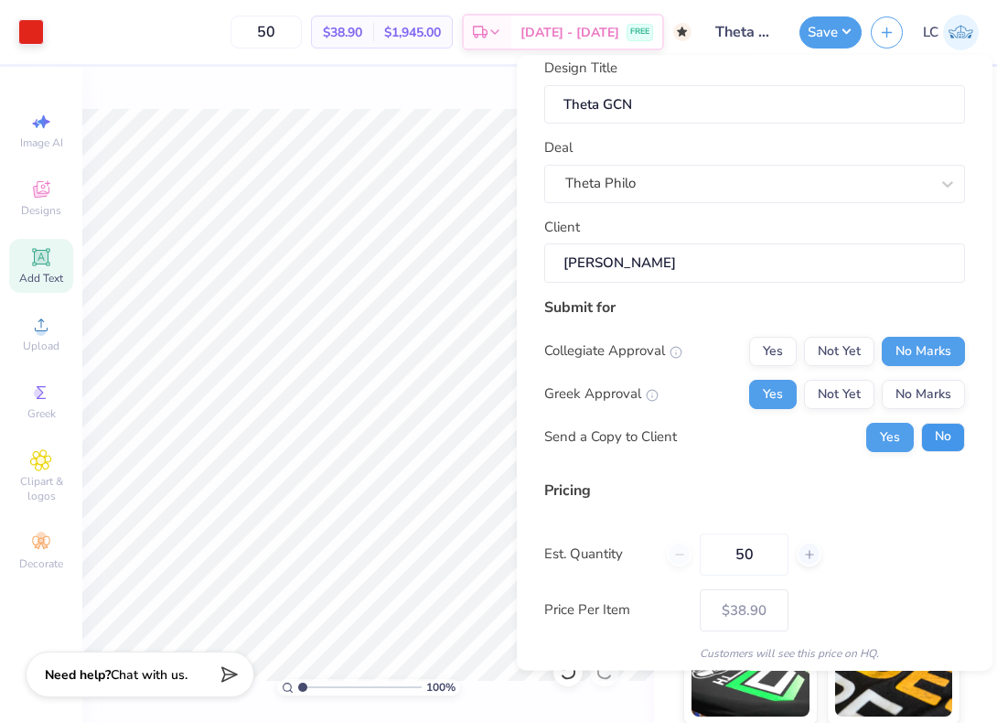
click at [924, 438] on button "No" at bounding box center [943, 437] width 44 height 29
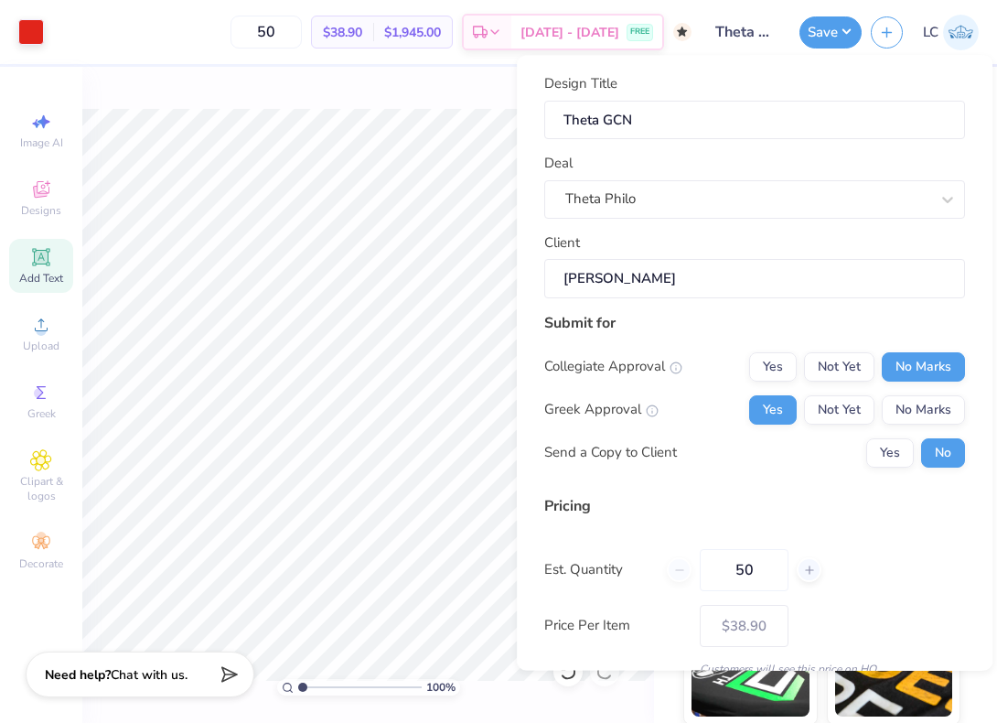
scroll to position [81, 0]
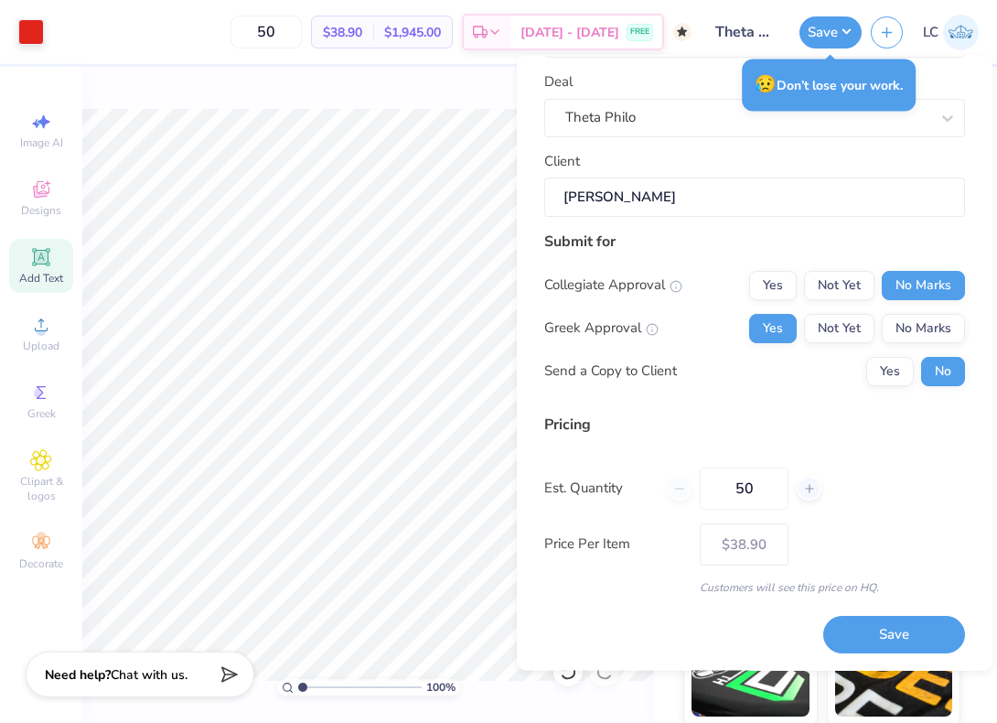
drag, startPoint x: 764, startPoint y: 489, endPoint x: 688, endPoint y: 488, distance: 75.9
click at [688, 488] on div "50" at bounding box center [744, 489] width 155 height 42
type input "200"
type input "$34.23"
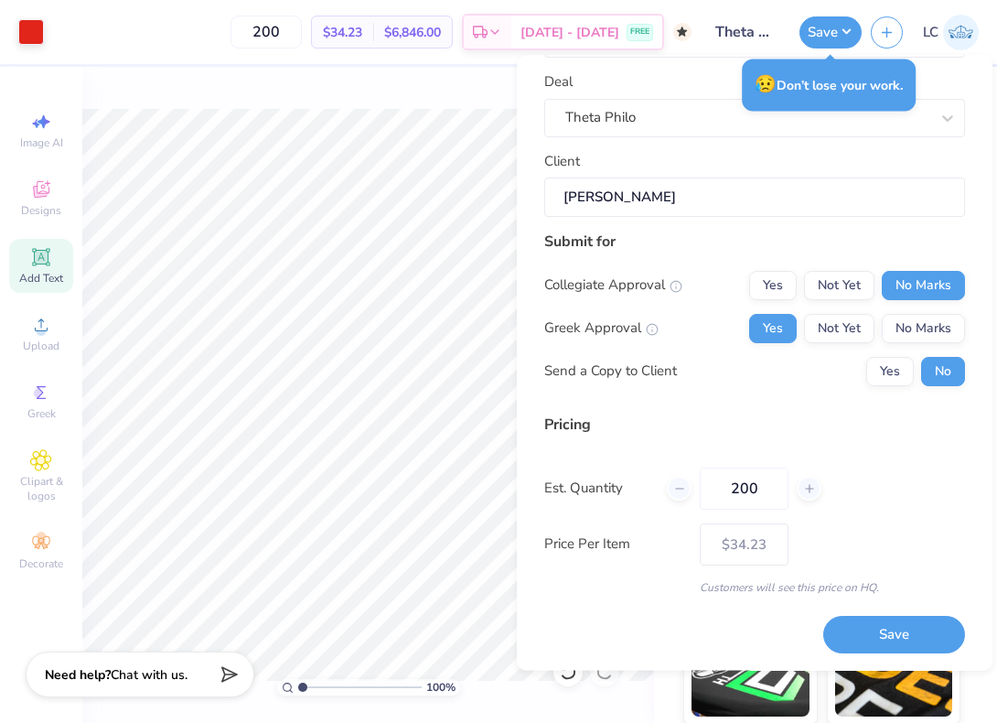
type input "200"
click at [914, 476] on div "Est. Quantity 200" at bounding box center [754, 489] width 421 height 42
click at [875, 640] on button "Save" at bounding box center [894, 635] width 142 height 38
type input "$34.23"
click at [830, 26] on button "Save" at bounding box center [831, 30] width 62 height 32
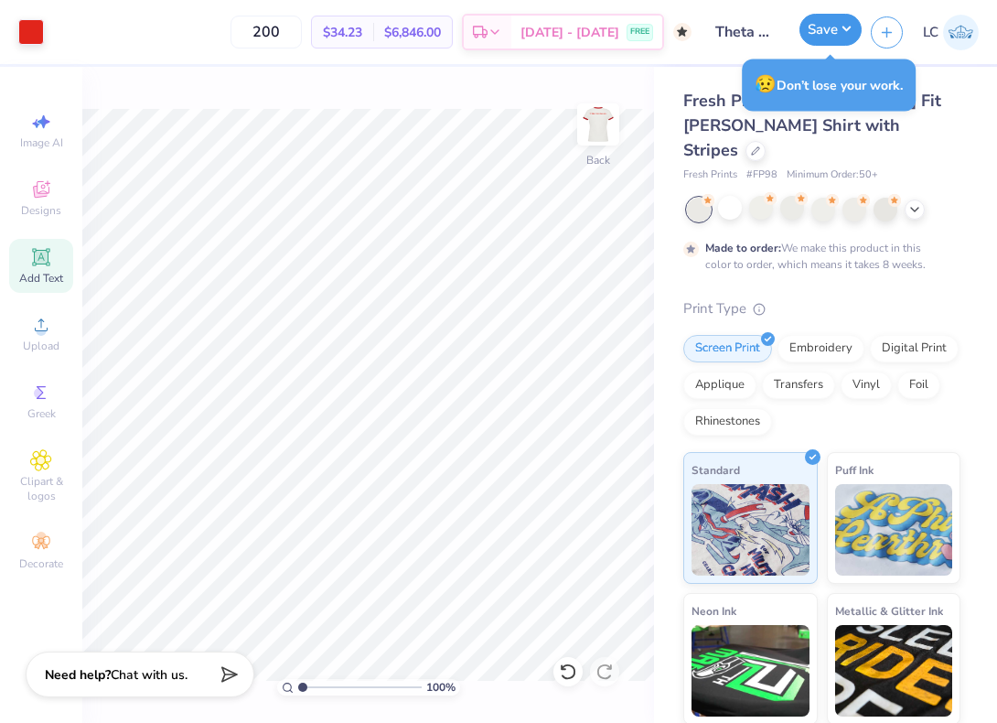
click at [827, 28] on button "Save" at bounding box center [831, 30] width 62 height 32
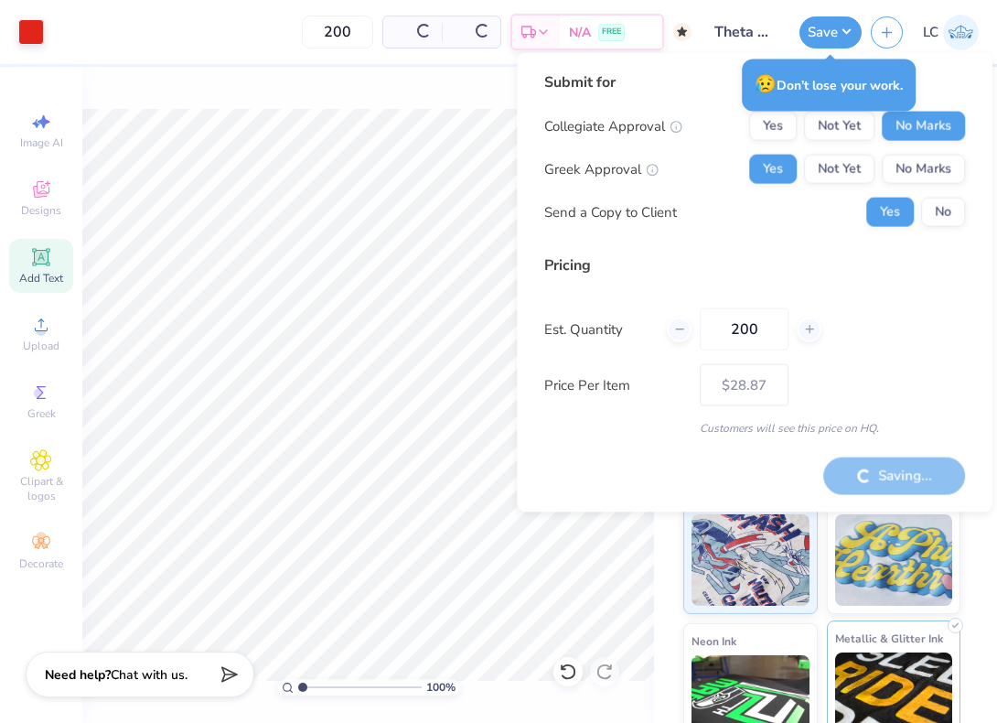
scroll to position [148, 0]
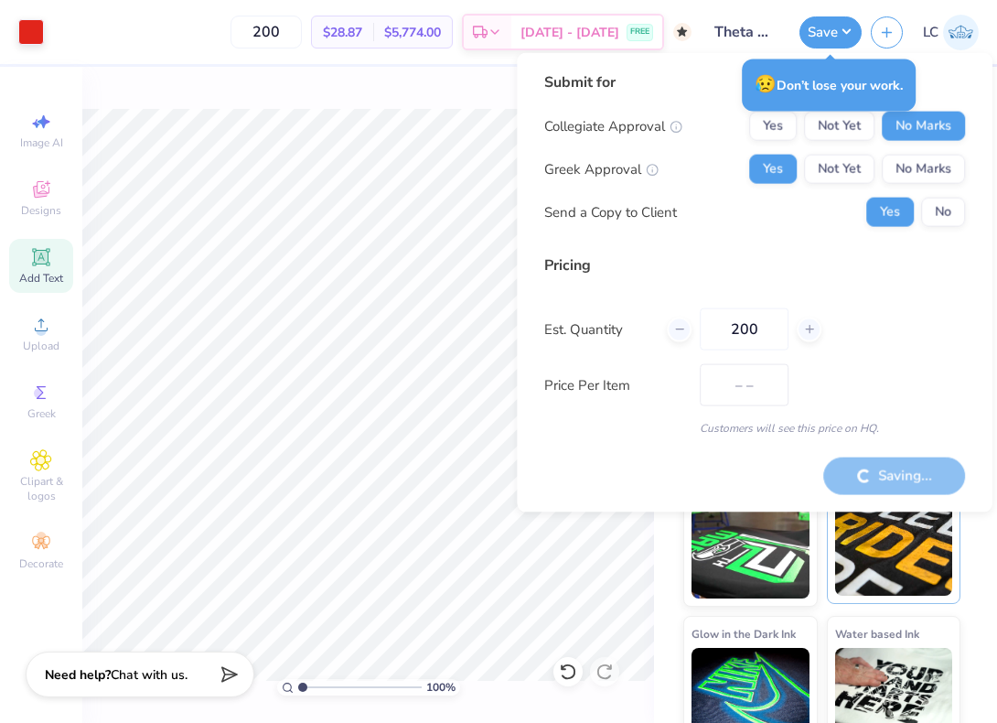
type input "$34.23"
